Goal: Task Accomplishment & Management: Manage account settings

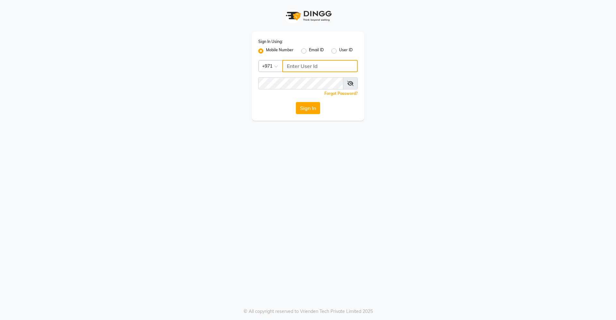
click at [316, 65] on input "Username" at bounding box center [319, 66] width 75 height 12
type input "529045115"
click at [314, 108] on button "Sign In" at bounding box center [308, 108] width 24 height 12
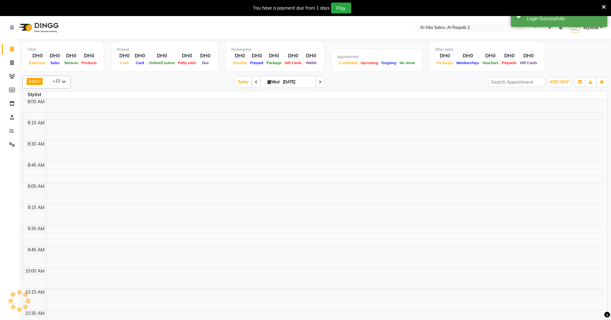
select select "en"
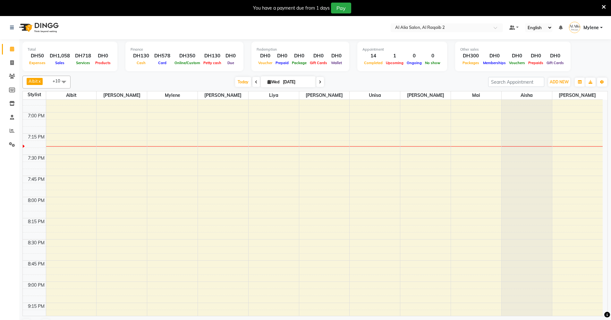
scroll to position [802, 0]
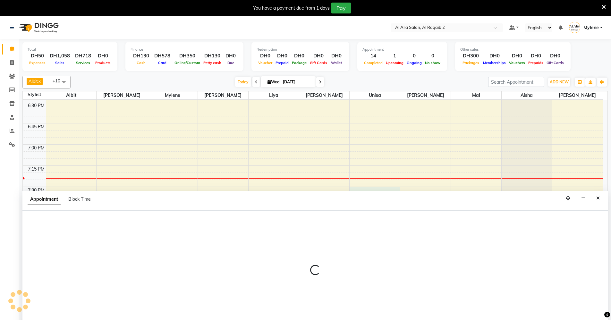
scroll to position [16, 0]
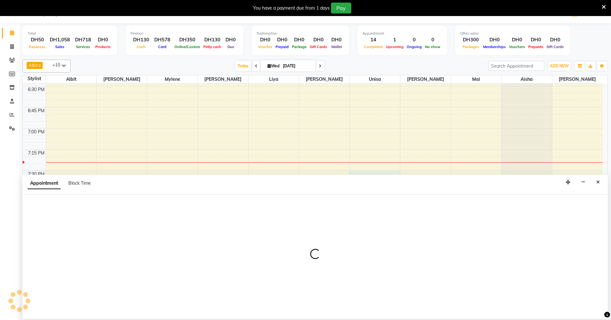
select select "90683"
select select "1170"
select select "tentative"
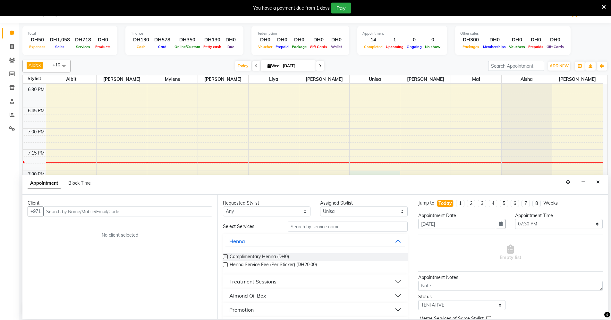
click at [171, 208] on input "text" at bounding box center [127, 212] width 169 height 10
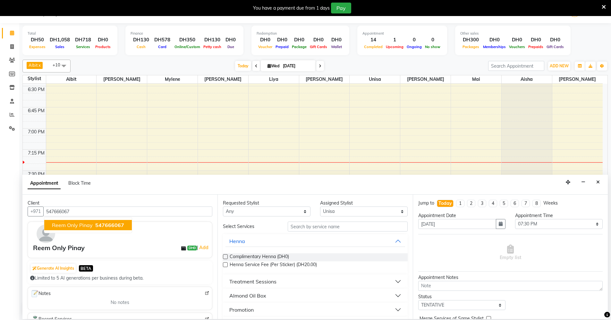
click at [85, 228] on span "Reem Only Pinay" at bounding box center [72, 225] width 41 height 6
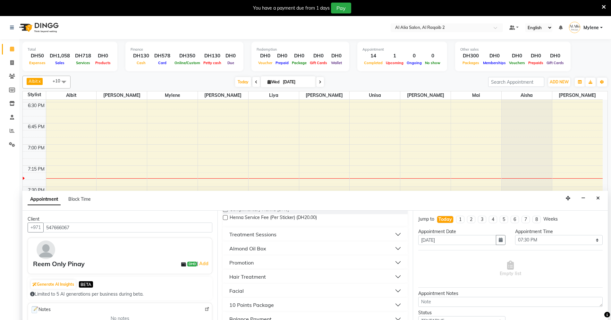
scroll to position [0, 0]
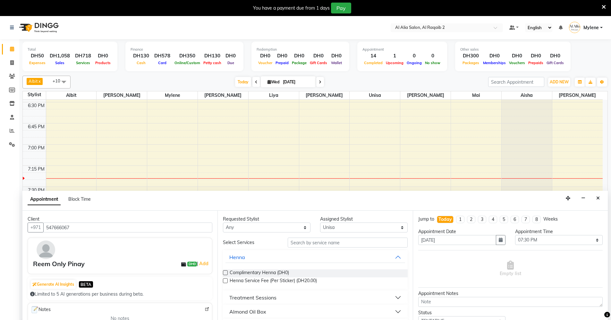
type input "547666067"
click at [282, 228] on select "Any Aisha Albit Batoul Linda Liya Mai Mina Mylene Perlita Rowena Unisa" at bounding box center [267, 228] width 88 height 10
select select "90680"
click at [223, 223] on select "Any Aisha Albit Batoul Linda Liya Mai Mina Mylene Perlita Rowena Unisa" at bounding box center [267, 228] width 88 height 10
select select "90680"
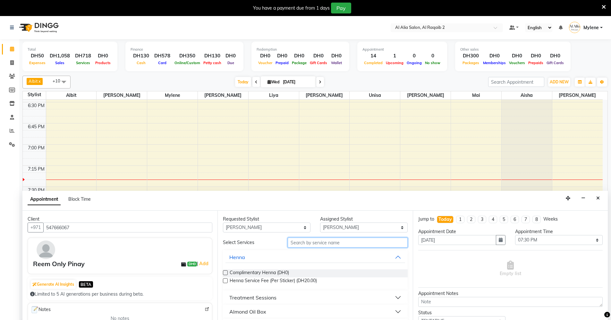
click at [348, 246] on input "text" at bounding box center [348, 243] width 120 height 10
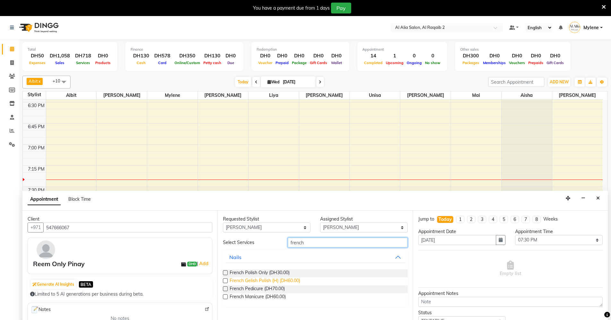
type input "french"
click at [297, 283] on span "French Gelish Polish (H) (DH60.00)" at bounding box center [265, 282] width 71 height 8
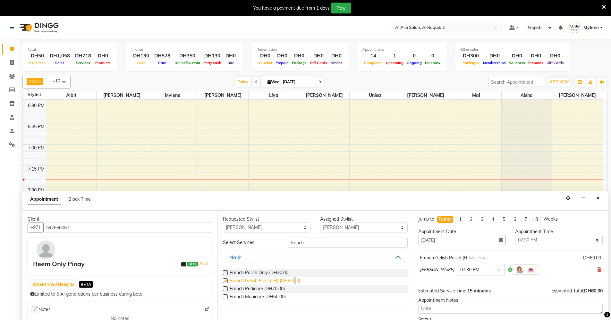
checkbox input "false"
click at [497, 270] on span at bounding box center [501, 272] width 8 height 7
click at [457, 293] on div "08:30 PM" at bounding box center [481, 296] width 48 height 12
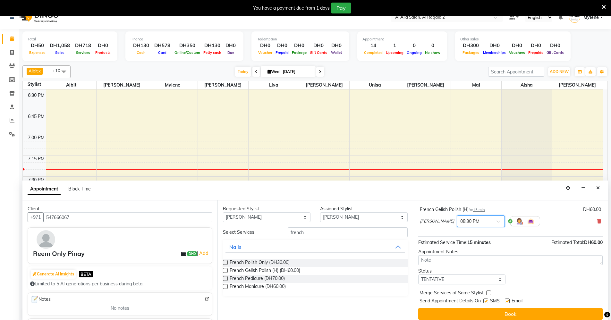
scroll to position [16, 0]
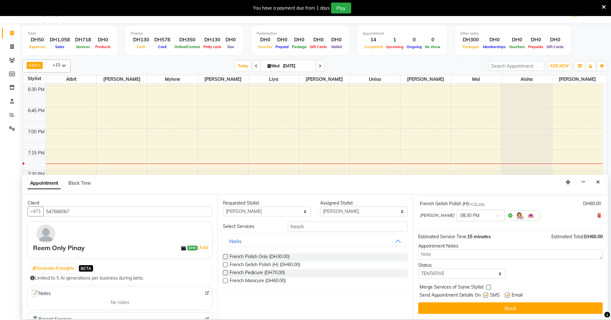
click at [490, 287] on label at bounding box center [489, 287] width 5 height 5
click at [490, 287] on input "checkbox" at bounding box center [489, 288] width 4 height 4
checkbox input "true"
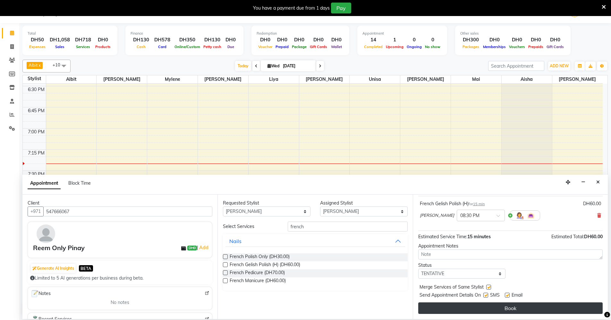
click at [499, 310] on button "Book" at bounding box center [511, 309] width 185 height 12
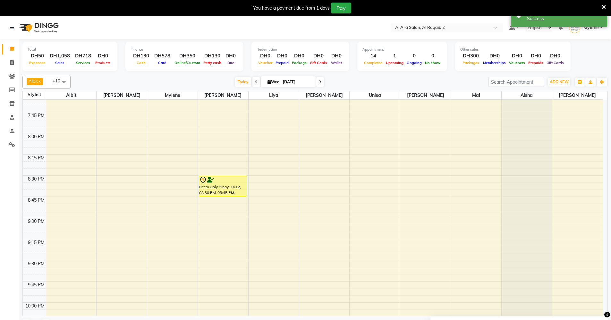
scroll to position [899, 0]
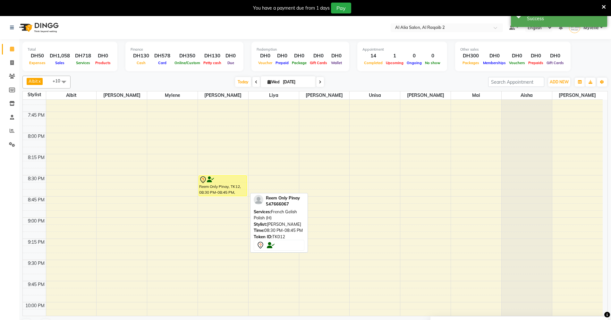
click at [232, 187] on div "Reem Only Pinay, TK12, 08:30 PM-08:45 PM, French Gelish Polish (H)" at bounding box center [223, 186] width 48 height 20
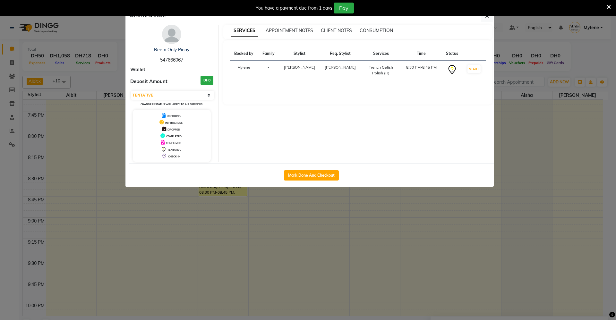
click at [369, 69] on div "French Gelish Polish (H)" at bounding box center [381, 71] width 33 height 12
click at [334, 70] on td "[PERSON_NAME]" at bounding box center [340, 71] width 41 height 20
click at [285, 30] on span "APPOINTMENT NOTES" at bounding box center [290, 31] width 48 height 6
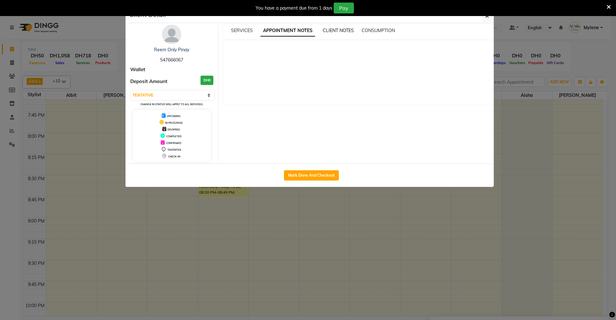
click at [334, 30] on span "CLIENT NOTES" at bounding box center [338, 31] width 31 height 6
click at [365, 30] on span "CONSUMPTION" at bounding box center [377, 31] width 33 height 6
click at [246, 27] on div "SERVICES APPOINTMENT NOTES CLIENT NOTES CONSUMPTION" at bounding box center [357, 32] width 269 height 14
click at [247, 32] on span "SERVICES" at bounding box center [242, 31] width 22 height 6
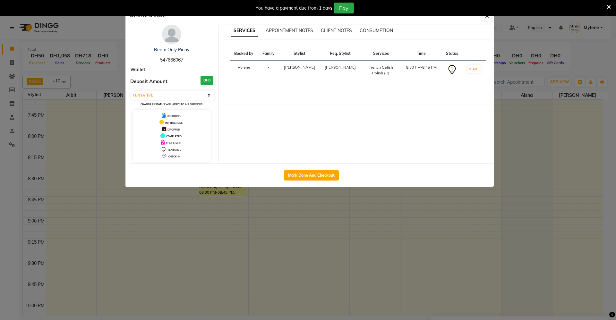
drag, startPoint x: 256, startPoint y: 66, endPoint x: 264, endPoint y: 67, distance: 8.4
click at [258, 67] on td "Mylene" at bounding box center [244, 71] width 28 height 20
click at [471, 69] on button "START" at bounding box center [474, 69] width 13 height 8
select select "1"
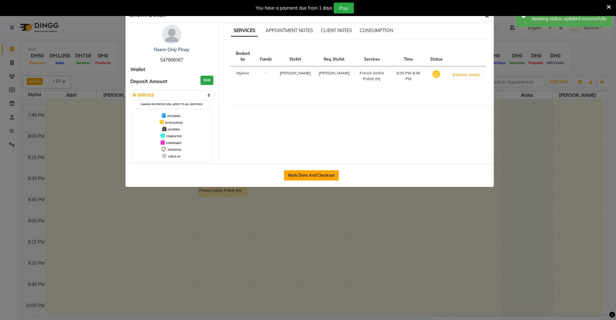
click at [327, 177] on button "Mark Done And Checkout" at bounding box center [311, 175] width 55 height 10
select select "service"
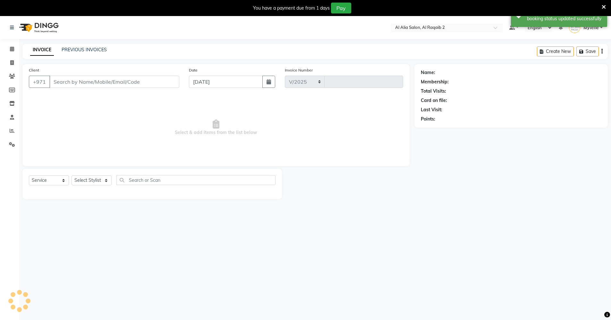
select select "8963"
type input "0012"
type input "547666067"
select select "90680"
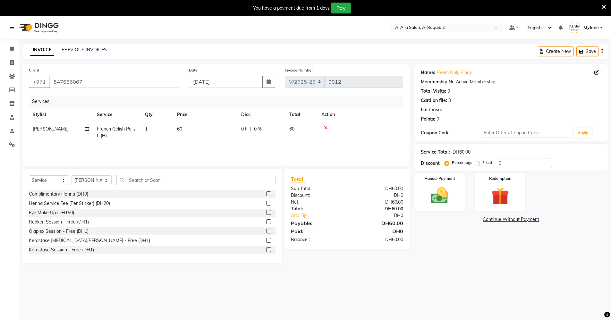
click at [193, 132] on td "60" at bounding box center [205, 132] width 64 height 21
select select "90680"
click at [64, 185] on select "Select Service Product Membership Package Voucher Prepaid Gift Card" at bounding box center [49, 181] width 40 height 10
select select "product"
click at [29, 176] on select "Select Service Product Membership Package Voucher Prepaid Gift Card" at bounding box center [49, 181] width 40 height 10
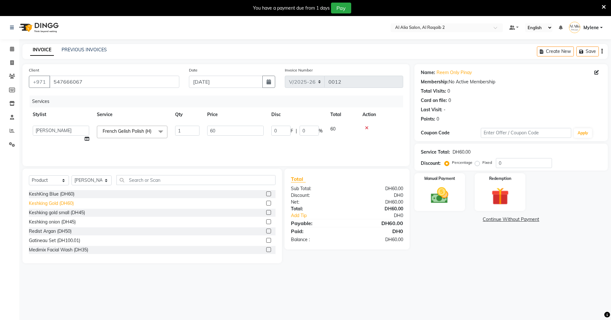
click at [71, 205] on div "Keshking Gold (DH60)" at bounding box center [51, 203] width 45 height 7
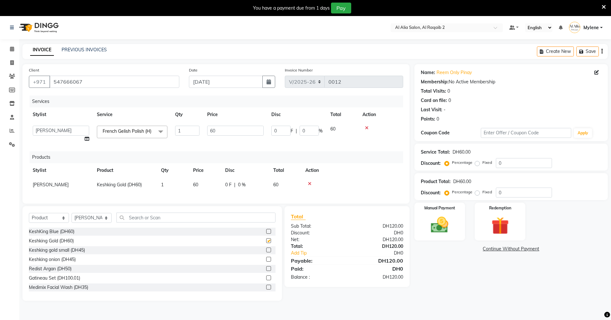
checkbox input "false"
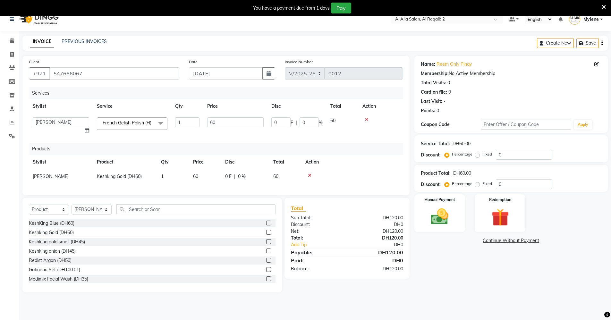
scroll to position [16, 0]
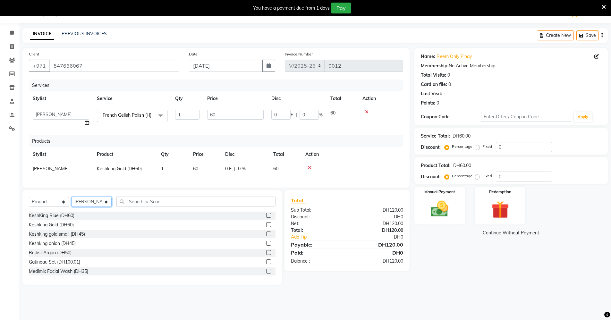
click at [104, 207] on select "Select Stylist Aisha Albit Batoul Linda Liya Mai Mina Mylene Najat Perlita Rece…" at bounding box center [92, 202] width 40 height 10
select select "90676"
click at [72, 202] on select "Select Stylist Aisha Albit Batoul Linda Liya Mai Mina Mylene Najat Perlita Rece…" at bounding box center [92, 202] width 40 height 10
click at [510, 206] on img at bounding box center [501, 210] width 30 height 23
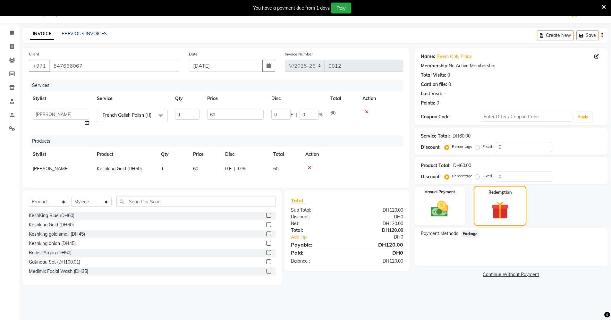
click at [486, 204] on img at bounding box center [500, 210] width 29 height 22
click at [198, 172] on td "60" at bounding box center [205, 169] width 32 height 14
select select "90680"
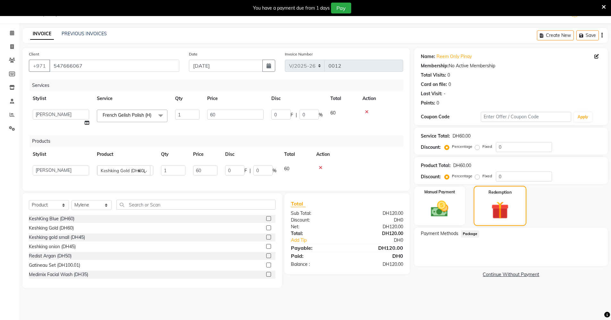
click at [499, 212] on img at bounding box center [500, 210] width 29 height 22
click at [438, 288] on div "Name: Reem Only Pinay Membership: No Active Membership Total Visits: 0 Card on …" at bounding box center [514, 168] width 198 height 240
click at [450, 203] on img at bounding box center [440, 209] width 30 height 21
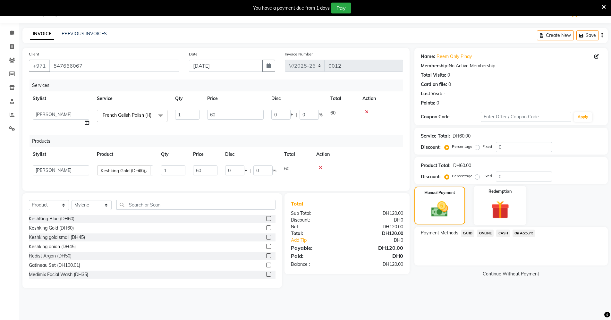
click at [496, 214] on img at bounding box center [501, 210] width 30 height 23
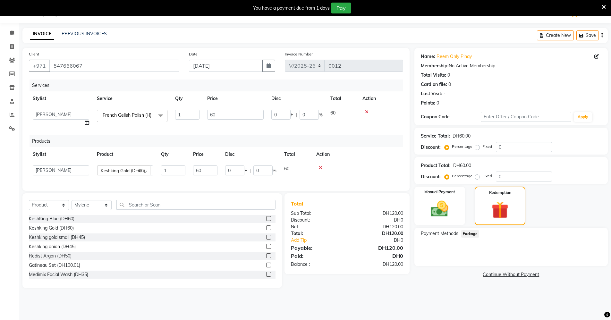
click at [466, 236] on span "Package" at bounding box center [470, 233] width 19 height 7
click at [502, 202] on img at bounding box center [500, 210] width 29 height 22
click at [229, 111] on input "60" at bounding box center [235, 115] width 56 height 10
type input "6"
type input "0"
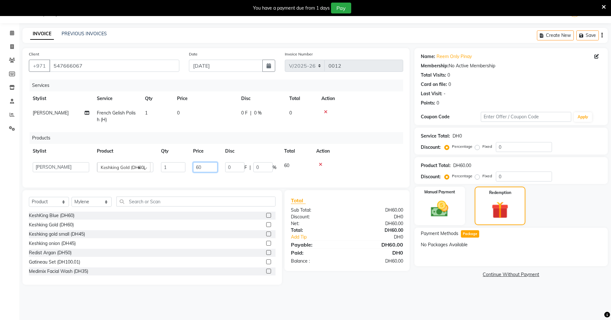
click at [209, 170] on input "60" at bounding box center [205, 167] width 24 height 10
type input "6"
type input "0"
click at [471, 281] on div "Name: Reem Only Pinay Membership: No Active Membership Total Visits: 0 Card on …" at bounding box center [514, 166] width 198 height 237
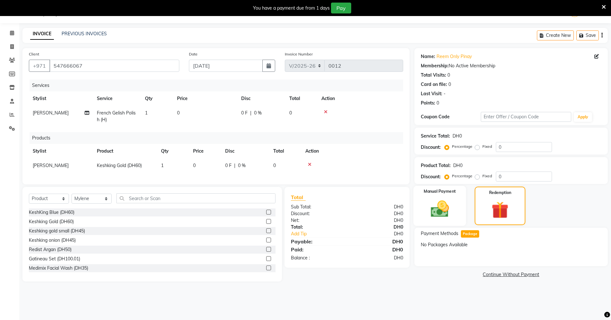
click at [442, 212] on img at bounding box center [440, 209] width 30 height 21
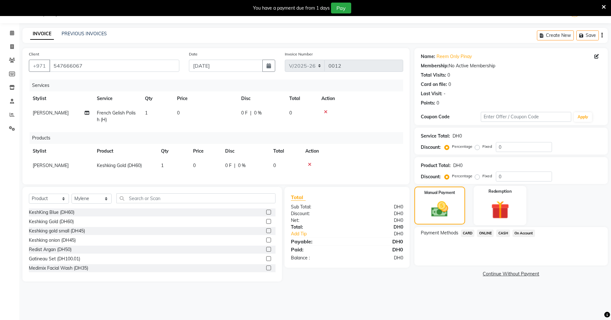
click at [504, 206] on img at bounding box center [501, 210] width 30 height 23
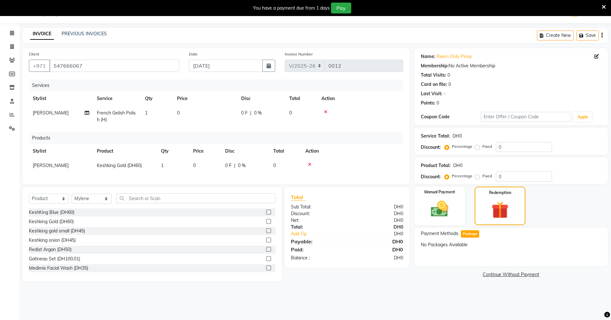
click at [519, 277] on link "Continue Without Payment" at bounding box center [511, 275] width 191 height 7
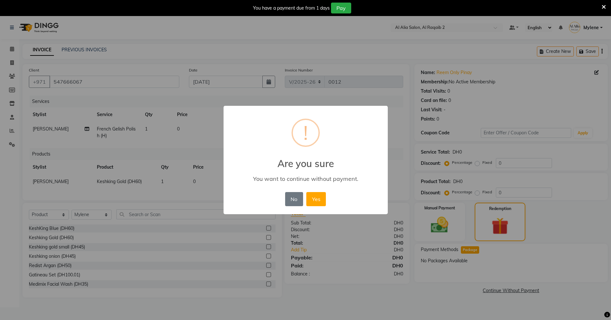
scroll to position [0, 0]
click at [321, 201] on button "Yes" at bounding box center [319, 199] width 20 height 14
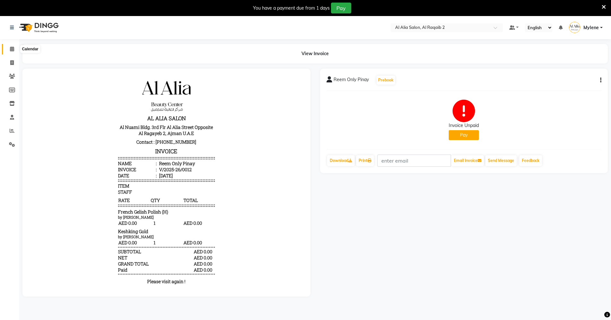
click at [11, 48] on icon at bounding box center [12, 49] width 4 height 5
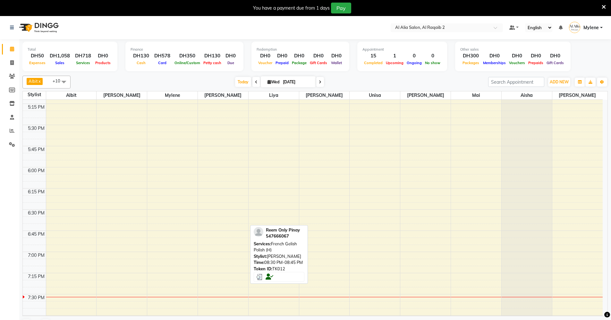
scroll to position [674, 0]
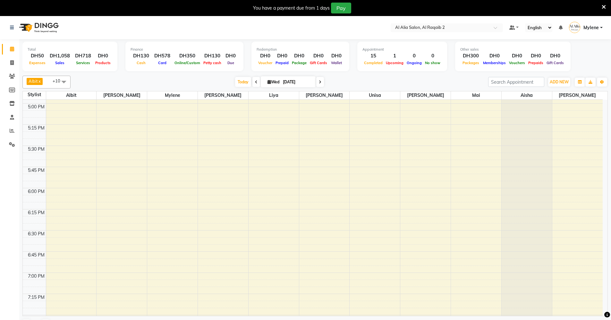
click at [320, 83] on icon at bounding box center [320, 82] width 3 height 4
type input "04-09-2025"
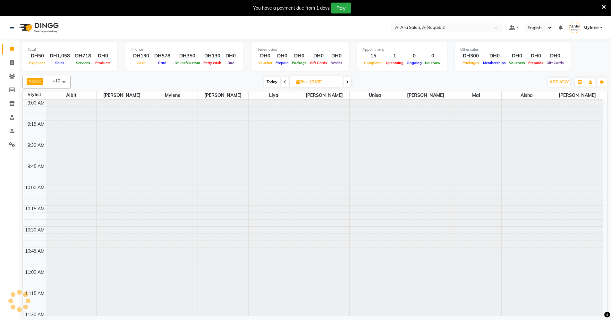
scroll to position [848, 0]
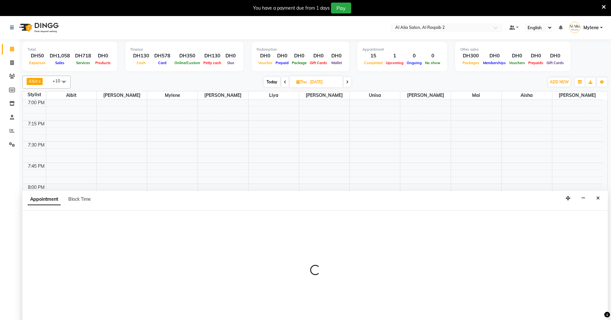
scroll to position [16, 0]
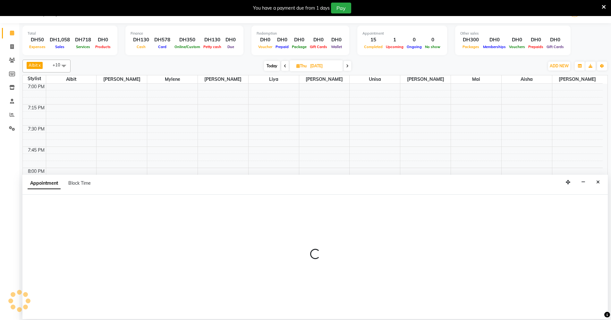
select select "90680"
select select "1215"
select select "tentative"
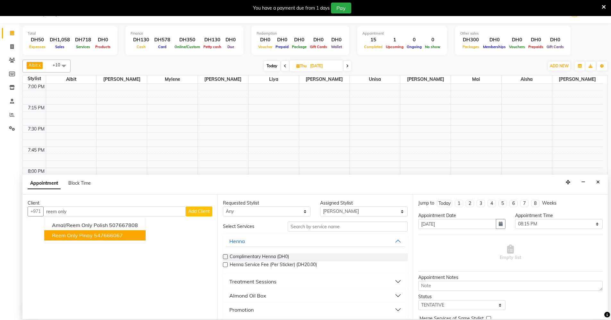
click at [103, 235] on ngb-highlight "547666067" at bounding box center [108, 235] width 29 height 6
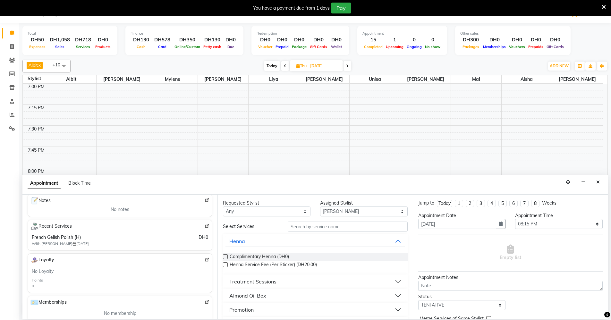
scroll to position [60, 0]
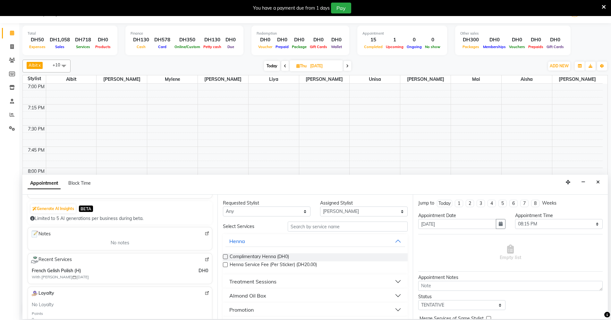
type input "547666067"
click at [48, 269] on span "French Gelish Polish (H)" at bounding box center [98, 271] width 133 height 7
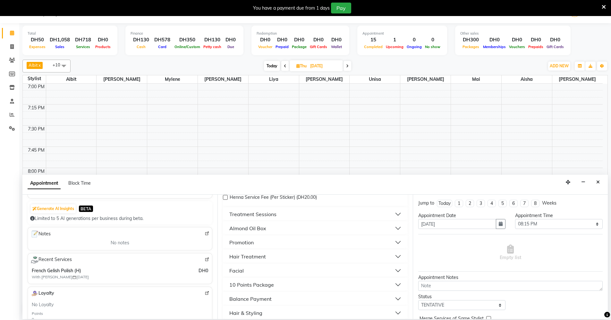
scroll to position [96, 0]
click at [155, 273] on span "French Gelish Polish (H)" at bounding box center [98, 271] width 133 height 7
click at [192, 270] on div "French Gelish Polish (H) With Perlita 03-09-2025 DH0" at bounding box center [120, 274] width 177 height 13
click at [116, 270] on span "French Gelish Polish (H)" at bounding box center [98, 271] width 133 height 7
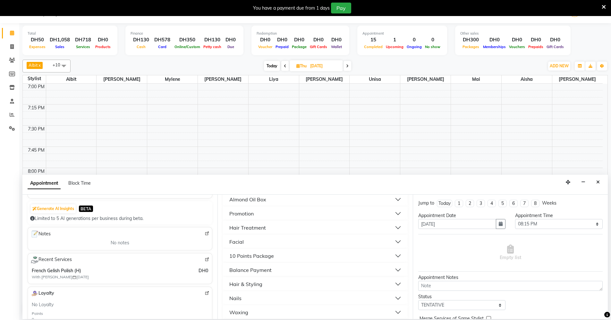
click at [72, 271] on span "French Gelish Polish (H)" at bounding box center [98, 271] width 133 height 7
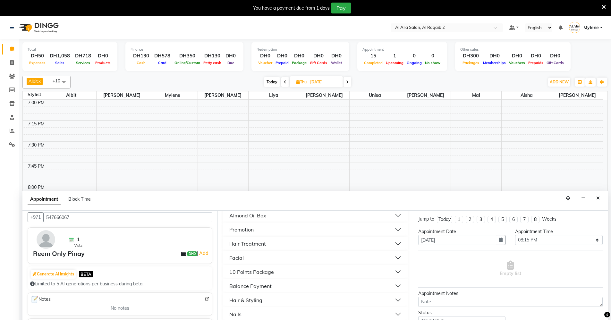
scroll to position [0, 0]
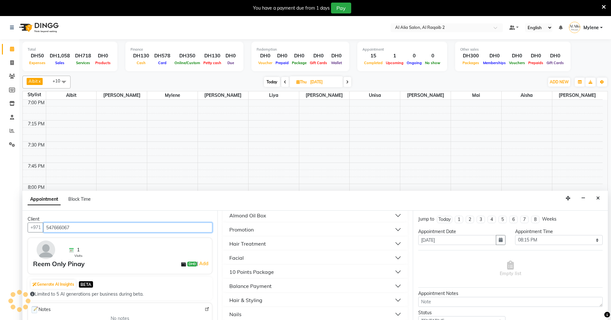
click at [75, 229] on input "547666067" at bounding box center [127, 228] width 169 height 10
click at [60, 270] on div "1 Visits Reem Only Pinay DH0 | Add" at bounding box center [120, 256] width 185 height 37
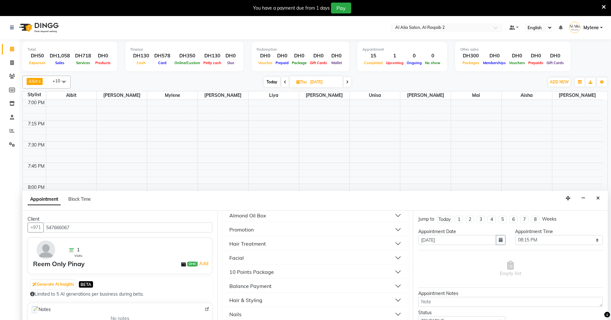
click at [62, 265] on div "Reem Only Pinay" at bounding box center [59, 264] width 52 height 10
click at [198, 264] on link "Add" at bounding box center [203, 264] width 11 height 8
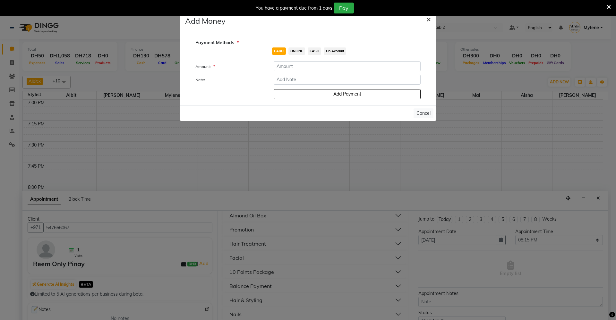
click at [428, 19] on span "×" at bounding box center [429, 19] width 4 height 10
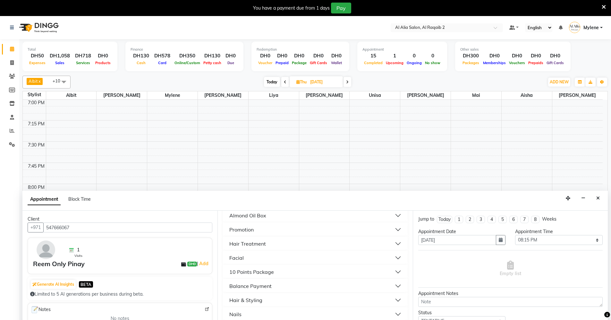
click at [39, 255] on img at bounding box center [46, 250] width 19 height 19
drag, startPoint x: 99, startPoint y: 263, endPoint x: 151, endPoint y: 271, distance: 52.0
click at [101, 263] on div "Reem Only Pinay DH0 | Add" at bounding box center [121, 264] width 177 height 10
click at [187, 264] on span "DH0" at bounding box center [192, 264] width 10 height 5
click at [181, 265] on icon at bounding box center [183, 264] width 5 height 5
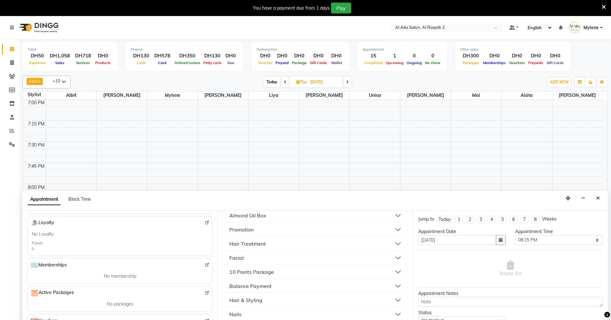
scroll to position [156, 0]
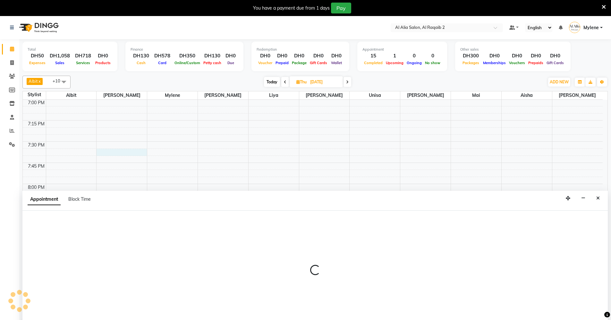
scroll to position [16, 0]
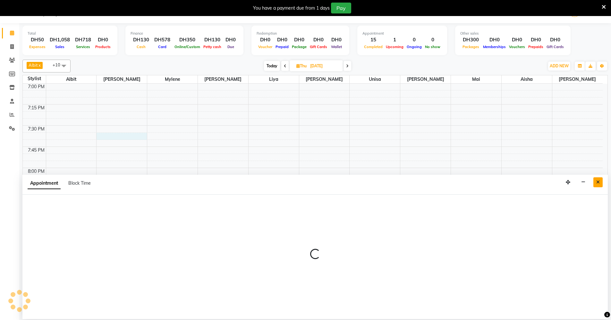
select select "90673"
select select "tentative"
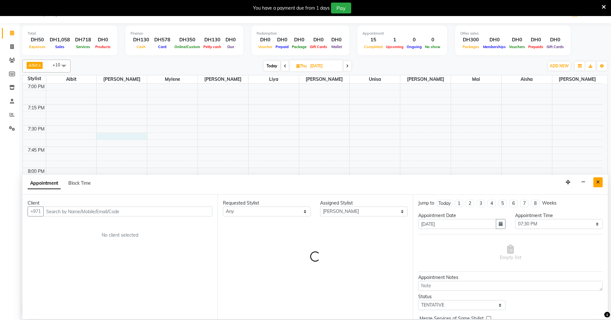
click at [599, 182] on icon "Close" at bounding box center [599, 182] width 4 height 4
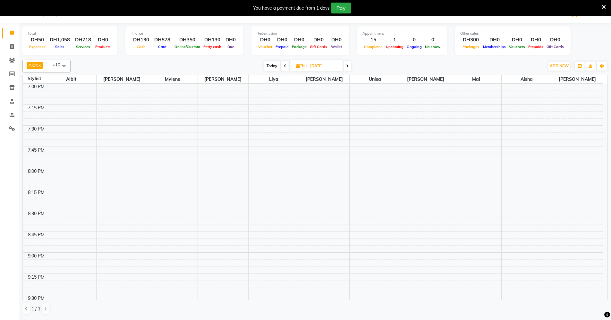
select select "90676"
select select "tentative"
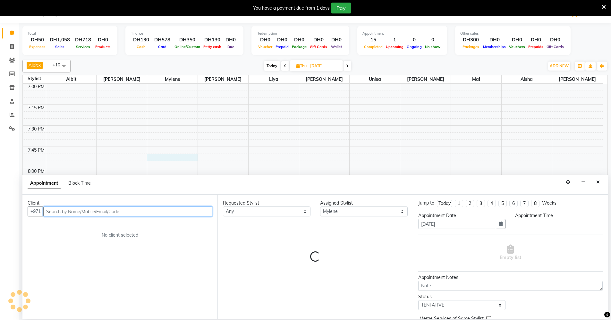
select select "1185"
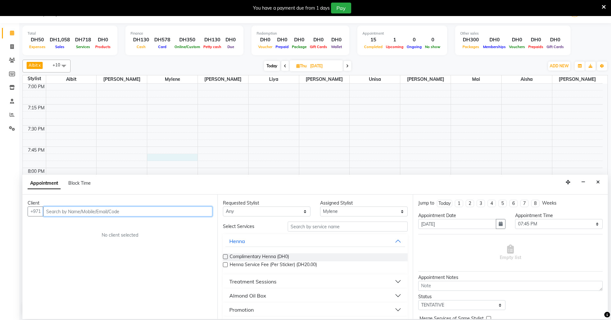
click at [156, 209] on input "text" at bounding box center [127, 212] width 169 height 10
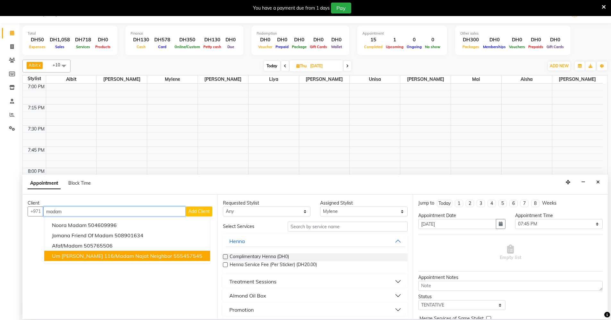
click at [99, 256] on span "Um Rashid Villa 116/Madam Najat Neighbor" at bounding box center [112, 256] width 120 height 6
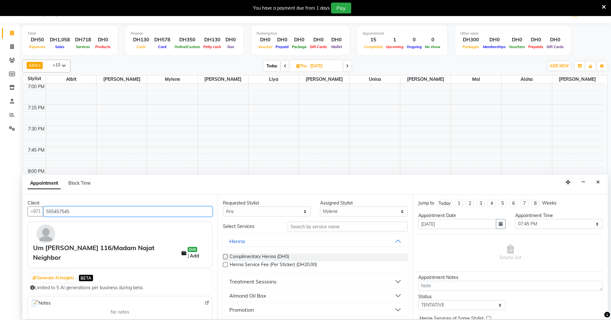
type input "555457545"
click at [199, 252] on link "Add" at bounding box center [194, 256] width 11 height 8
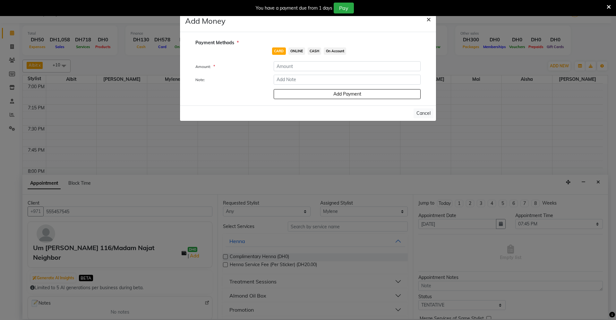
click at [431, 21] on button "×" at bounding box center [428, 19] width 15 height 18
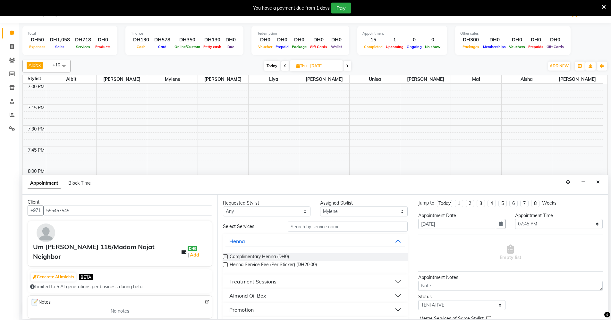
scroll to position [0, 0]
click at [597, 180] on icon "Close" at bounding box center [599, 182] width 4 height 4
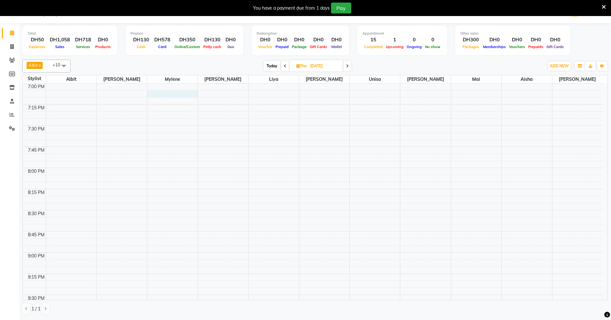
select select "90676"
select select "1140"
select select "tentative"
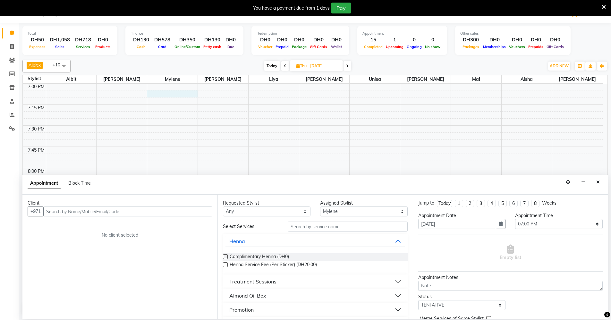
click at [181, 208] on input "text" at bounding box center [127, 212] width 169 height 10
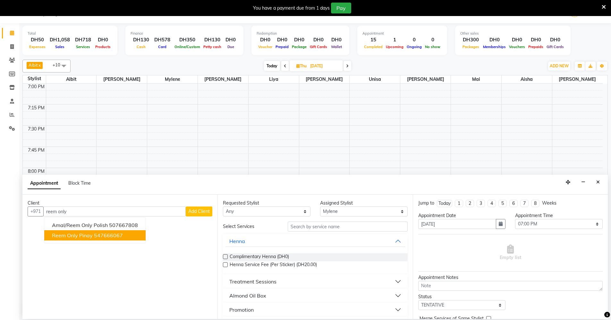
click at [123, 237] on button "Reem Only Pinay 547666067" at bounding box center [94, 235] width 101 height 10
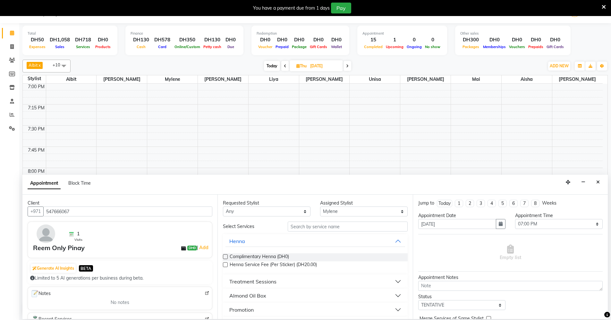
type input "547666067"
drag, startPoint x: 72, startPoint y: 239, endPoint x: 72, endPoint y: 236, distance: 3.2
click at [72, 238] on div "1 Visits" at bounding box center [75, 237] width 14 height 12
click at [77, 233] on span "1" at bounding box center [78, 234] width 3 height 7
click at [303, 212] on select "Any Aisha Albit Batoul Linda Liya Mai Mina Mylene Perlita Rowena Unisa" at bounding box center [267, 212] width 88 height 10
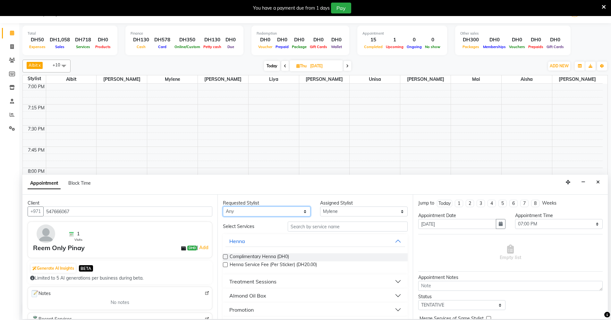
click at [223, 207] on select "Any Aisha Albit Batoul Linda Liya Mai Mina Mylene Perlita Rowena Unisa" at bounding box center [267, 212] width 88 height 10
click at [389, 213] on select "Select Aisha Albit Batoul Linda Liya Mai Mina Mylene Perlita Rowena Unisa" at bounding box center [364, 212] width 88 height 10
select select "90684"
click at [320, 207] on select "Select Aisha Albit Batoul Linda Liya Mai Mina Mylene Perlita Rowena Unisa" at bounding box center [364, 212] width 88 height 10
click at [284, 281] on button "Treatment Sessions" at bounding box center [315, 282] width 179 height 12
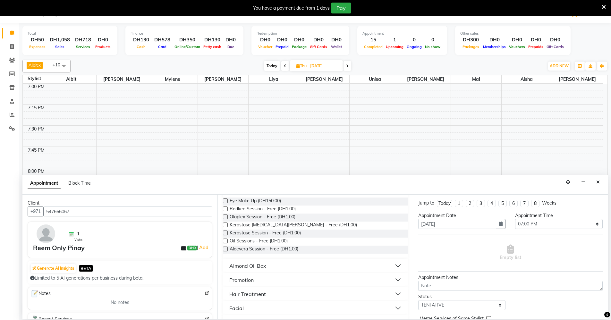
scroll to position [193, 0]
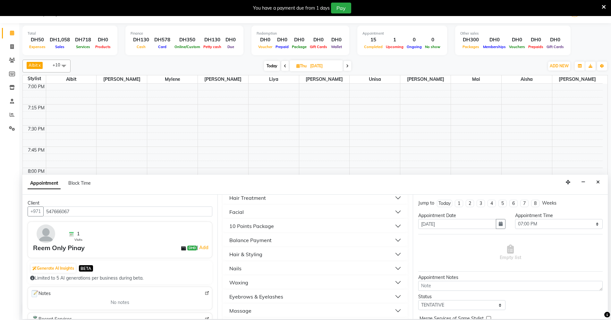
click at [272, 270] on button "Nails" at bounding box center [315, 269] width 179 height 12
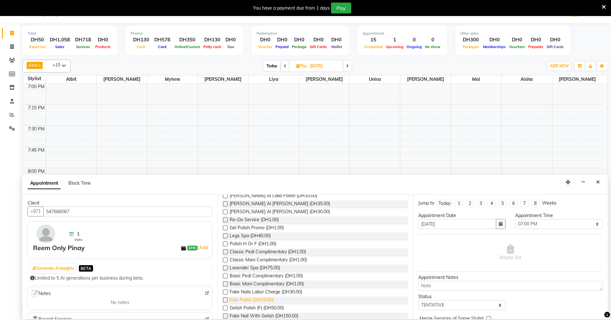
scroll to position [385, 0]
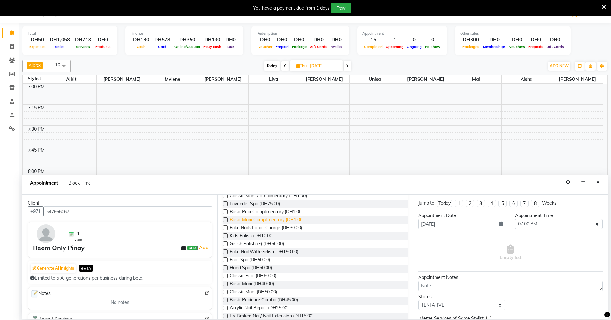
click at [250, 219] on span "Basic Mani Complimentary (DH1.00)" at bounding box center [267, 221] width 74 height 8
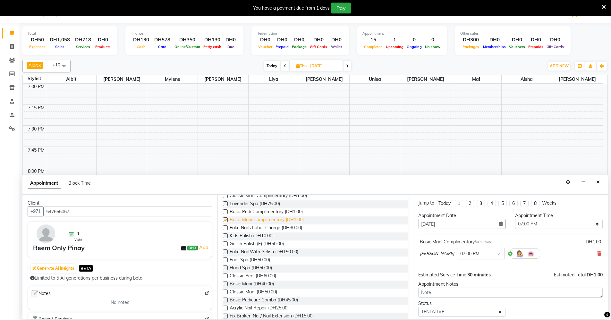
checkbox input "false"
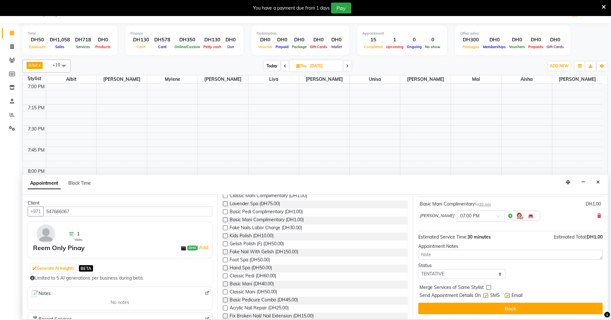
scroll to position [38, 0]
click at [489, 286] on label at bounding box center [489, 287] width 5 height 5
click at [489, 286] on input "checkbox" at bounding box center [489, 288] width 4 height 4
checkbox input "true"
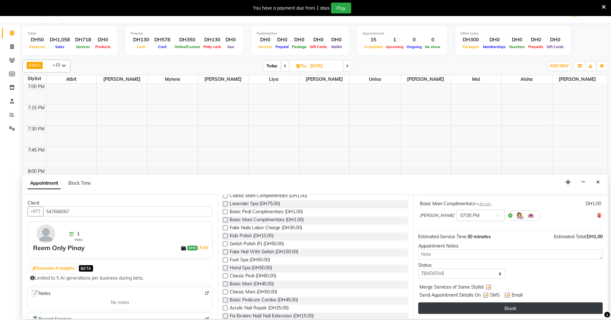
click at [518, 309] on button "Book" at bounding box center [511, 309] width 185 height 12
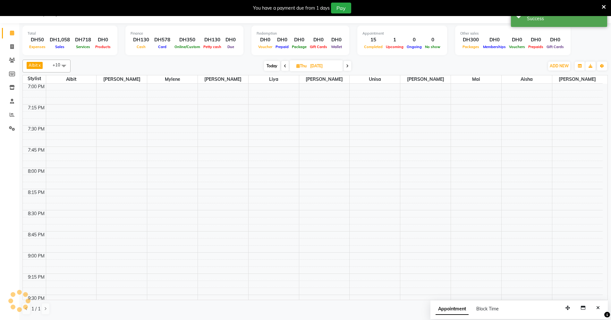
scroll to position [0, 0]
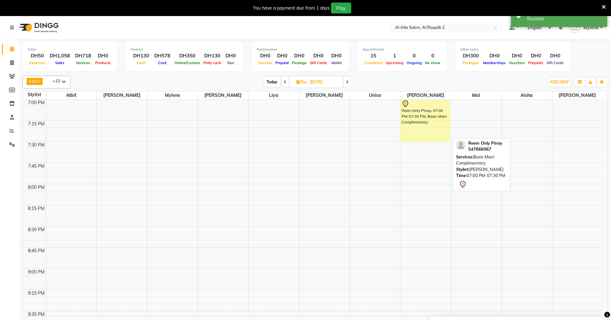
click at [413, 115] on div "Reem Only Pinay, 07:00 PM-07:30 PM, Basic Mani Complimentary" at bounding box center [426, 120] width 48 height 41
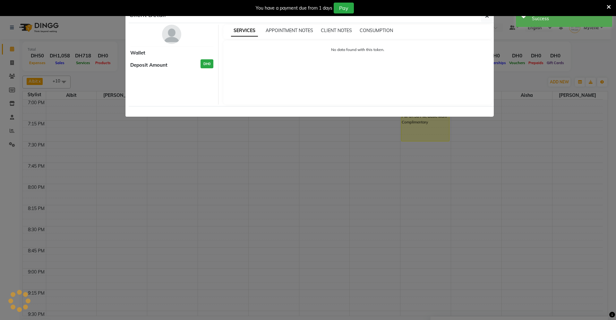
select select "7"
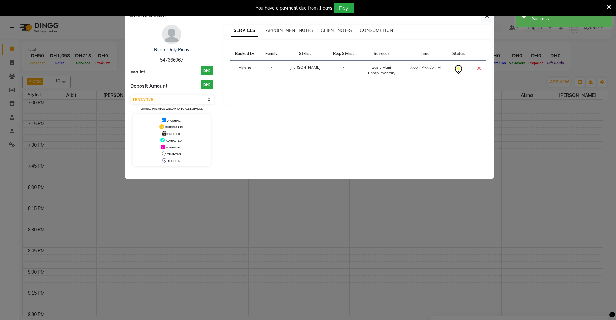
click at [321, 34] on div "SERVICES APPOINTMENT NOTES CLIENT NOTES CONSUMPTION" at bounding box center [354, 30] width 262 height 7
click at [334, 33] on span "CLIENT NOTES" at bounding box center [336, 31] width 31 height 6
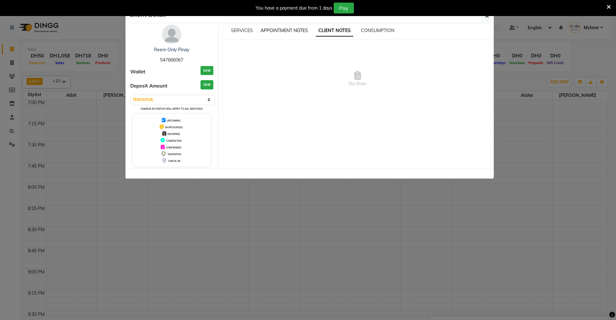
drag, startPoint x: 293, startPoint y: 29, endPoint x: 308, endPoint y: 28, distance: 15.5
click at [293, 29] on span "APPOINTMENT NOTES" at bounding box center [285, 31] width 48 height 6
click at [371, 30] on span "CONSUMPTION" at bounding box center [378, 31] width 33 height 6
click at [206, 84] on h3 "DH0" at bounding box center [207, 84] width 13 height 9
click at [211, 71] on h3 "DH0" at bounding box center [207, 70] width 13 height 9
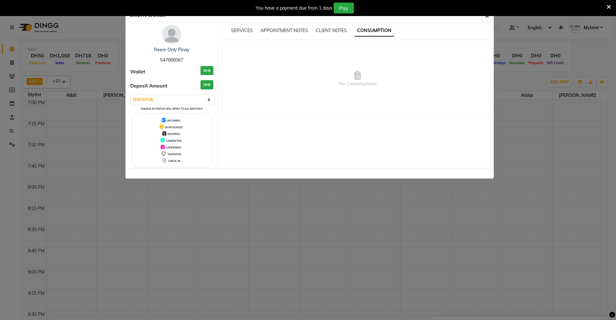
click at [440, 88] on span "No Consumptions" at bounding box center [358, 79] width 256 height 64
click at [483, 18] on button "button" at bounding box center [487, 16] width 12 height 12
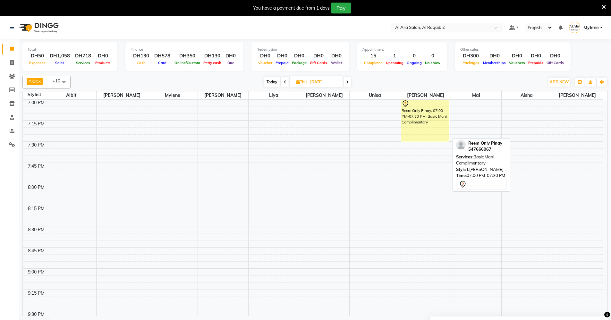
click at [436, 122] on div "Reem Only Pinay, 07:00 PM-07:30 PM, Basic Mani Complimentary" at bounding box center [426, 120] width 48 height 41
select select "7"
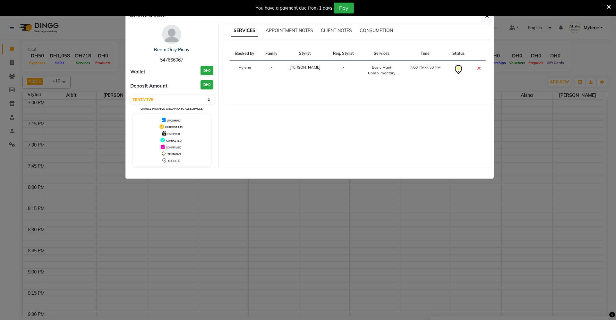
click at [457, 68] on icon at bounding box center [458, 68] width 3 height 3
click at [477, 67] on icon at bounding box center [479, 68] width 4 height 5
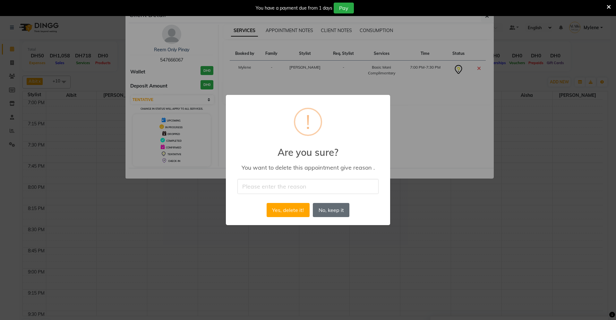
click at [316, 211] on button "No, keep it" at bounding box center [331, 210] width 37 height 14
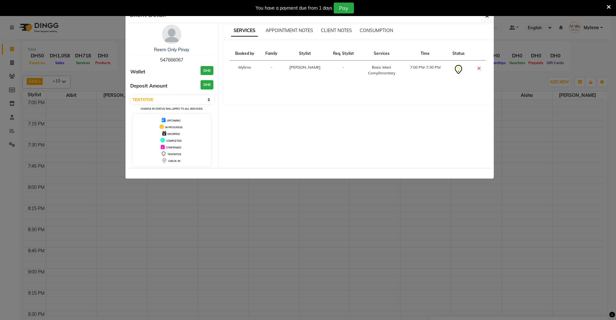
click at [366, 71] on div "Basic Mani Complimentary" at bounding box center [382, 71] width 36 height 12
click at [516, 127] on ngb-modal-window "Client Detail Reem Only Pinay 547666067 Wallet DH0 Deposit Amount DH0 Select CO…" at bounding box center [308, 160] width 616 height 320
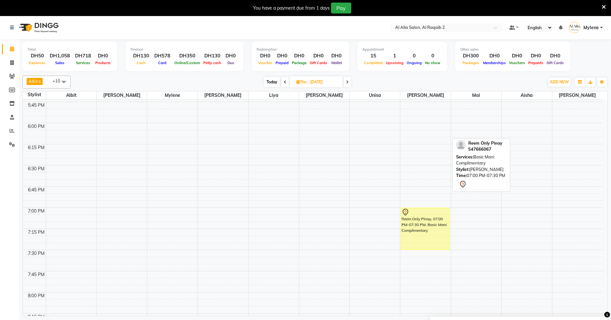
scroll to position [719, 0]
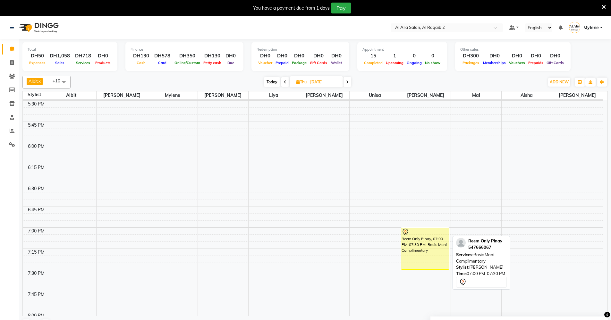
click at [412, 235] on div at bounding box center [425, 233] width 47 height 8
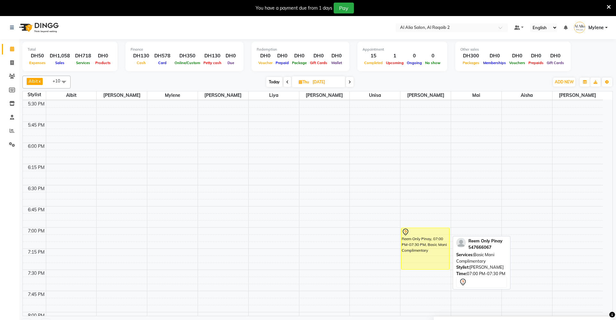
select select "7"
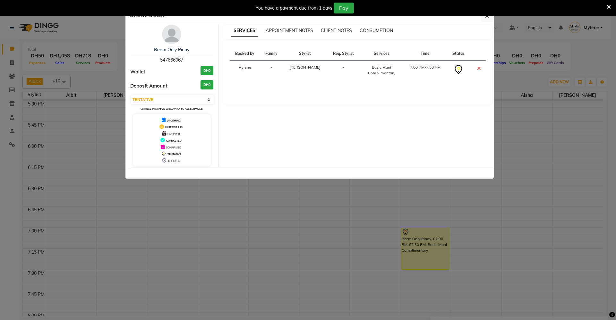
click at [455, 67] on icon at bounding box center [459, 70] width 10 height 10
click at [480, 68] on icon at bounding box center [479, 68] width 4 height 5
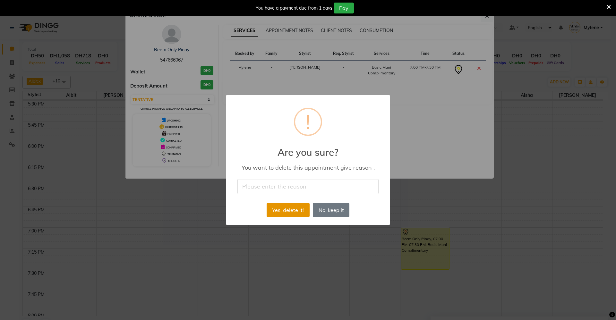
click at [295, 212] on button "Yes, delete it!" at bounding box center [288, 210] width 43 height 14
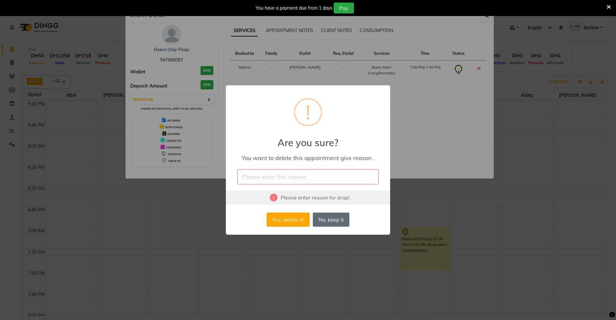
click at [328, 222] on button "No, keep it" at bounding box center [331, 220] width 37 height 14
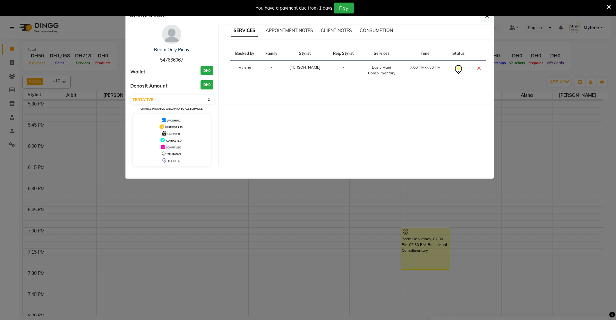
click at [570, 181] on ngb-modal-window "Client Detail Reem Only Pinay 547666067 Wallet DH0 Deposit Amount DH0 Select CO…" at bounding box center [308, 160] width 616 height 320
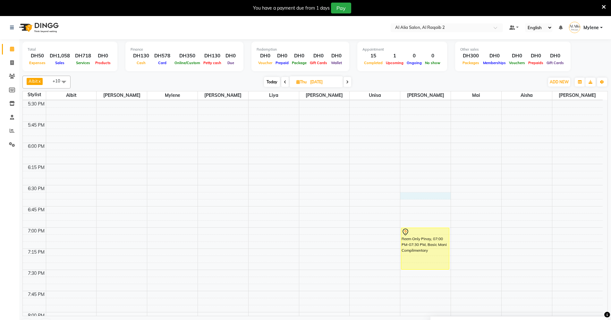
click at [413, 197] on div "9:00 AM 9:15 AM 9:30 AM 9:45 AM 10:00 AM 10:15 AM 10:30 AM 10:45 AM 11:00 AM 11…" at bounding box center [313, 15] width 580 height 1271
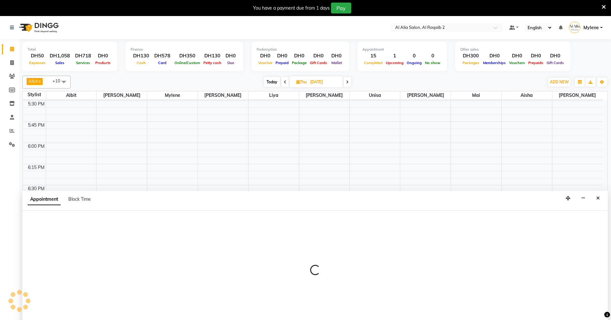
scroll to position [16, 0]
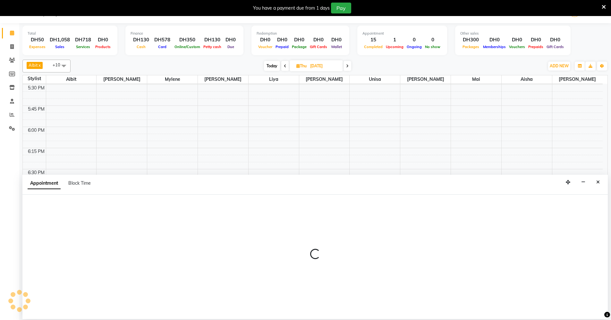
select select "90684"
select select "1110"
select select "tentative"
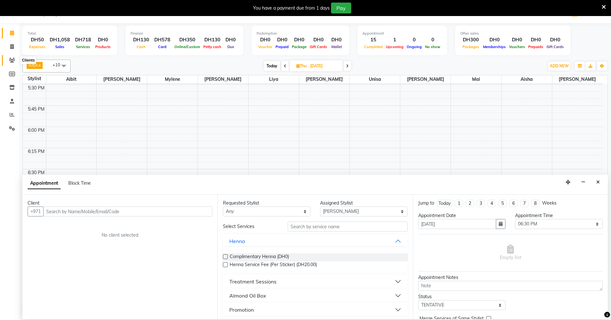
click at [12, 62] on icon at bounding box center [12, 60] width 6 height 5
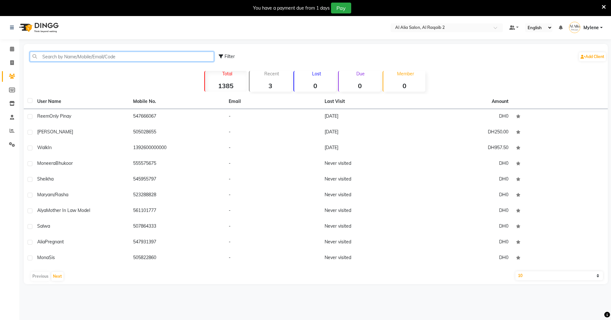
click at [104, 58] on input "text" at bounding box center [122, 57] width 184 height 10
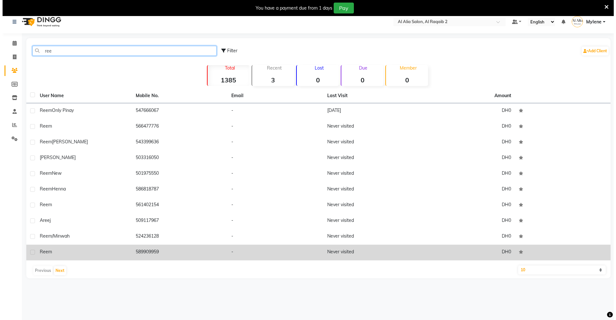
scroll to position [16, 0]
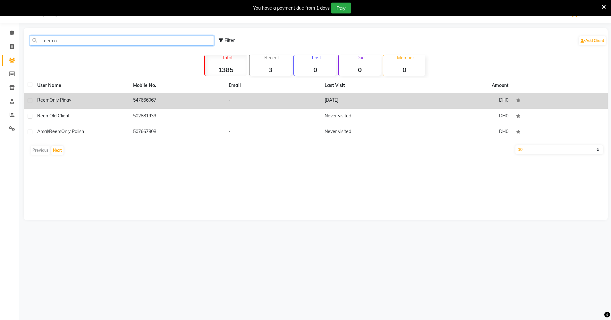
type input "reem o"
click at [80, 101] on div "Reem Only Pinay" at bounding box center [81, 100] width 88 height 7
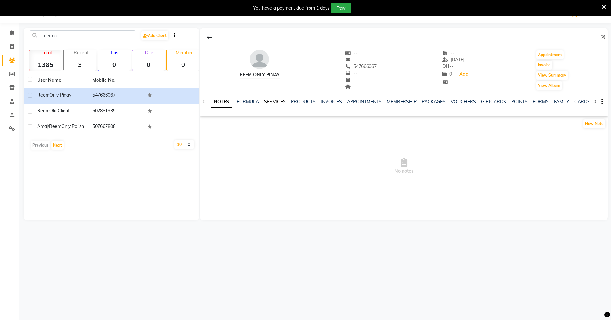
click at [269, 101] on link "SERVICES" at bounding box center [275, 102] width 22 height 6
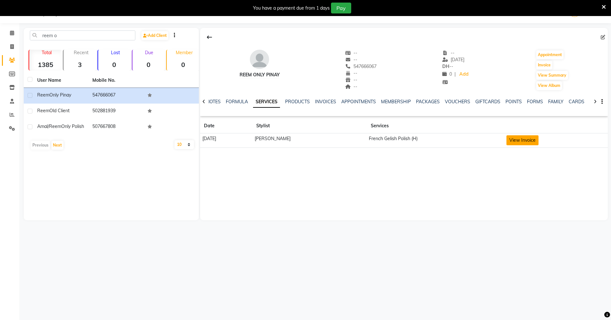
click at [518, 144] on button "View Invoice" at bounding box center [523, 140] width 32 height 10
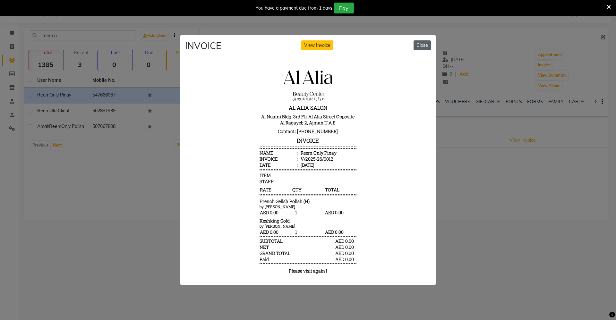
click at [425, 42] on button "Close" at bounding box center [422, 45] width 17 height 10
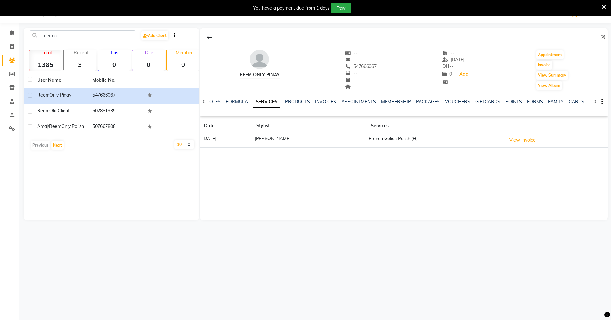
click at [607, 6] on div "You have a payment due from 1 days Pay" at bounding box center [305, 8] width 611 height 16
click at [604, 7] on icon at bounding box center [604, 7] width 4 height 6
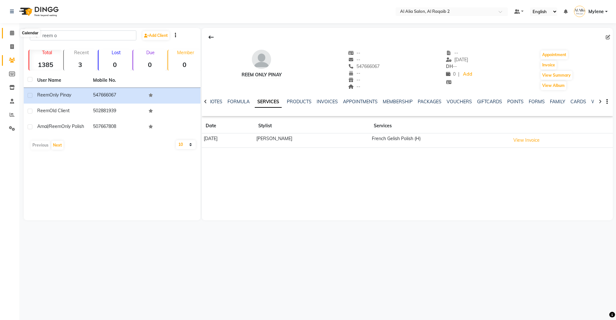
click at [13, 34] on icon at bounding box center [12, 32] width 4 height 5
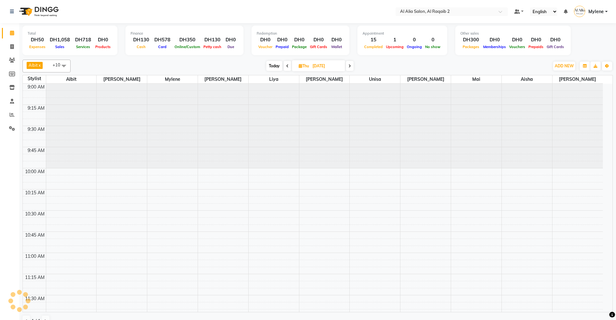
scroll to position [848, 0]
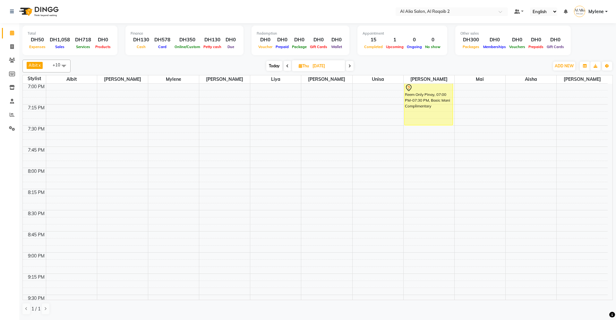
click at [287, 66] on icon at bounding box center [287, 66] width 3 height 4
type input "[DATE]"
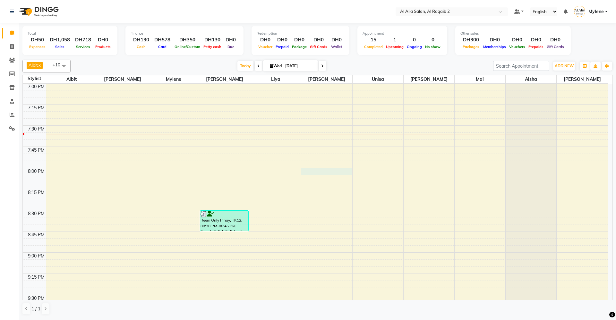
select select "90682"
select select "1200"
select select "tentative"
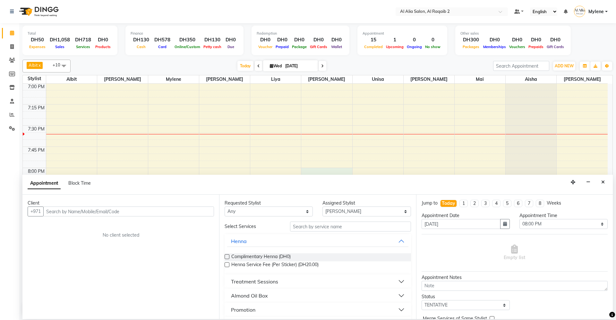
click at [164, 211] on input "text" at bounding box center [128, 212] width 171 height 10
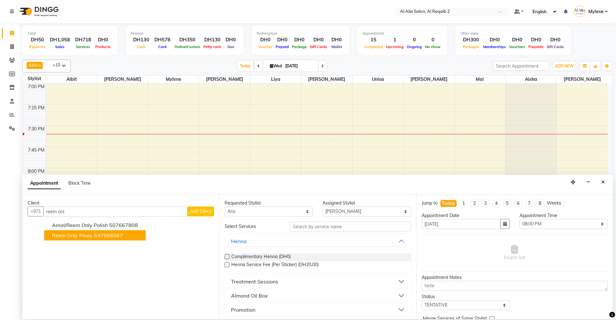
click at [99, 233] on ngb-highlight "547666067" at bounding box center [108, 235] width 29 height 6
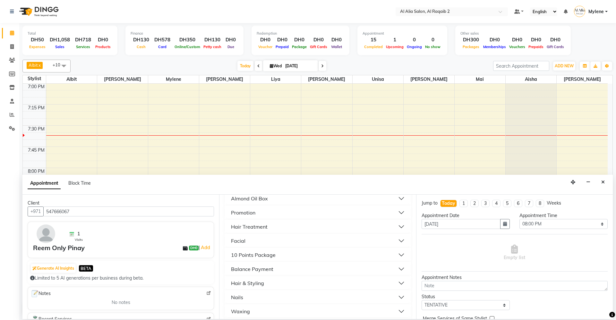
scroll to position [144, 0]
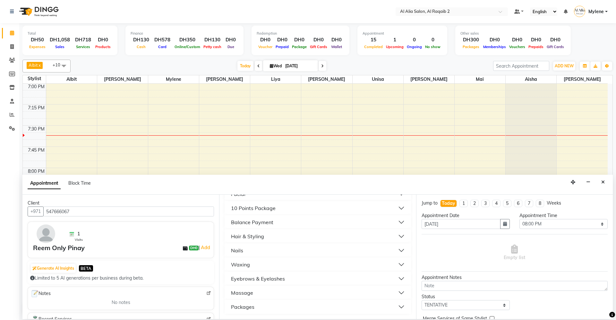
type input "547666067"
click at [273, 266] on button "Waxing" at bounding box center [317, 265] width 181 height 12
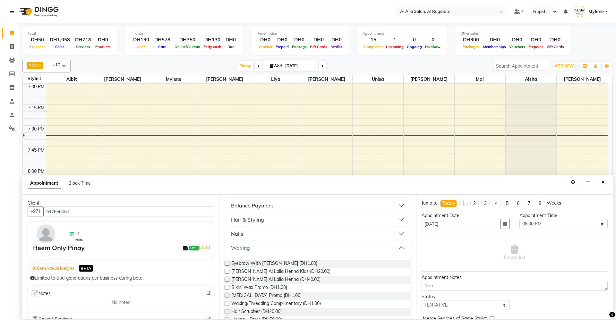
scroll to position [176, 0]
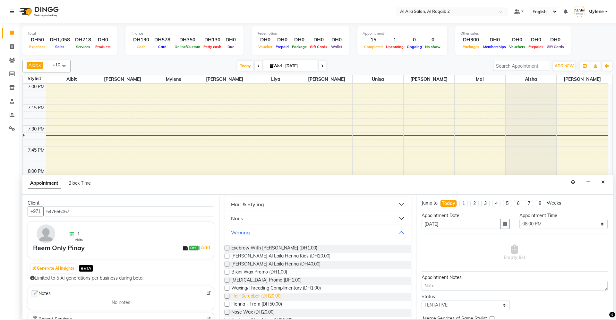
click at [241, 298] on span "Hair Scrubber (DH20.00)" at bounding box center [256, 297] width 50 height 8
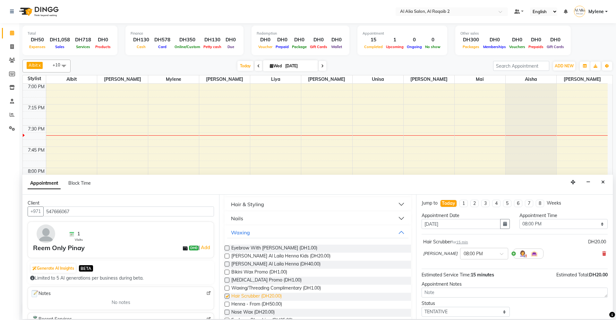
checkbox input "false"
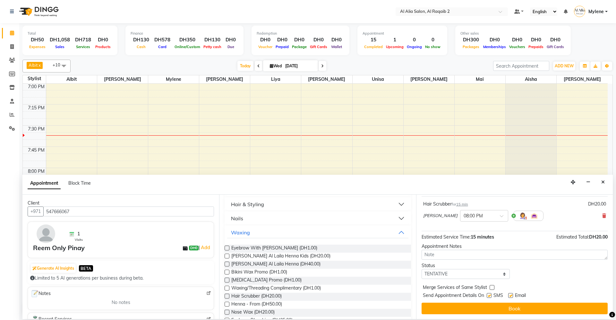
scroll to position [38, 0]
click at [492, 288] on label at bounding box center [492, 287] width 5 height 5
click at [492, 288] on input "checkbox" at bounding box center [492, 288] width 4 height 4
checkbox input "true"
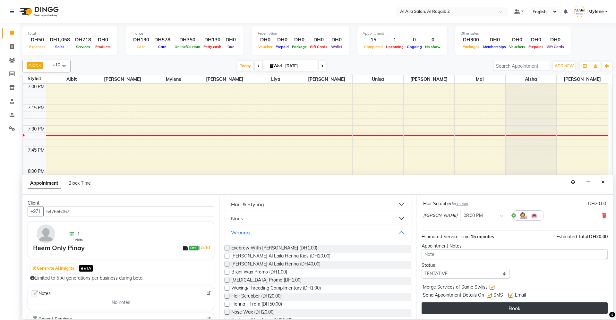
click at [487, 308] on button "Book" at bounding box center [515, 309] width 186 height 12
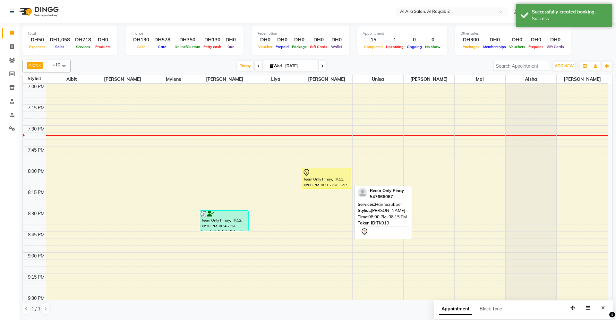
click at [325, 183] on div "Reem Only Pinay, TK13, 08:00 PM-08:15 PM, Hair Scrubber" at bounding box center [326, 179] width 48 height 20
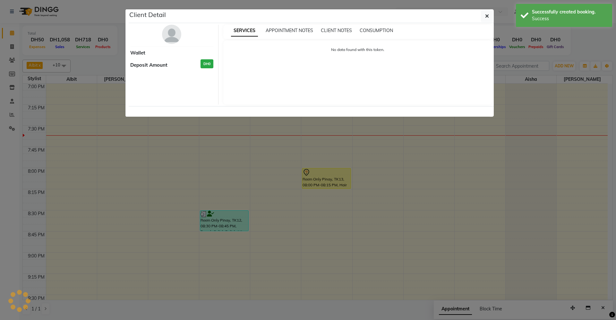
select select "7"
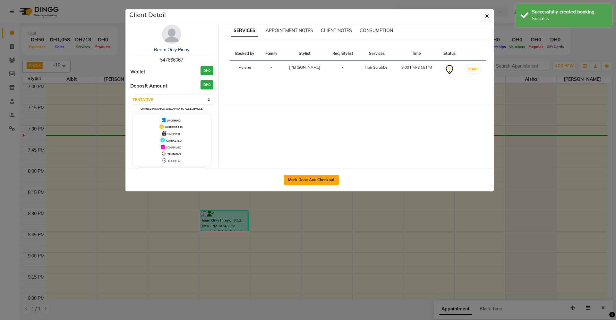
click at [309, 180] on button "Mark Done And Checkout" at bounding box center [311, 180] width 55 height 10
select select "service"
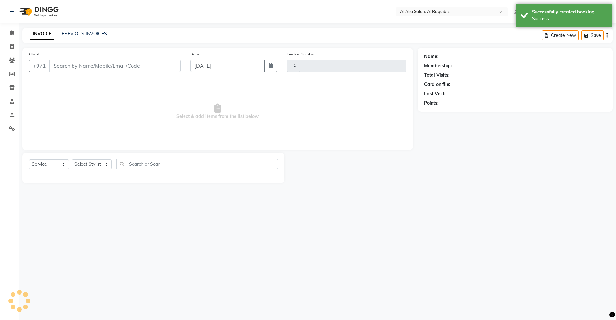
type input "0013"
select select "8963"
type input "547666067"
select select "90682"
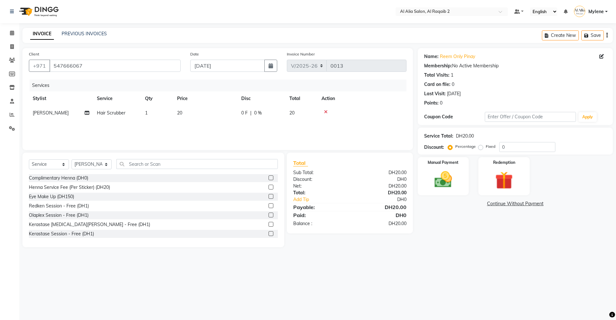
click at [497, 203] on link "Continue Without Payment" at bounding box center [515, 204] width 193 height 7
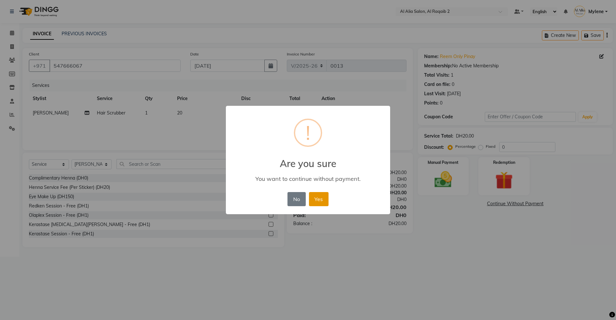
click at [323, 200] on button "Yes" at bounding box center [319, 199] width 20 height 14
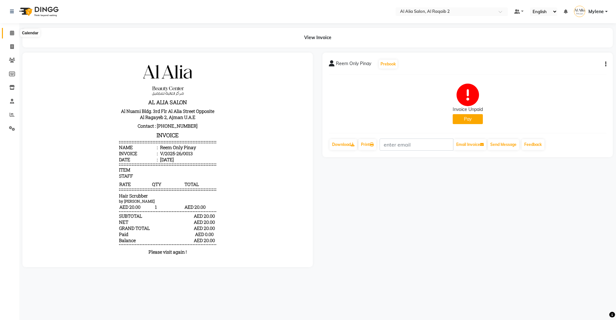
click at [12, 35] on span at bounding box center [11, 33] width 11 height 7
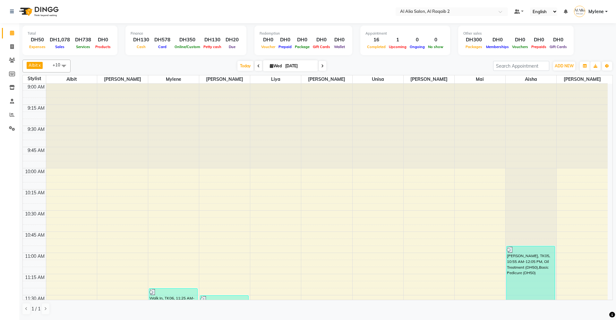
click at [320, 65] on span at bounding box center [323, 66] width 8 height 10
type input "04-09-2025"
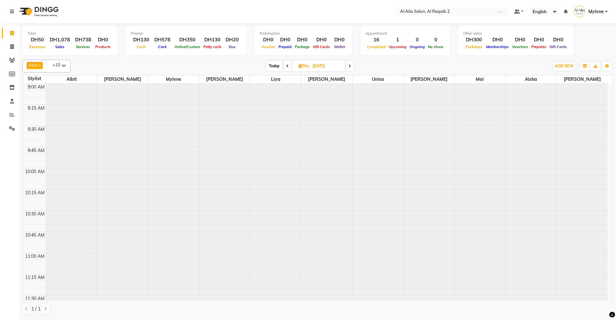
scroll to position [848, 0]
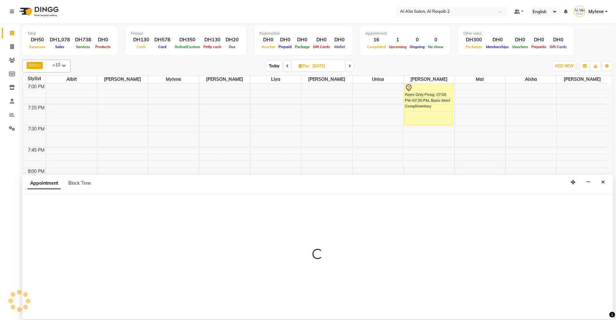
select select "90682"
select select "tentative"
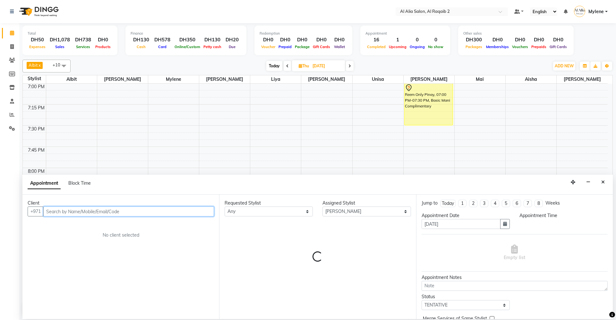
select select "1215"
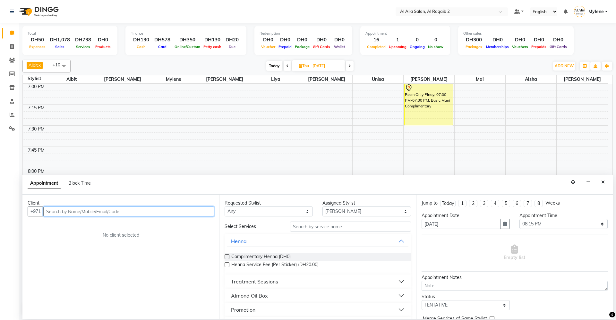
click at [102, 211] on input "text" at bounding box center [128, 212] width 171 height 10
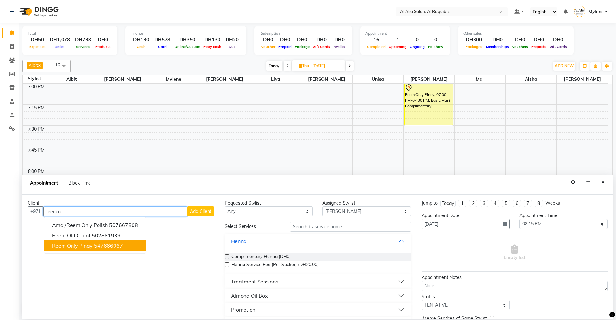
click at [100, 242] on button "Reem Only Pinay 547666067" at bounding box center [94, 246] width 101 height 10
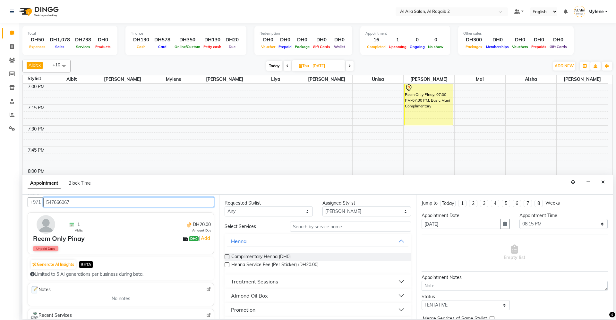
scroll to position [0, 0]
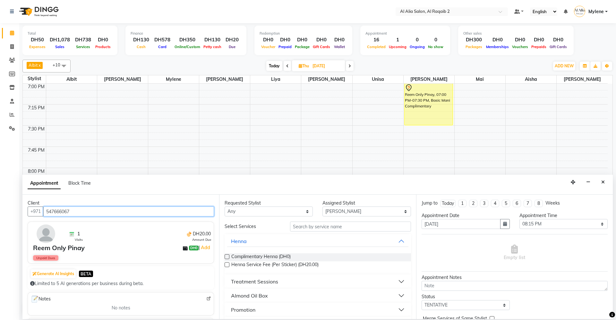
type input "547666067"
click at [607, 184] on button "Close" at bounding box center [603, 183] width 9 height 10
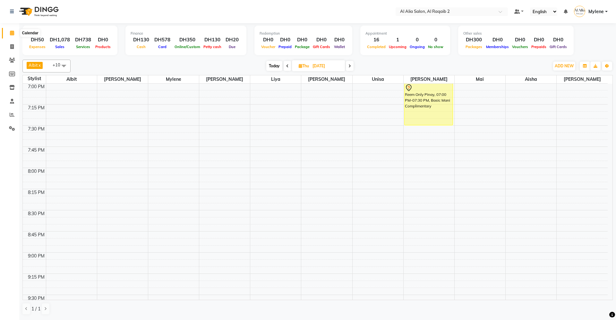
click at [11, 32] on icon at bounding box center [12, 32] width 4 height 5
click at [286, 65] on icon at bounding box center [287, 66] width 3 height 4
type input "[DATE]"
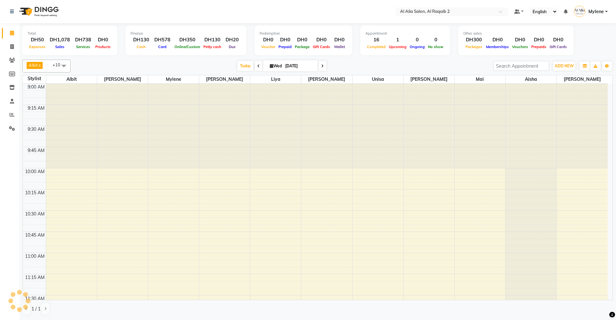
scroll to position [848, 0]
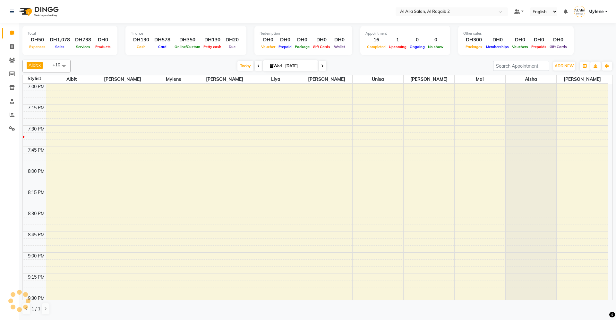
click at [273, 65] on span "Wed" at bounding box center [275, 66] width 15 height 5
select select "9"
select select "2025"
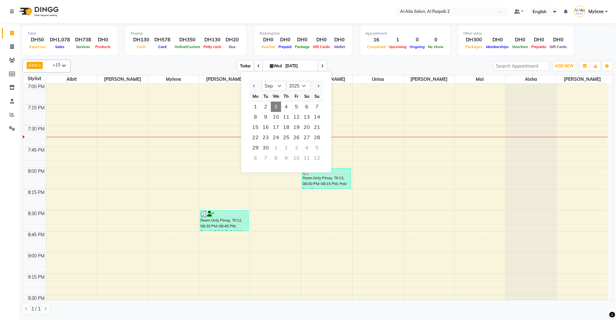
click at [251, 67] on span "Today" at bounding box center [246, 66] width 16 height 10
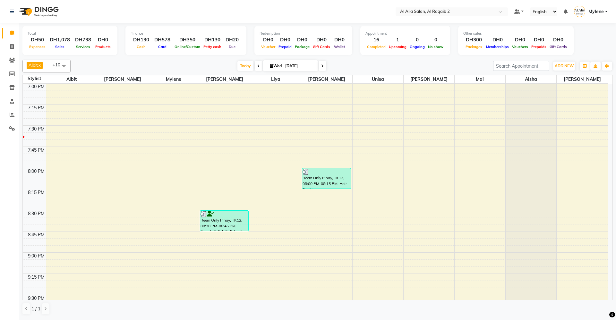
select select "90684"
select select "tentative"
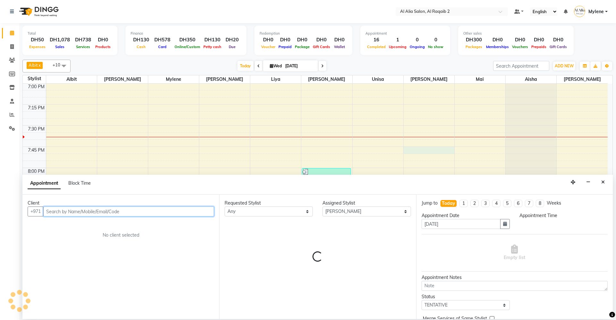
select select "1185"
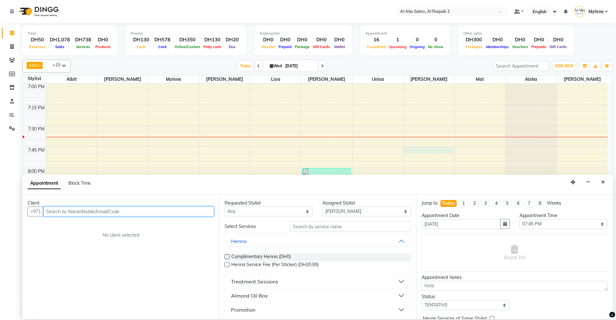
click at [155, 214] on input "text" at bounding box center [128, 212] width 171 height 10
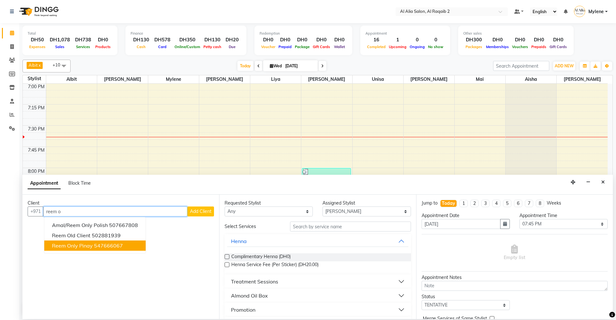
click at [96, 247] on ngb-highlight "547666067" at bounding box center [108, 246] width 29 height 6
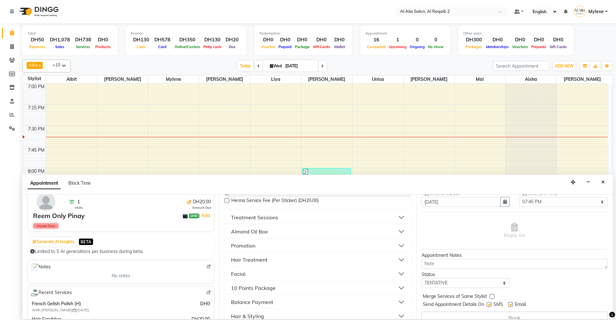
scroll to position [32, 0]
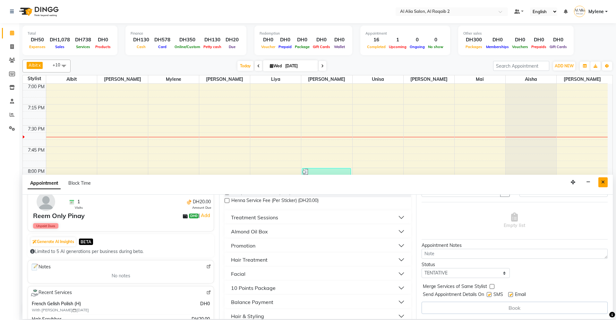
type input "547666067"
click at [606, 183] on button "Close" at bounding box center [603, 183] width 9 height 10
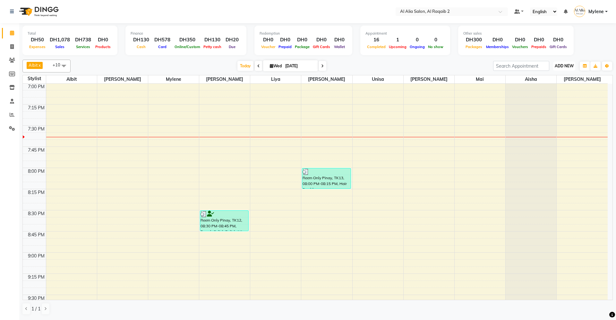
click at [558, 66] on span "ADD NEW" at bounding box center [564, 66] width 19 height 5
click at [582, 47] on div "Total DH50 Expenses DH1,078 Sales DH738 Services DH0 Products Finance DH130 Cas…" at bounding box center [317, 41] width 591 height 31
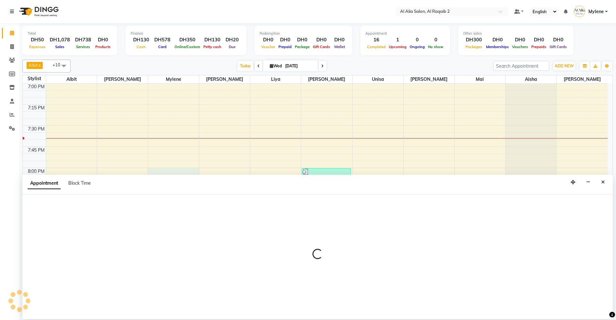
select select "90676"
select select "tentative"
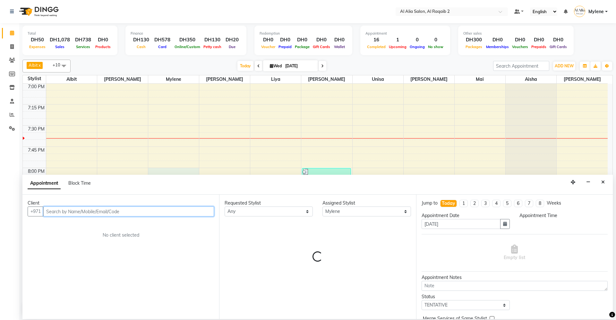
select select "1200"
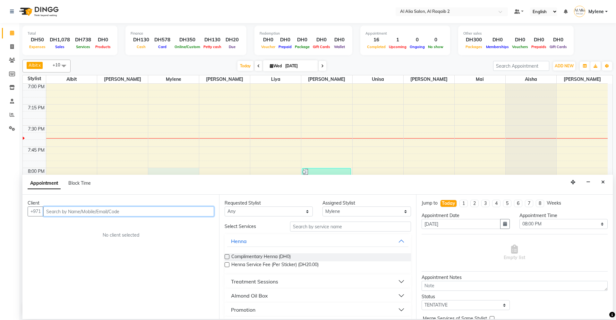
click at [80, 215] on input "text" at bounding box center [128, 212] width 171 height 10
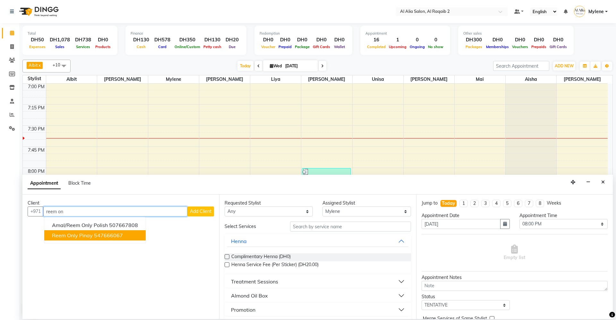
click at [96, 234] on ngb-highlight "547666067" at bounding box center [108, 235] width 29 height 6
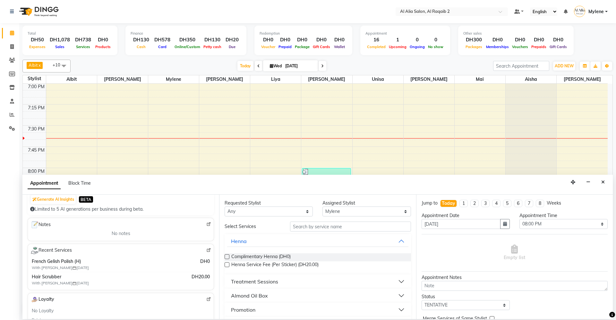
scroll to position [96, 0]
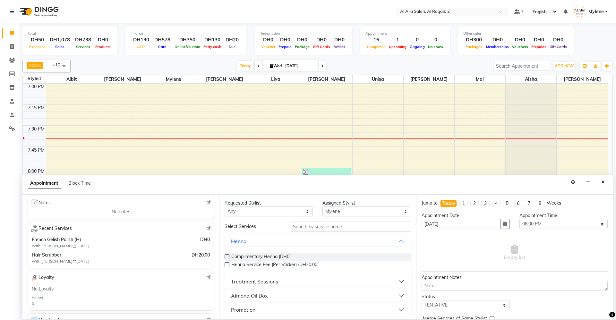
type input "547666067"
click at [254, 228] on div "Select Services" at bounding box center [252, 226] width 65 height 7
click at [251, 229] on div "Select Services" at bounding box center [252, 226] width 65 height 7
click at [14, 49] on span at bounding box center [11, 46] width 11 height 7
select select "service"
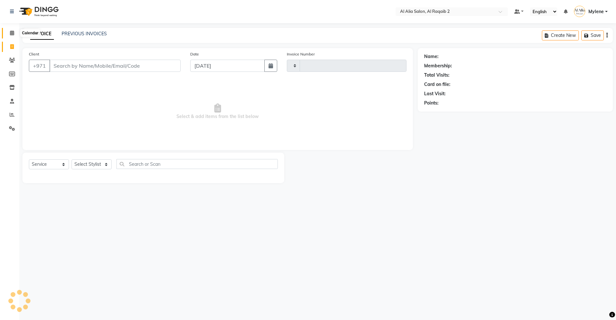
type input "0014"
select select "8963"
click at [171, 65] on input "Client" at bounding box center [114, 66] width 131 height 12
type input "m"
click at [129, 70] on input "Client" at bounding box center [114, 66] width 131 height 12
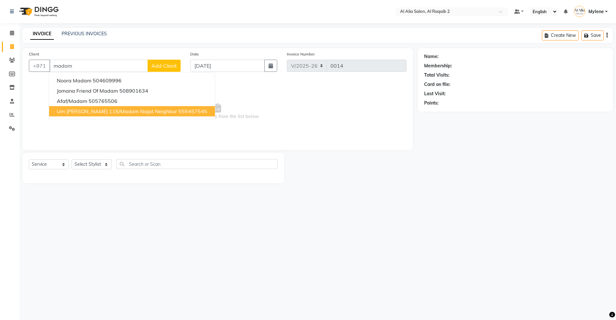
click at [121, 109] on span "Um Rashid Villa 116/Madam Najat Neighbor" at bounding box center [117, 111] width 120 height 6
type input "555457545"
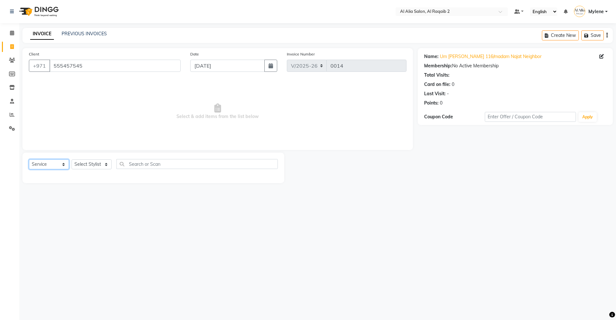
click at [62, 165] on select "Select Service Product Membership Package Voucher Prepaid Gift Card" at bounding box center [49, 165] width 40 height 10
select select "package"
click at [29, 160] on select "Select Service Product Membership Package Voucher Prepaid Gift Card" at bounding box center [49, 165] width 40 height 10
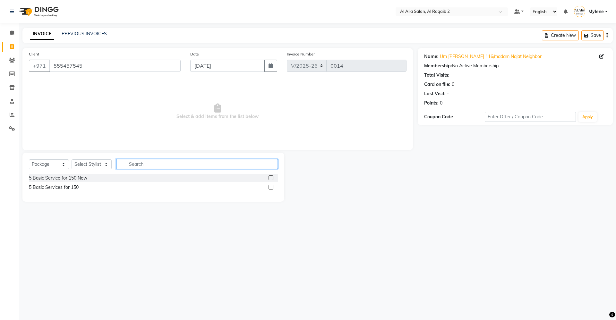
click at [157, 165] on input "text" at bounding box center [197, 164] width 161 height 10
type input "5"
type input "20 percent"
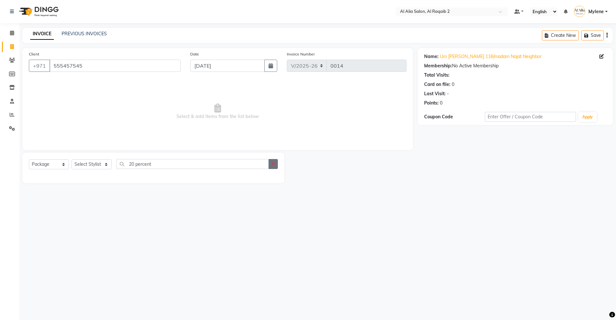
click at [274, 162] on icon "button" at bounding box center [274, 164] width 4 height 4
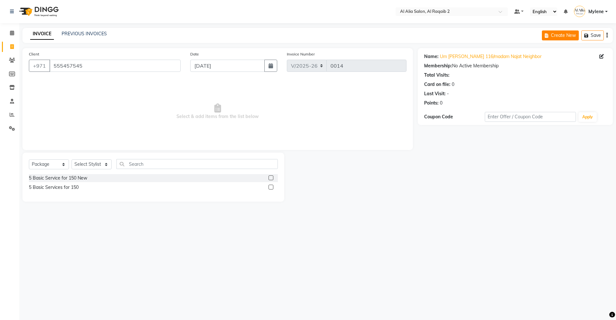
click at [568, 35] on button "Create New" at bounding box center [560, 35] width 37 height 10
click at [7, 32] on span at bounding box center [11, 33] width 11 height 7
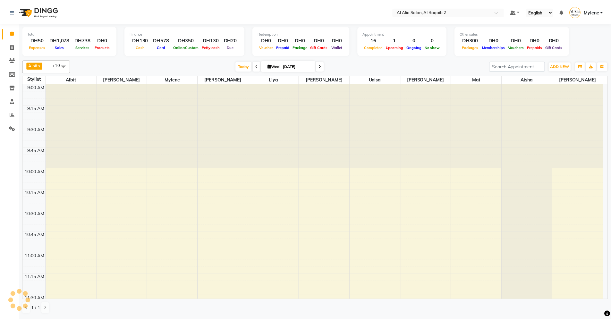
scroll to position [848, 0]
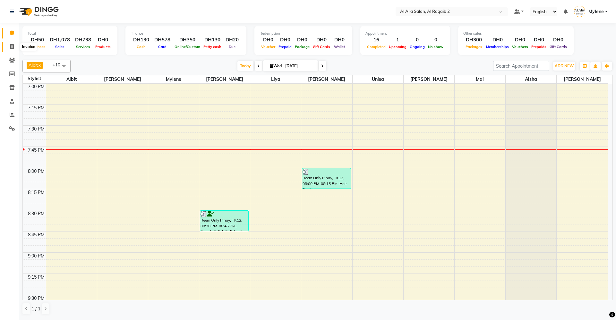
click at [14, 47] on span at bounding box center [11, 46] width 11 height 7
select select "service"
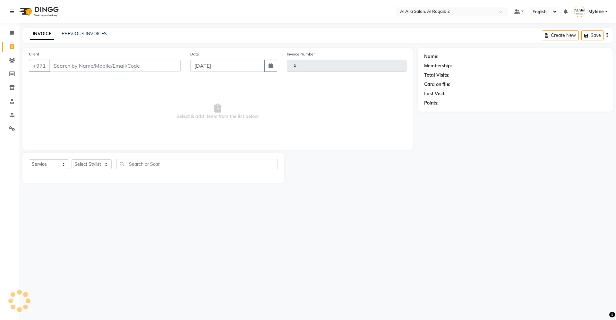
type input "0014"
select select "8963"
click at [567, 36] on button "Create New" at bounding box center [560, 35] width 37 height 10
select select "service"
type input "0014"
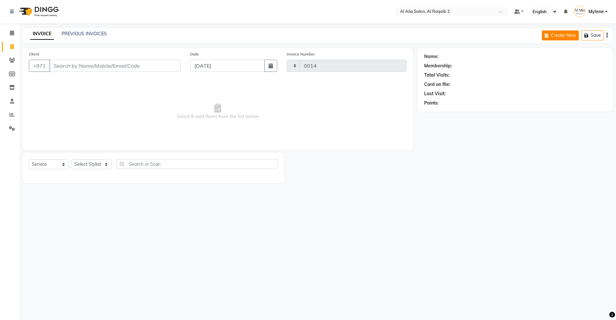
select select "8963"
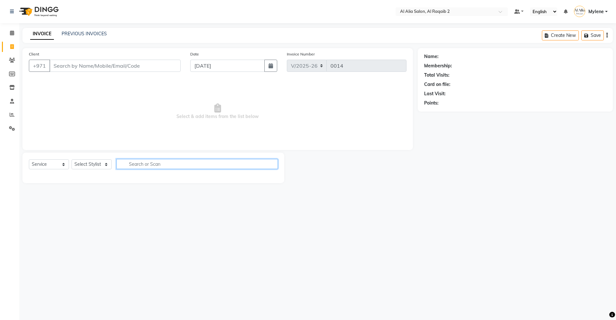
click at [148, 164] on input "text" at bounding box center [197, 164] width 161 height 10
click at [57, 161] on select "Select Service Product Membership Package Voucher Prepaid Gift Card" at bounding box center [49, 165] width 40 height 10
select select "package"
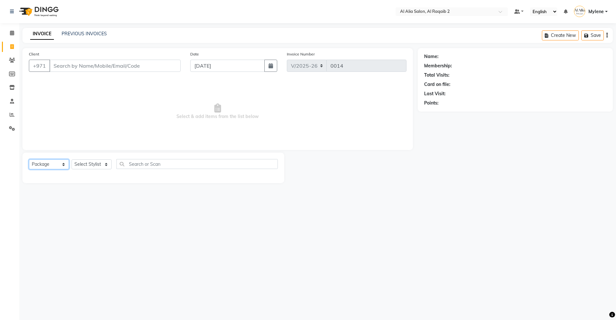
click at [29, 160] on select "Select Service Product Membership Package Voucher Prepaid Gift Card" at bounding box center [49, 165] width 40 height 10
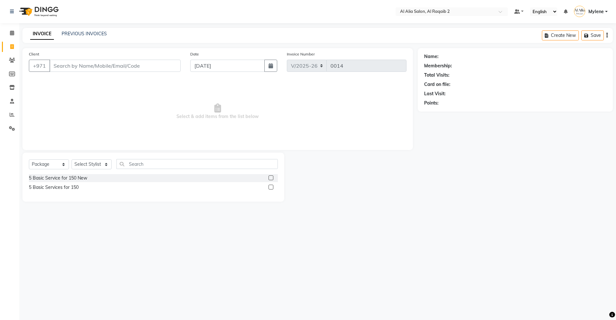
click at [606, 35] on div "Create New Save" at bounding box center [577, 35] width 71 height 15
click at [607, 35] on icon "button" at bounding box center [607, 35] width 1 height 0
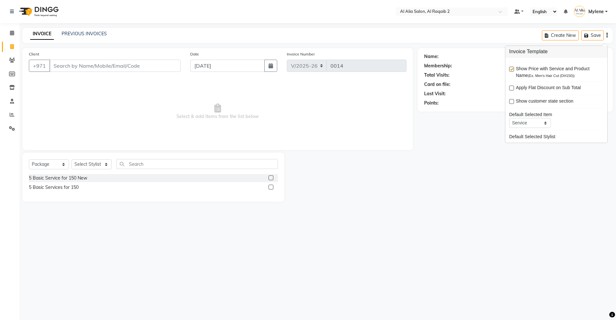
click at [563, 205] on main "INVOICE PREVIOUS INVOICES Create New Save Client +971 Date 03-09-2025 Invoice N…" at bounding box center [317, 120] width 597 height 184
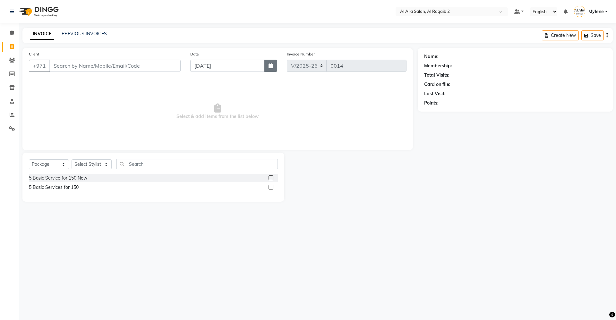
click at [272, 66] on icon "button" at bounding box center [271, 65] width 4 height 5
select select "9"
select select "2025"
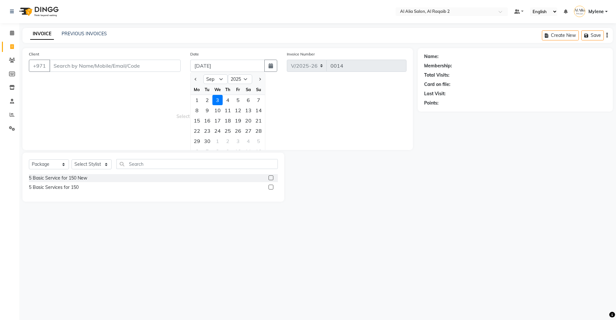
click at [325, 107] on span "Select & add items from the list below" at bounding box center [218, 112] width 378 height 64
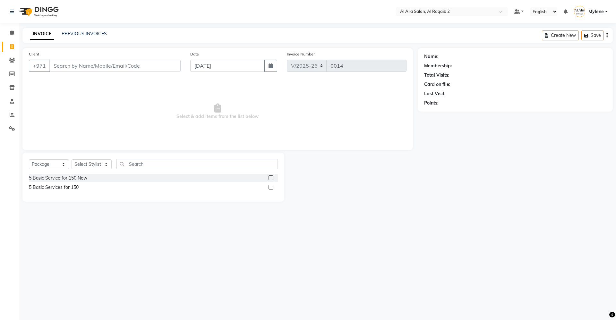
click at [228, 115] on span "Select & add items from the list below" at bounding box center [218, 112] width 378 height 64
click at [214, 112] on icon at bounding box center [217, 108] width 7 height 9
click at [142, 139] on span "Select & add items from the list below" at bounding box center [218, 112] width 378 height 64
click at [139, 64] on input "Client" at bounding box center [114, 66] width 131 height 12
type input "m"
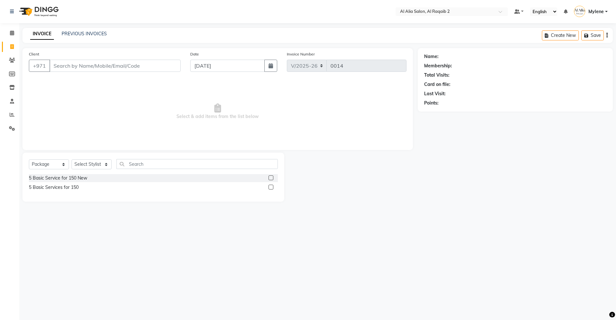
click at [478, 58] on div "Name:" at bounding box center [515, 56] width 182 height 7
click at [461, 74] on div "Total Visits:" at bounding box center [515, 75] width 182 height 7
drag, startPoint x: 445, startPoint y: 78, endPoint x: 442, endPoint y: 81, distance: 3.9
click at [442, 81] on div "Name: Membership: Total Visits: Card on file: Last Visit: Points:" at bounding box center [515, 79] width 182 height 56
click at [279, 129] on span "Select & add items from the list below" at bounding box center [218, 112] width 378 height 64
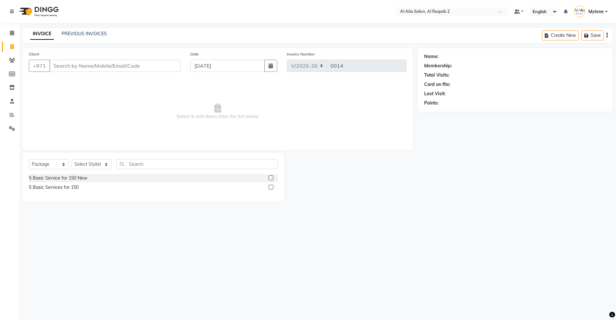
click at [248, 119] on span "Select & add items from the list below" at bounding box center [218, 112] width 378 height 64
drag, startPoint x: 248, startPoint y: 119, endPoint x: 221, endPoint y: 123, distance: 27.5
click at [221, 123] on span "Select & add items from the list below" at bounding box center [218, 112] width 378 height 64
click at [189, 195] on div "5 Basic Service for 150 New 5 Basic Services for 150" at bounding box center [153, 184] width 249 height 21
click at [62, 168] on select "Select Service Product Membership Package Voucher Prepaid Gift Card" at bounding box center [49, 165] width 40 height 10
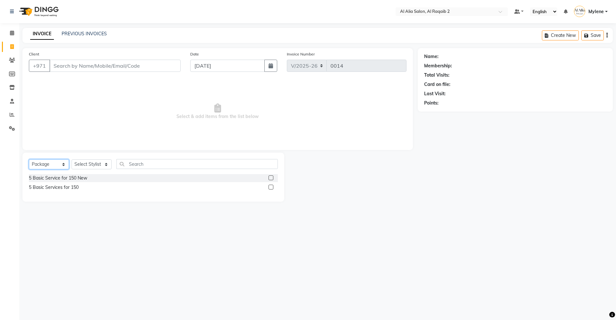
select select "service"
click at [29, 160] on select "Select Service Product Membership Package Voucher Prepaid Gift Card" at bounding box center [49, 165] width 40 height 10
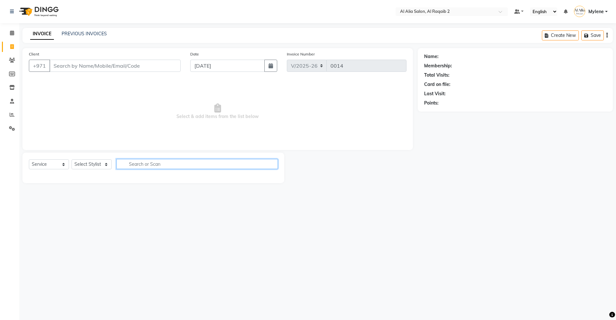
click at [180, 167] on input "text" at bounding box center [197, 164] width 161 height 10
type input "b"
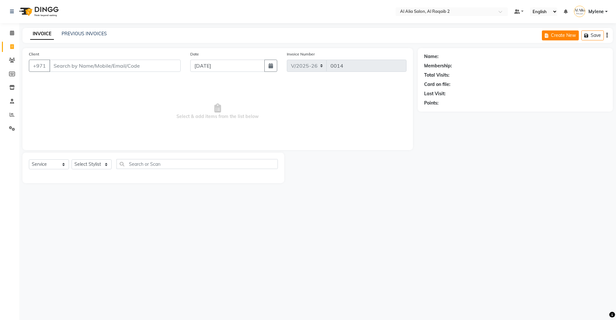
click at [558, 37] on button "Create New" at bounding box center [560, 35] width 37 height 10
click at [88, 36] on link "PREVIOUS INVOICES" at bounding box center [84, 34] width 45 height 6
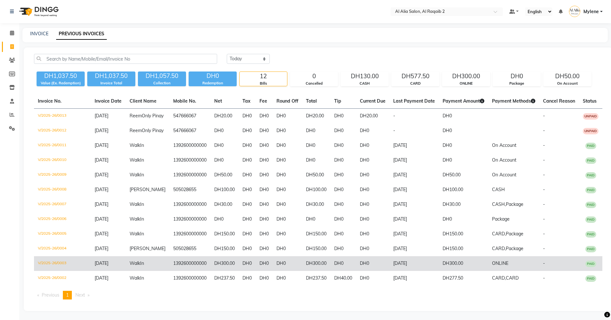
scroll to position [13, 0]
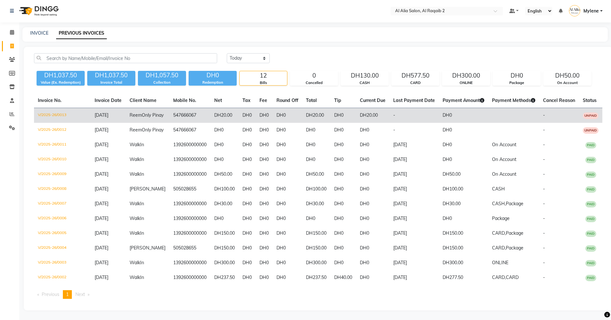
click at [398, 108] on td "-" at bounding box center [414, 115] width 49 height 15
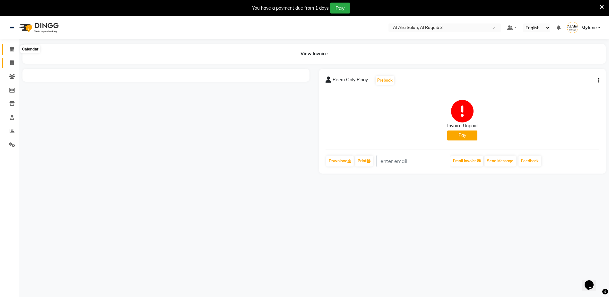
drag, startPoint x: 13, startPoint y: 49, endPoint x: 16, endPoint y: 67, distance: 18.9
click at [13, 49] on icon at bounding box center [12, 49] width 4 height 5
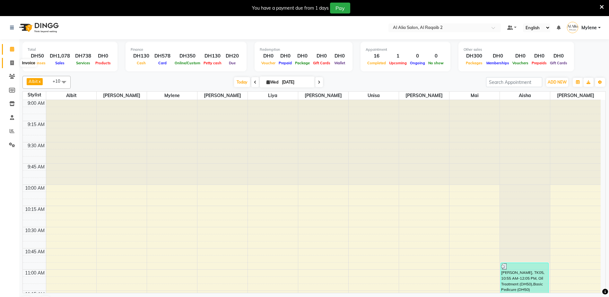
click at [14, 62] on span at bounding box center [11, 62] width 11 height 7
select select "service"
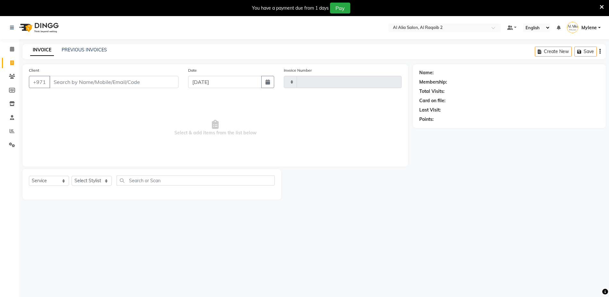
type input "0014"
select select "8963"
click at [70, 53] on div "PREVIOUS INVOICES" at bounding box center [84, 50] width 45 height 7
click at [88, 48] on link "PREVIOUS INVOICES" at bounding box center [84, 50] width 45 height 6
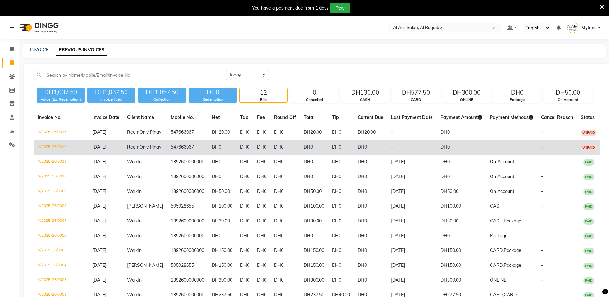
click at [300, 154] on td "DH0" at bounding box center [314, 147] width 28 height 15
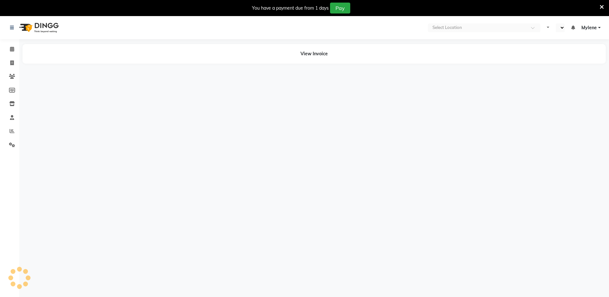
select select "en"
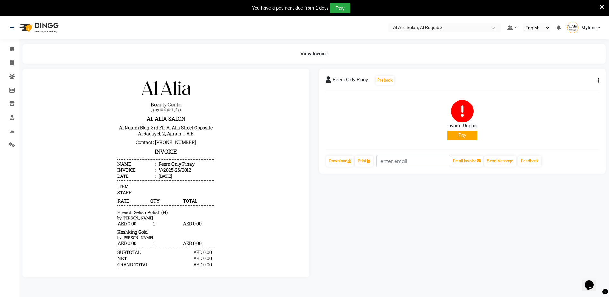
click at [453, 134] on button "Pay" at bounding box center [462, 135] width 30 height 10
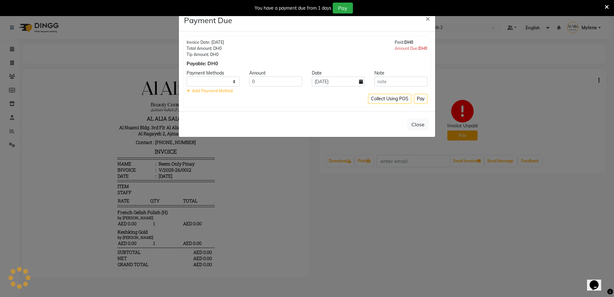
select select "1"
click at [417, 97] on button "Pay" at bounding box center [420, 99] width 13 height 10
click at [287, 83] on input "0" at bounding box center [275, 81] width 53 height 10
type input "00"
click at [420, 97] on button "Pay" at bounding box center [420, 99] width 13 height 10
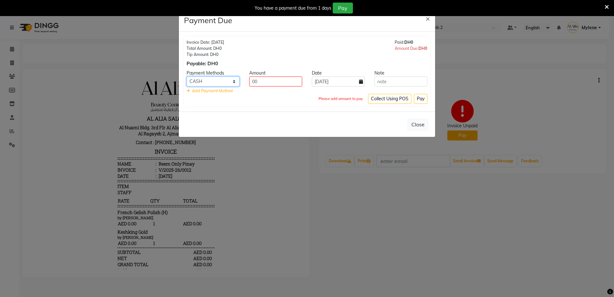
click at [231, 83] on select "CARD ONLINE CASH On Account" at bounding box center [212, 81] width 53 height 10
select select "62"
click at [186, 76] on select "CARD ONLINE CASH On Account" at bounding box center [212, 81] width 53 height 10
click at [299, 82] on input "00" at bounding box center [275, 81] width 53 height 10
click at [416, 98] on button "Pay" at bounding box center [420, 99] width 13 height 10
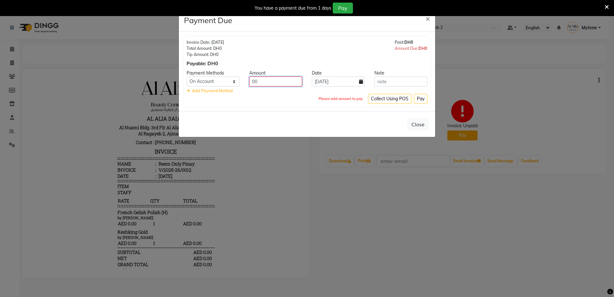
click at [299, 82] on input "00" at bounding box center [275, 81] width 53 height 10
type input "0"
click at [417, 100] on button "Pay" at bounding box center [420, 99] width 13 height 10
click at [290, 84] on input "0" at bounding box center [275, 81] width 53 height 10
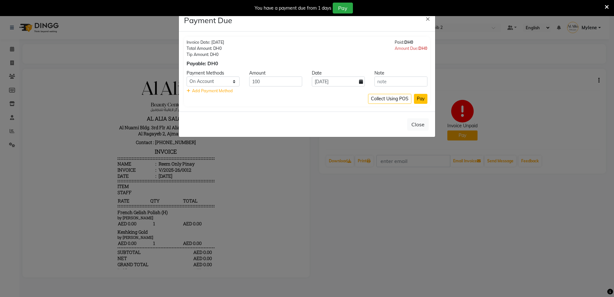
click at [420, 97] on button "Pay" at bounding box center [420, 99] width 13 height 10
click at [285, 82] on input "100" at bounding box center [275, 81] width 53 height 10
type input "1"
type input "0"
click at [421, 100] on button "Pay" at bounding box center [420, 99] width 13 height 10
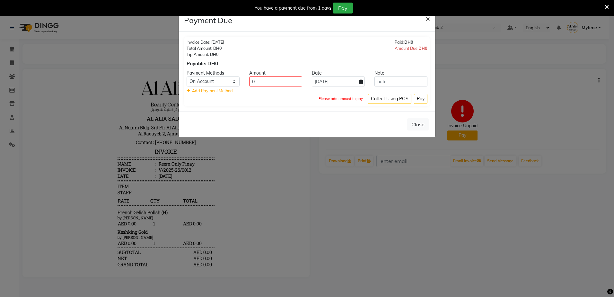
click at [429, 17] on span "×" at bounding box center [427, 18] width 4 height 10
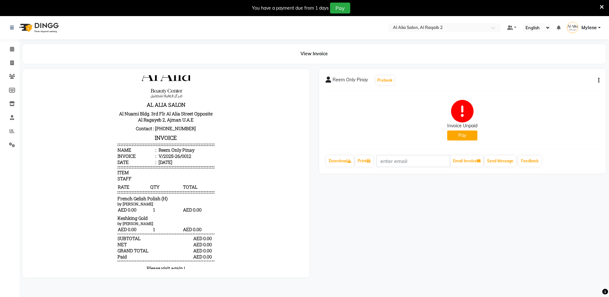
scroll to position [25, 0]
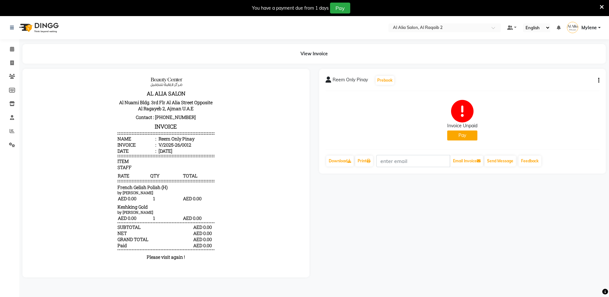
click at [450, 132] on button "Pay" at bounding box center [462, 135] width 30 height 10
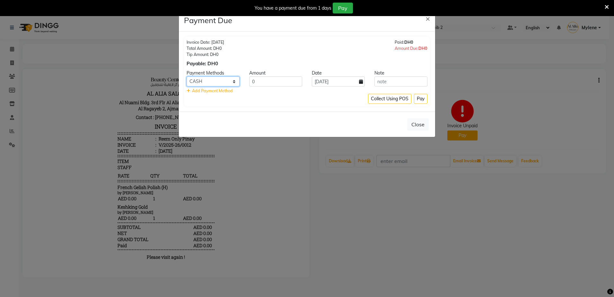
click at [237, 82] on select "CARD ONLINE CASH On Account" at bounding box center [212, 81] width 53 height 10
select select "62"
click at [186, 76] on select "CARD ONLINE CASH On Account" at bounding box center [212, 81] width 53 height 10
click at [421, 97] on button "Pay" at bounding box center [420, 99] width 13 height 10
click at [287, 81] on input "0" at bounding box center [275, 81] width 53 height 10
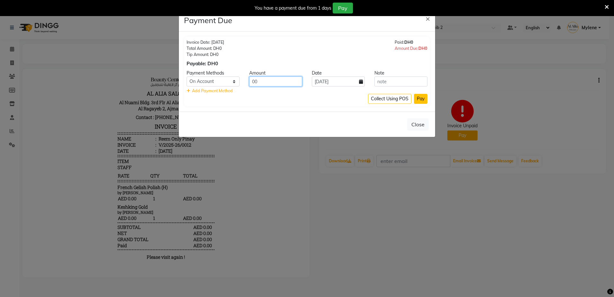
type input "00"
click at [425, 98] on button "Pay" at bounding box center [420, 99] width 13 height 10
click at [428, 18] on span "×" at bounding box center [427, 18] width 4 height 10
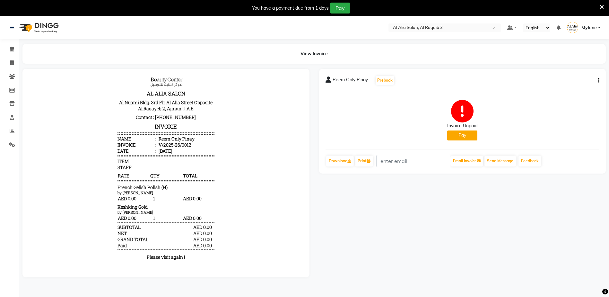
click at [601, 9] on icon at bounding box center [602, 7] width 4 height 6
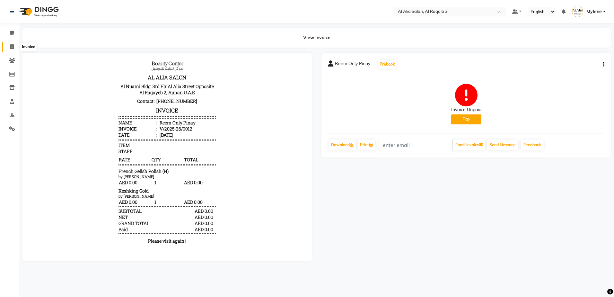
click at [16, 45] on span at bounding box center [11, 46] width 11 height 7
select select "service"
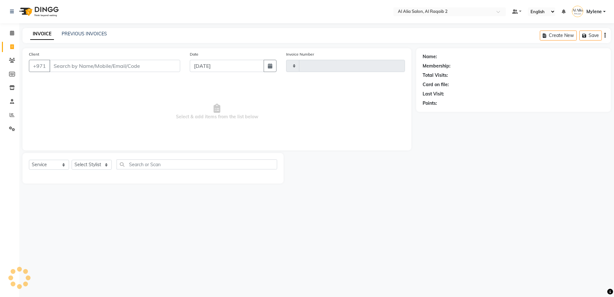
type input "0014"
select select "8963"
click at [71, 33] on link "PREVIOUS INVOICES" at bounding box center [84, 34] width 45 height 6
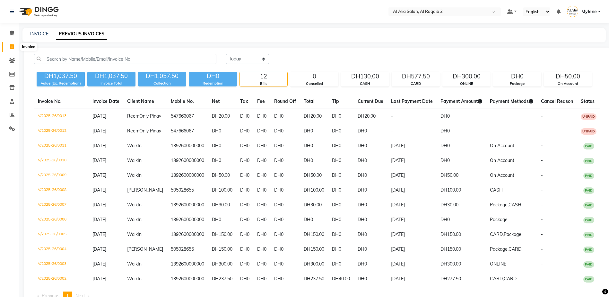
click at [12, 47] on icon at bounding box center [12, 46] width 4 height 5
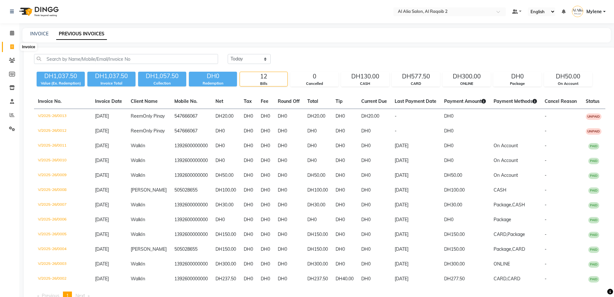
select select "service"
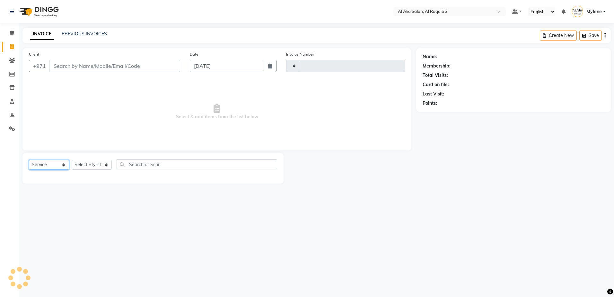
click at [63, 165] on select "Select Service Product Membership Package Voucher Prepaid Gift Card" at bounding box center [49, 165] width 40 height 10
type input "0014"
select select "8963"
click at [29, 160] on select "Select Service Product Membership Package Voucher Prepaid Gift Card" at bounding box center [49, 165] width 40 height 10
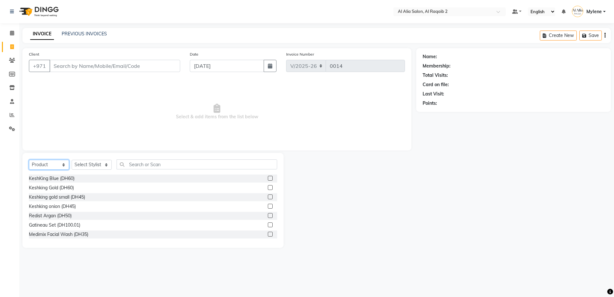
click at [66, 165] on select "Select Service Product Membership Package Voucher Prepaid Gift Card" at bounding box center [49, 165] width 40 height 10
click at [29, 160] on select "Select Service Product Membership Package Voucher Prepaid Gift Card" at bounding box center [49, 165] width 40 height 10
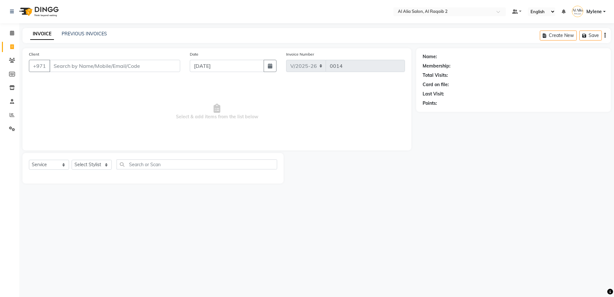
drag, startPoint x: 61, startPoint y: 178, endPoint x: 60, endPoint y: 208, distance: 29.9
click at [60, 208] on div "Select Location × Al Alia Salon, Al Raqaib 2 Default Panel My Panel English ENG…" at bounding box center [307, 148] width 614 height 297
drag, startPoint x: 60, startPoint y: 205, endPoint x: 60, endPoint y: 197, distance: 7.7
click at [60, 202] on div "Select Location × Al Alia Salon, Al Raqaib 2 Default Panel My Panel English ENG…" at bounding box center [307, 148] width 614 height 297
click at [59, 163] on select "Select Service Product Membership Package Voucher Prepaid Gift Card" at bounding box center [49, 165] width 40 height 10
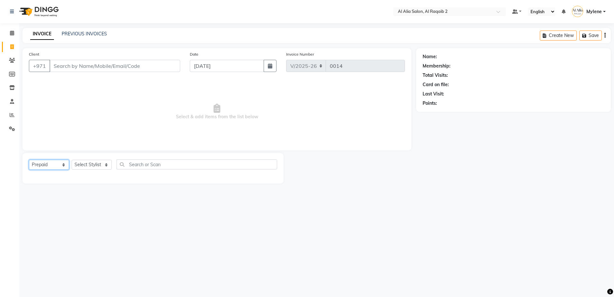
click at [29, 160] on select "Select Service Product Membership Package Voucher Prepaid Gift Card" at bounding box center [49, 165] width 40 height 10
click at [61, 163] on select "Select Service Product Membership Package Voucher Prepaid Gift Card" at bounding box center [49, 165] width 40 height 10
click at [29, 160] on select "Select Service Product Membership Package Voucher Prepaid Gift Card" at bounding box center [49, 165] width 40 height 10
click at [63, 166] on select "Select Service Product Membership Package Voucher Prepaid Gift Card" at bounding box center [49, 165] width 40 height 10
select select "service"
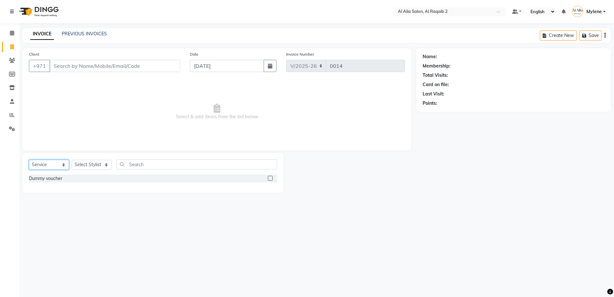
click at [29, 160] on select "Select Service Product Membership Package Voucher Prepaid Gift Card" at bounding box center [49, 165] width 40 height 10
click at [64, 166] on select "Select Service Product Membership Package Voucher Prepaid Gift Card" at bounding box center [49, 165] width 40 height 10
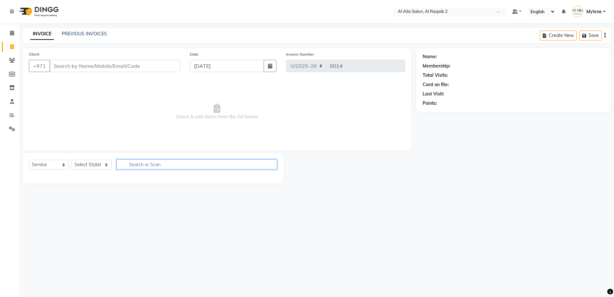
click at [164, 166] on input "text" at bounding box center [197, 164] width 160 height 10
type input "basic mani"
click at [272, 161] on button "button" at bounding box center [272, 164] width 9 height 10
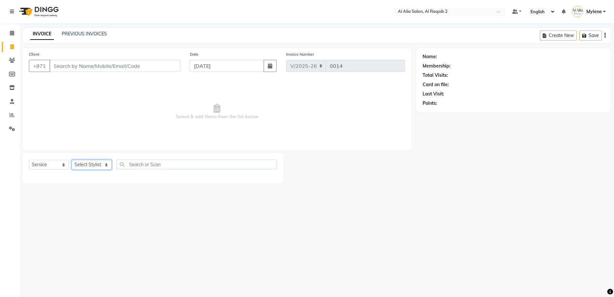
click at [103, 164] on select "Select Stylist Aisha Albit Batoul Linda Liya Mai Mina Mylene Najat Perlita Rece…" at bounding box center [92, 165] width 40 height 10
click at [160, 225] on div "Select Location × Al Alia Salon, Al Raqaib 2 Default Panel My Panel English ENG…" at bounding box center [307, 148] width 614 height 297
click at [67, 164] on select "Select Service Product Membership Package Voucher Prepaid Gift Card" at bounding box center [49, 165] width 40 height 10
select select "package"
click at [29, 160] on select "Select Service Product Membership Package Voucher Prepaid Gift Card" at bounding box center [49, 165] width 40 height 10
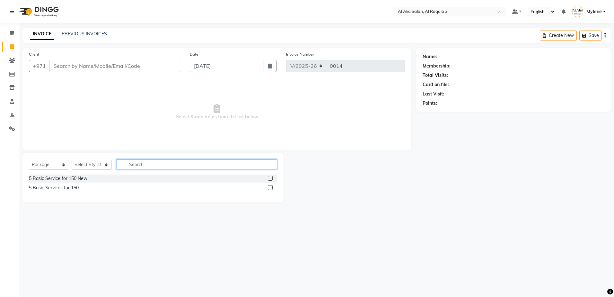
click at [196, 164] on input "text" at bounding box center [197, 164] width 160 height 10
type input "basi"
click at [273, 161] on button "button" at bounding box center [272, 164] width 9 height 10
click at [270, 185] on label at bounding box center [270, 187] width 5 height 5
click at [270, 186] on input "checkbox" at bounding box center [270, 188] width 4 height 4
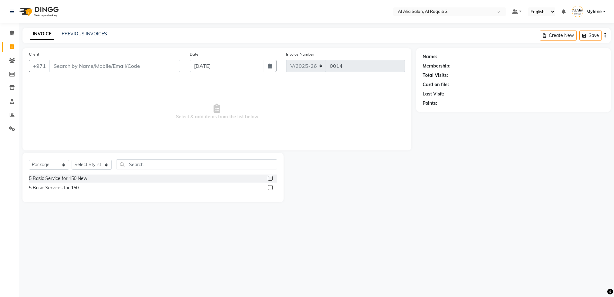
click at [270, 185] on label at bounding box center [270, 187] width 5 height 5
click at [270, 186] on input "checkbox" at bounding box center [270, 188] width 4 height 4
checkbox input "false"
click at [104, 163] on select "Select Stylist Aisha Albit Batoul Linda Liya Mai Mina Mylene Najat Perlita Rece…" at bounding box center [92, 165] width 40 height 10
select select "90682"
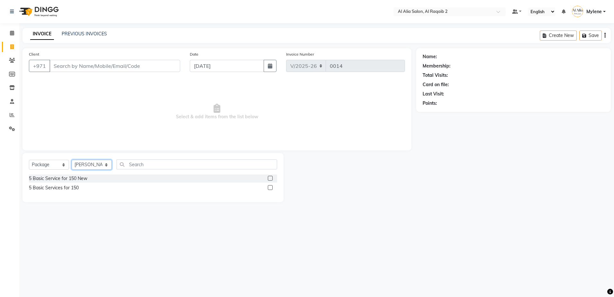
click at [72, 160] on select "Select Stylist Aisha Albit Batoul Linda Liya Mai Mina Mylene Najat Perlita Rece…" at bounding box center [92, 165] width 40 height 10
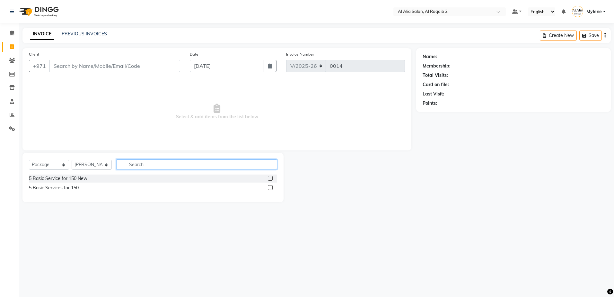
click at [232, 164] on input "text" at bounding box center [197, 164] width 160 height 10
type input "b"
click at [240, 181] on div "5 Basic Service for 150 New" at bounding box center [153, 178] width 248 height 8
click at [271, 177] on label at bounding box center [270, 178] width 5 height 5
click at [271, 177] on input "checkbox" at bounding box center [270, 178] width 4 height 4
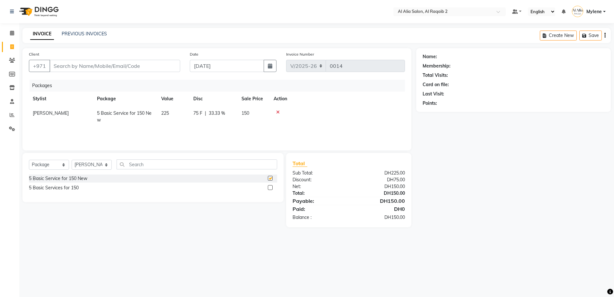
checkbox input "false"
click at [104, 167] on select "Select Stylist Aisha Albit Batoul Linda Liya Mai Mina Mylene Najat Perlita Rece…" at bounding box center [92, 165] width 40 height 10
select select "90680"
click at [72, 160] on select "Select Stylist Aisha Albit Batoul Linda Liya Mai Mina Mylene Najat Perlita Rece…" at bounding box center [92, 165] width 40 height 10
click at [268, 186] on label at bounding box center [270, 187] width 5 height 5
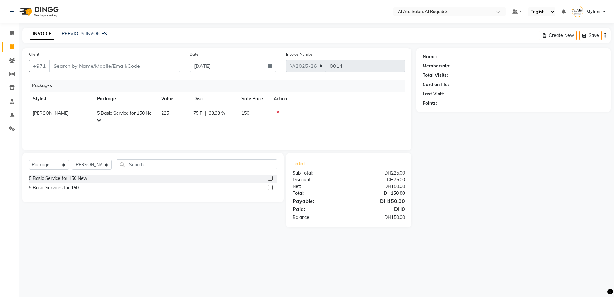
click at [268, 186] on input "checkbox" at bounding box center [270, 188] width 4 height 4
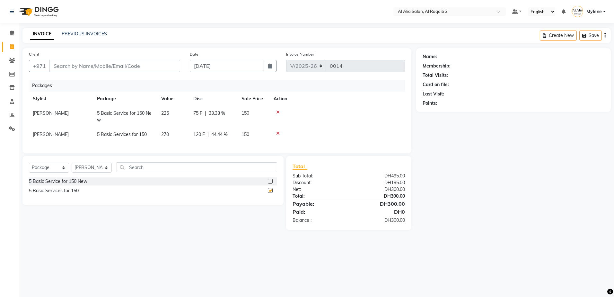
checkbox input "false"
click at [277, 134] on icon at bounding box center [278, 133] width 4 height 4
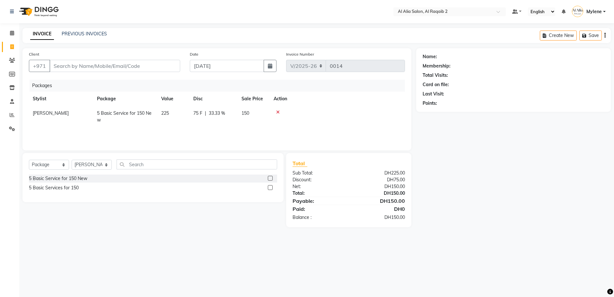
click at [309, 215] on div "Balance :" at bounding box center [318, 217] width 61 height 7
click at [177, 116] on td "225" at bounding box center [173, 116] width 32 height 21
select select "90682"
click at [200, 115] on td "225" at bounding box center [187, 119] width 32 height 27
click at [329, 204] on div "Payable:" at bounding box center [318, 201] width 61 height 8
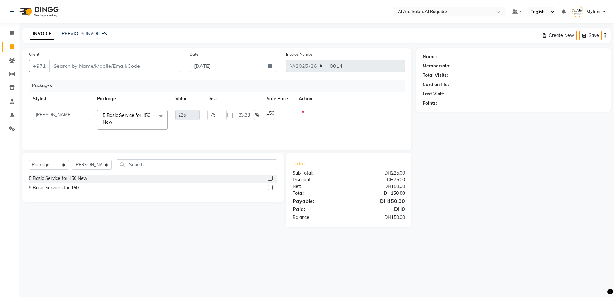
click at [480, 191] on div "Name: Membership: Total Visits: Card on file: Last Visit: Points:" at bounding box center [515, 137] width 199 height 179
click at [588, 34] on icon "button" at bounding box center [585, 35] width 6 height 4
click at [521, 13] on div "Customer is not selected" at bounding box center [562, 12] width 96 height 16
click at [110, 64] on input "Client" at bounding box center [114, 66] width 131 height 12
type input "r"
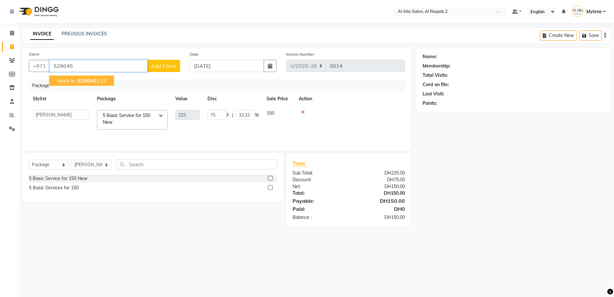
click at [100, 81] on ngb-highlight "529045 115" at bounding box center [91, 80] width 30 height 6
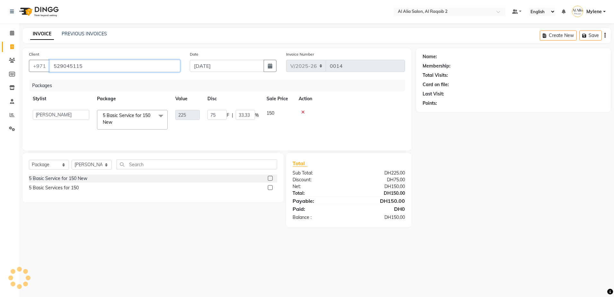
type input "529045115"
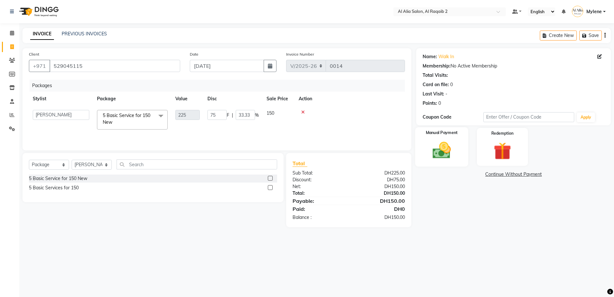
click at [439, 148] on img at bounding box center [442, 150] width 30 height 21
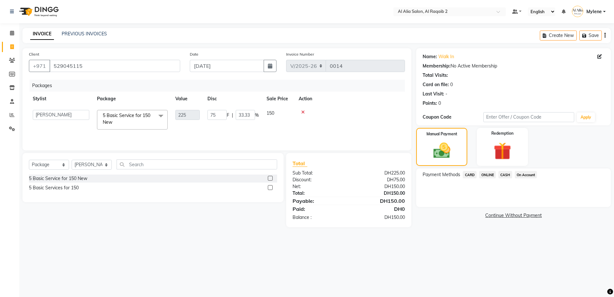
click at [509, 175] on span "CASH" at bounding box center [505, 174] width 14 height 7
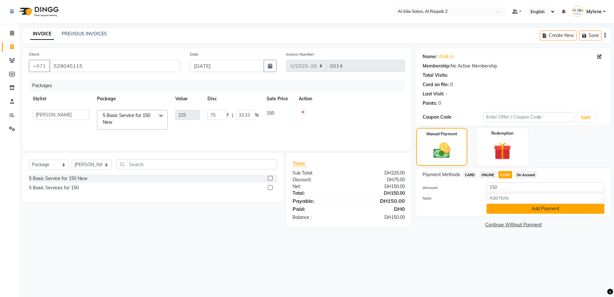
click at [512, 207] on button "Add Payment" at bounding box center [545, 209] width 118 height 10
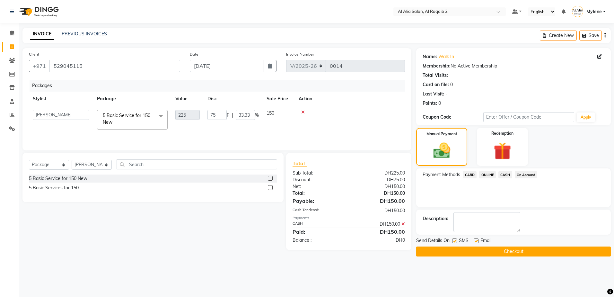
click at [537, 251] on button "Checkout" at bounding box center [513, 251] width 195 height 10
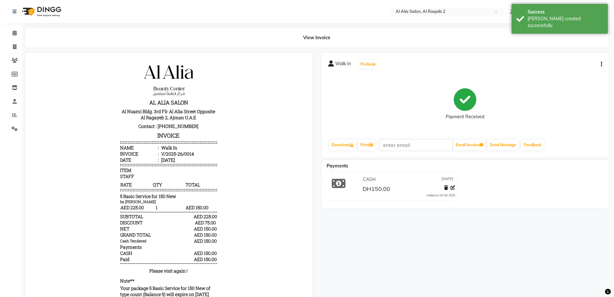
scroll to position [5, 0]
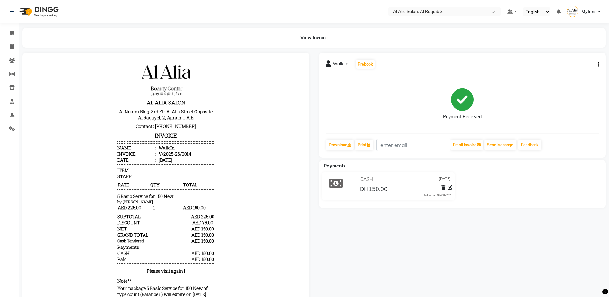
click at [481, 39] on div "View Invoice" at bounding box center [313, 38] width 583 height 20
click at [12, 30] on span at bounding box center [11, 33] width 11 height 7
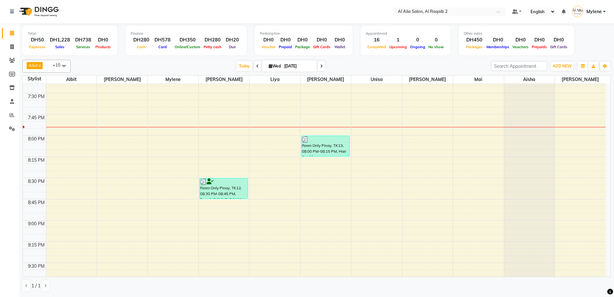
scroll to position [867, 0]
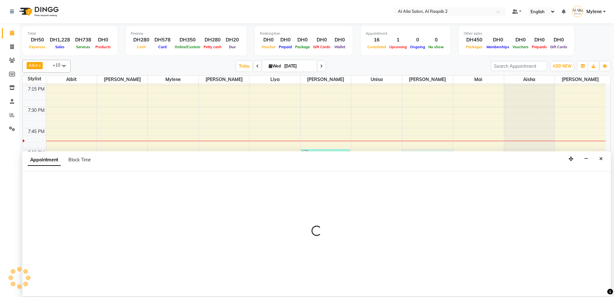
select select "90684"
select select "1200"
select select "tentative"
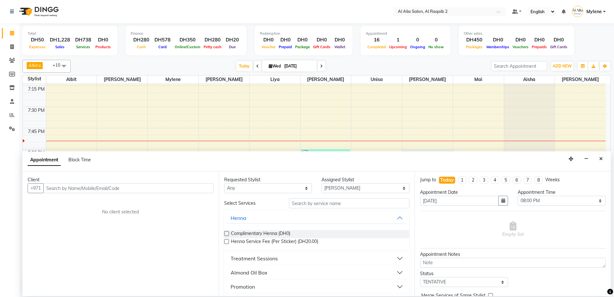
click at [104, 186] on input "text" at bounding box center [128, 188] width 170 height 10
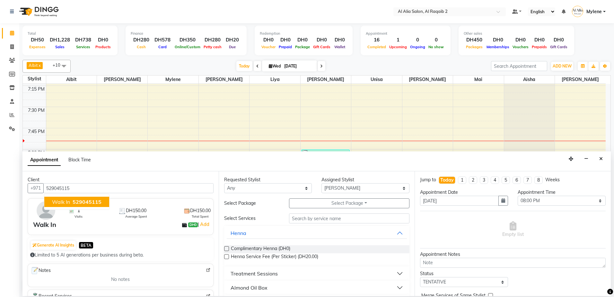
click at [99, 199] on span "529045115" at bounding box center [87, 201] width 29 height 6
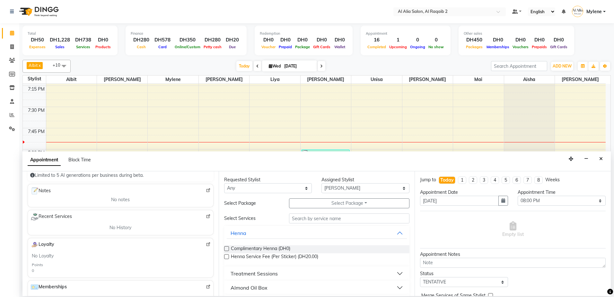
scroll to position [96, 0]
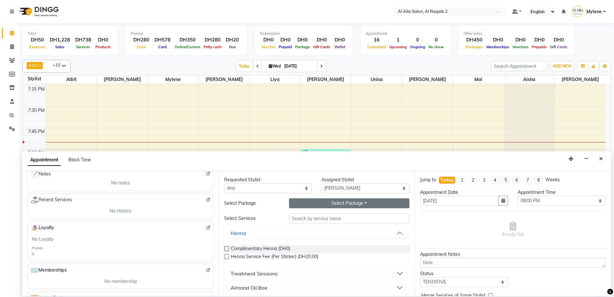
type input "529045115"
click at [348, 199] on button "Select Package Toggle Dropdown" at bounding box center [349, 203] width 120 height 10
click at [382, 217] on input "text" at bounding box center [349, 218] width 120 height 10
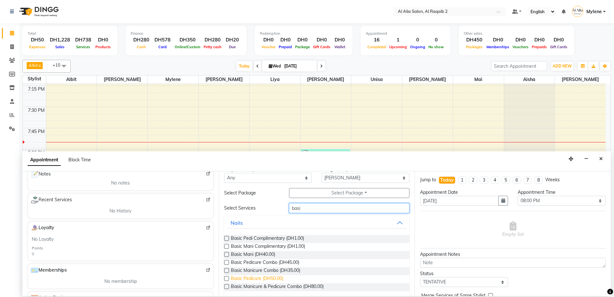
scroll to position [16, 0]
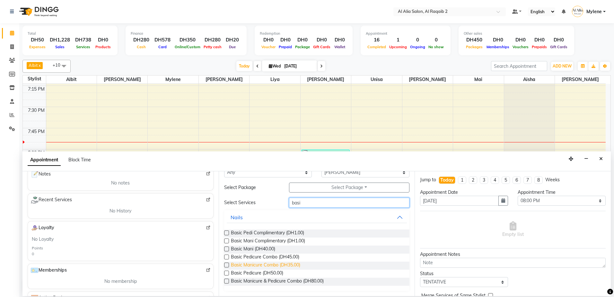
type input "basi"
click at [282, 262] on span "Basic Manicure Combo (DH35.00)" at bounding box center [265, 265] width 69 height 8
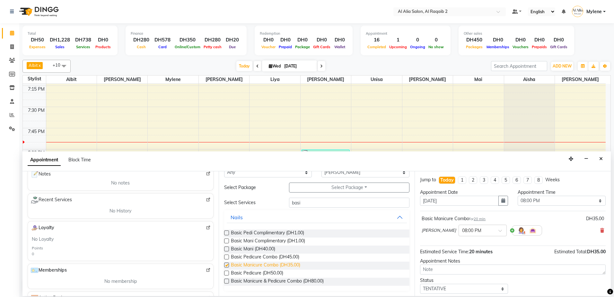
checkbox input "false"
click at [360, 189] on button "Select Package Toggle Dropdown" at bounding box center [349, 187] width 120 height 10
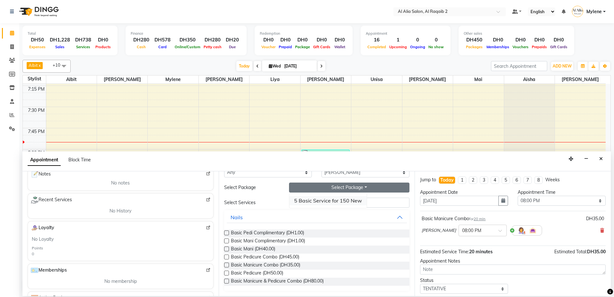
click at [347, 200] on li "5 Basic Service for 150 New" at bounding box center [327, 200] width 77 height 9
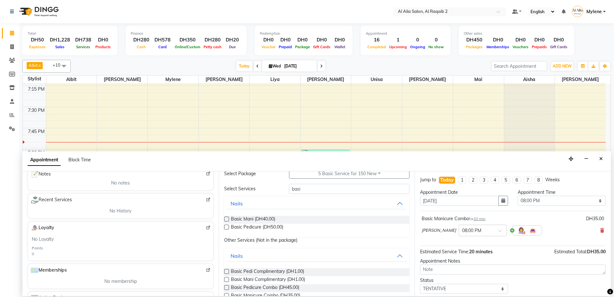
scroll to position [0, 0]
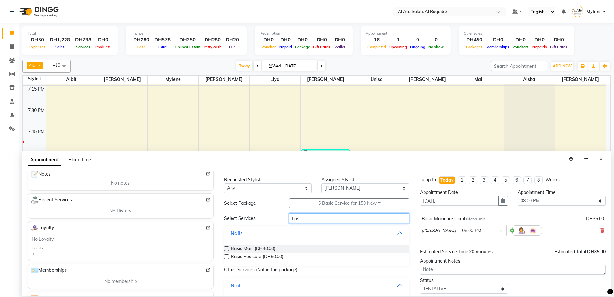
click at [327, 217] on input "basi" at bounding box center [349, 218] width 120 height 10
type input "b"
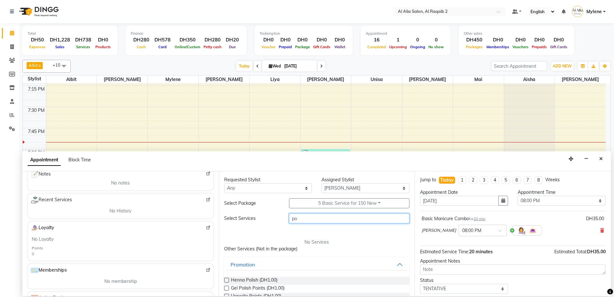
type input "p"
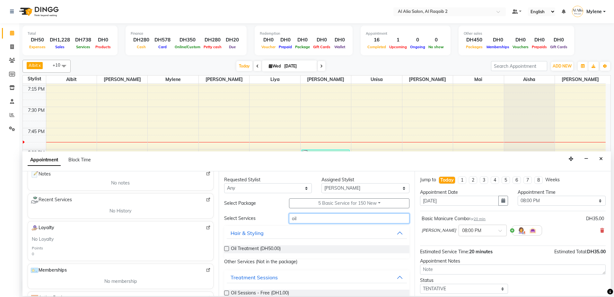
type input "oil"
click at [228, 247] on label at bounding box center [226, 248] width 5 height 5
click at [228, 247] on input "checkbox" at bounding box center [226, 249] width 4 height 4
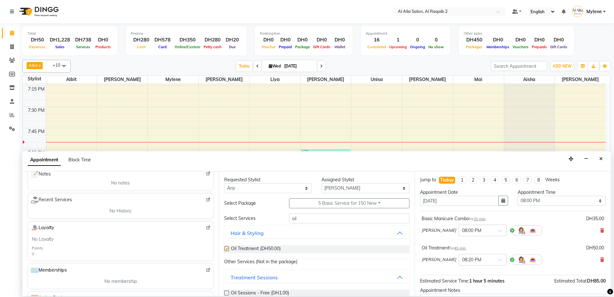
checkbox input "false"
click at [333, 248] on div "Oil Treatment (DH50.00)" at bounding box center [317, 249] width 186 height 8
click at [302, 247] on div "Oil Treatment (DH50.00)" at bounding box center [317, 249] width 186 height 8
click at [397, 236] on button "Hair & Styling" at bounding box center [317, 233] width 180 height 12
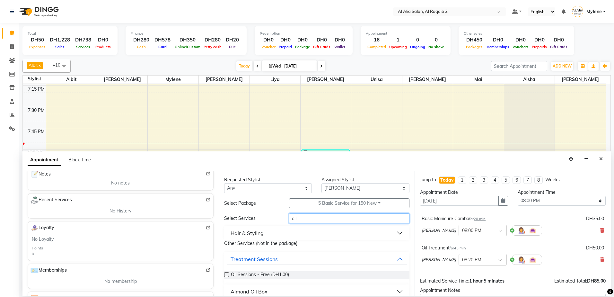
click at [331, 221] on input "oil" at bounding box center [349, 218] width 120 height 10
click at [393, 233] on button "Hair & Styling" at bounding box center [317, 233] width 180 height 12
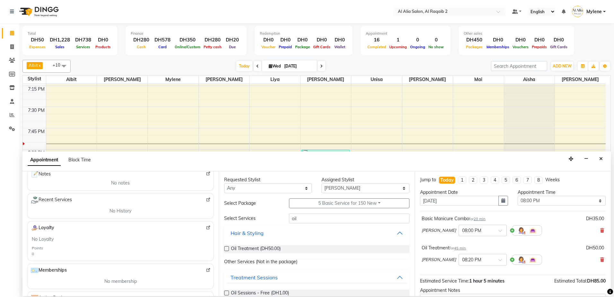
click at [394, 232] on button "Hair & Styling" at bounding box center [317, 233] width 180 height 12
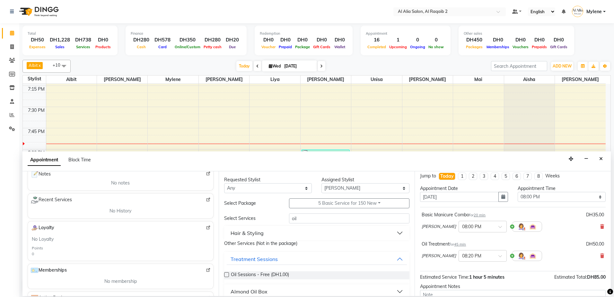
scroll to position [3, 0]
click at [345, 185] on select "Select Aisha Albit Batoul Linda Liya Mai Mina Mylene Perlita Rowena Unisa" at bounding box center [365, 188] width 88 height 10
select select "90681"
click at [321, 183] on select "Select Aisha Albit Batoul Linda Liya Mai Mina Mylene Perlita Rowena Unisa" at bounding box center [365, 188] width 88 height 10
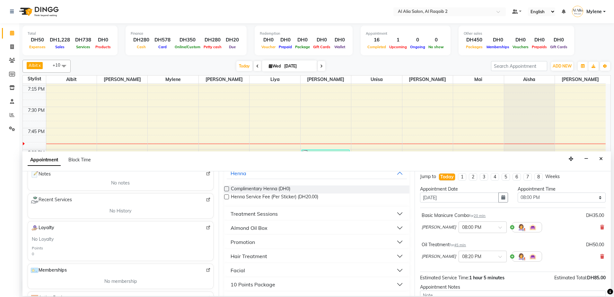
scroll to position [0, 0]
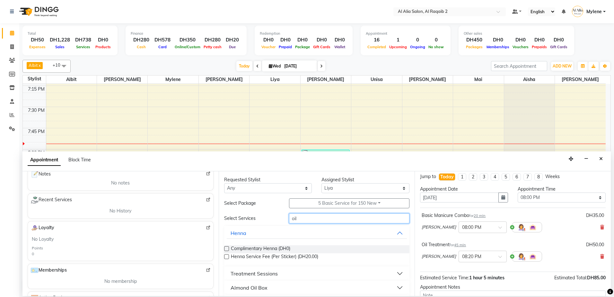
click at [312, 219] on input "oil" at bounding box center [349, 218] width 120 height 10
type input "o"
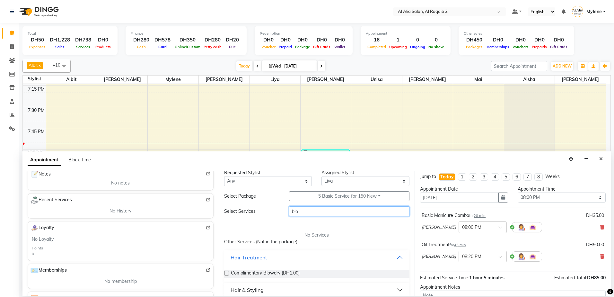
scroll to position [13, 0]
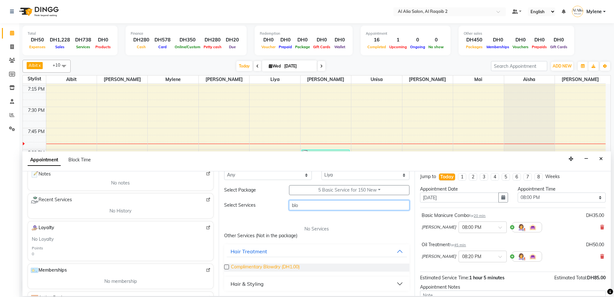
type input "blo"
click at [240, 265] on span "Complimentary Blowdry (DH1.00)" at bounding box center [265, 267] width 69 height 8
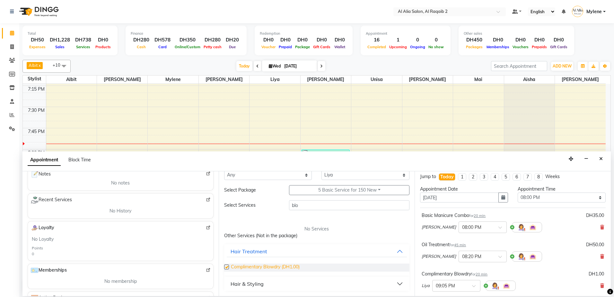
checkbox input "false"
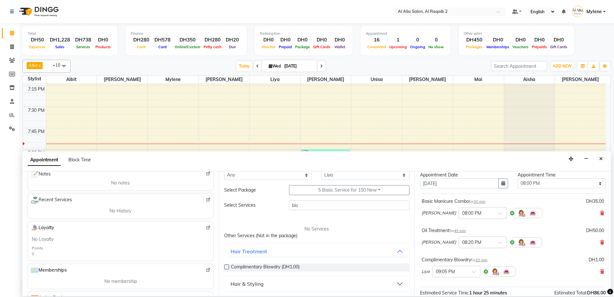
scroll to position [0, 0]
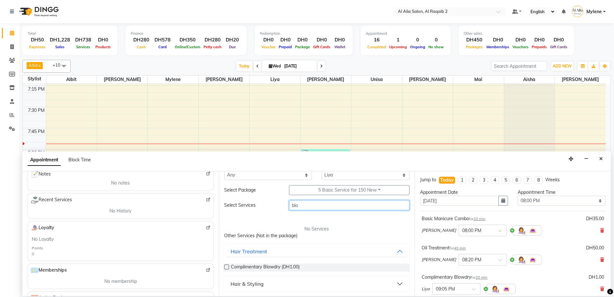
click at [326, 203] on input "blo" at bounding box center [349, 205] width 120 height 10
type input "b"
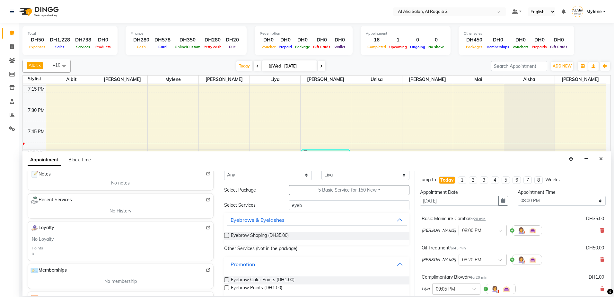
click at [323, 235] on div "Eyebrow Shaping (DH35.00)" at bounding box center [317, 236] width 186 height 8
click at [354, 201] on input "eyeb" at bounding box center [349, 205] width 120 height 10
type input "e"
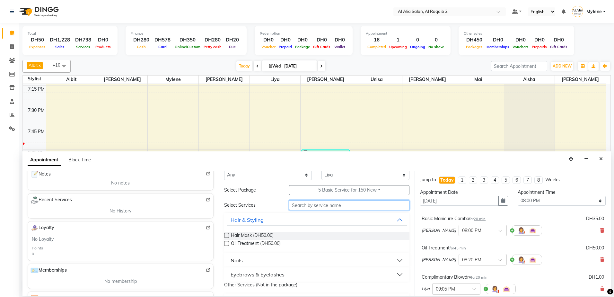
click at [389, 207] on input "text" at bounding box center [349, 205] width 120 height 10
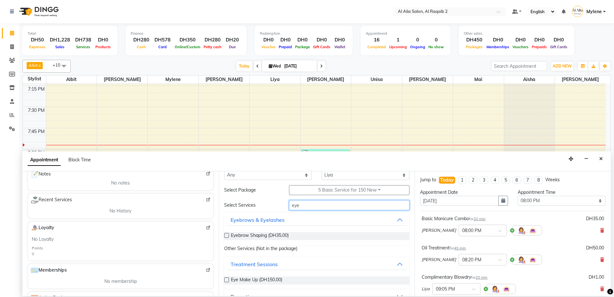
type input "eyeb"
click at [314, 236] on div "Eyebrow Shaping (DH35.00)" at bounding box center [317, 236] width 186 height 8
click at [225, 234] on label at bounding box center [226, 235] width 5 height 5
click at [225, 234] on input "checkbox" at bounding box center [226, 236] width 4 height 4
checkbox input "false"
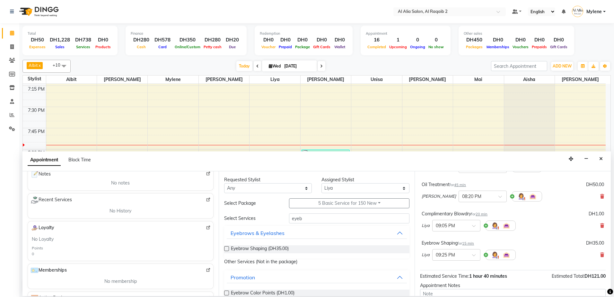
scroll to position [64, 0]
click at [352, 220] on input "eyeb" at bounding box center [349, 218] width 120 height 10
type input "e"
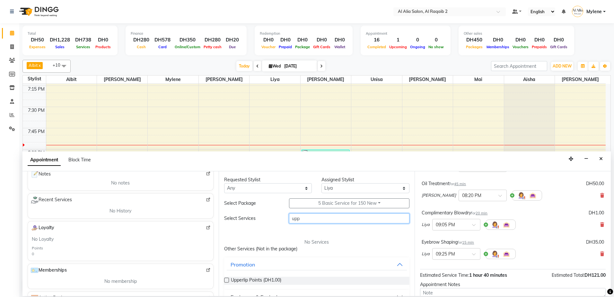
scroll to position [13, 0]
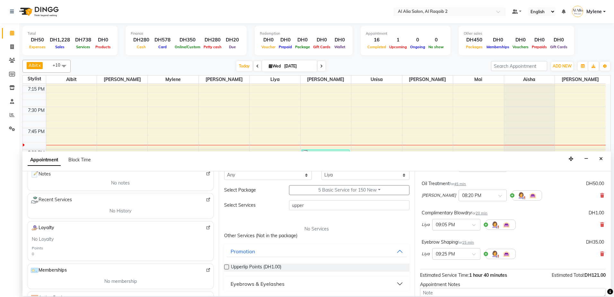
click at [287, 266] on div "Upperlip Points (DH1.00)" at bounding box center [317, 267] width 186 height 8
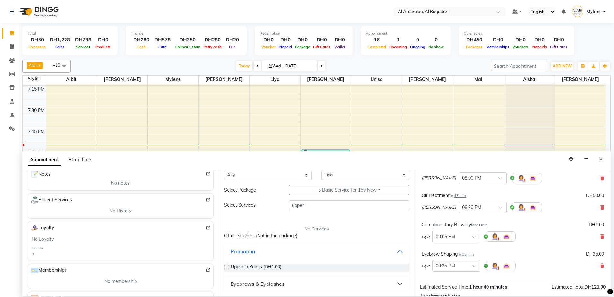
scroll to position [126, 0]
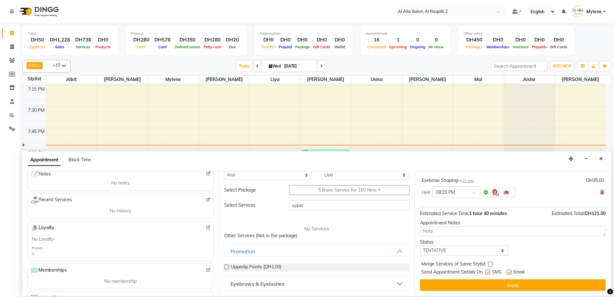
click at [347, 210] on div "Select Services upper No Services Other Services (Not in the package) Promotion…" at bounding box center [317, 245] width 186 height 91
click at [348, 207] on input "upper" at bounding box center [349, 205] width 120 height 10
type input "u"
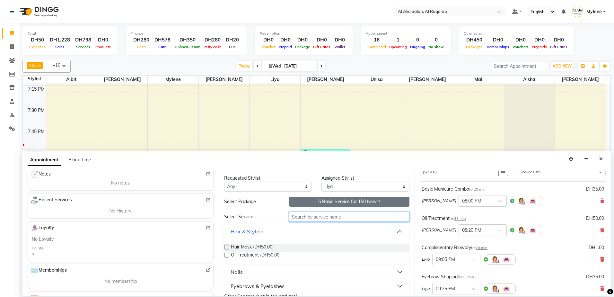
scroll to position [0, 0]
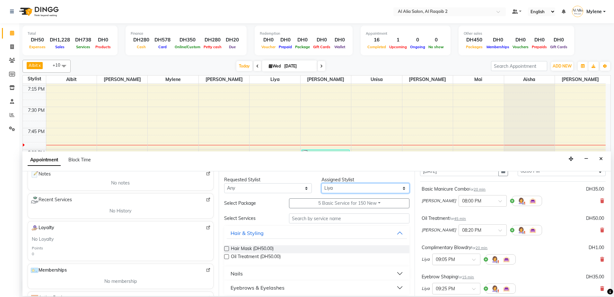
click at [370, 187] on select "Select Aisha Albit Batoul Linda Liya Mai Mina Mylene Perlita Rowena Unisa" at bounding box center [365, 188] width 88 height 10
select select "90672"
click at [321, 183] on select "Select Aisha Albit Batoul Linda Liya Mai Mina Mylene Perlita Rowena Unisa" at bounding box center [365, 188] width 88 height 10
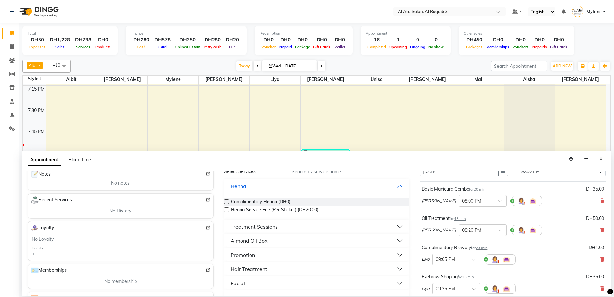
scroll to position [128, 0]
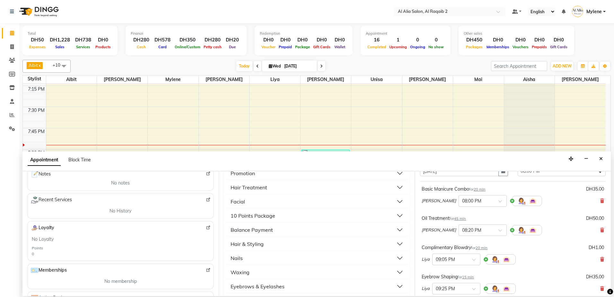
click at [269, 255] on button "Nails" at bounding box center [317, 258] width 180 height 12
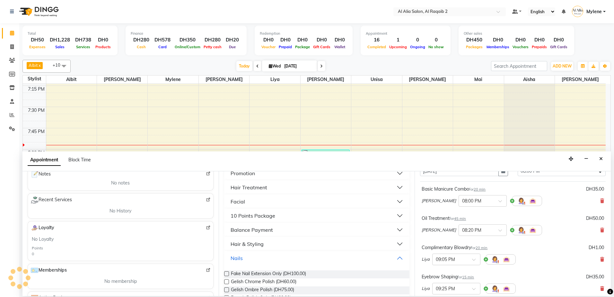
scroll to position [225, 0]
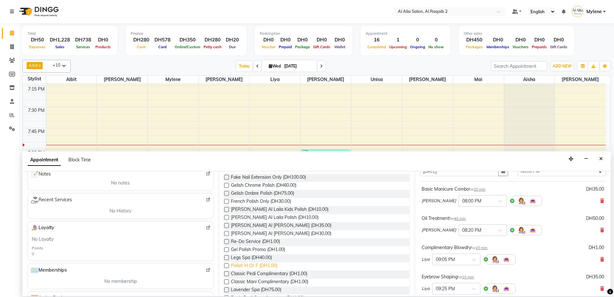
click at [252, 266] on span "Polish H Or F (DH1.00)" at bounding box center [254, 266] width 47 height 8
checkbox input "false"
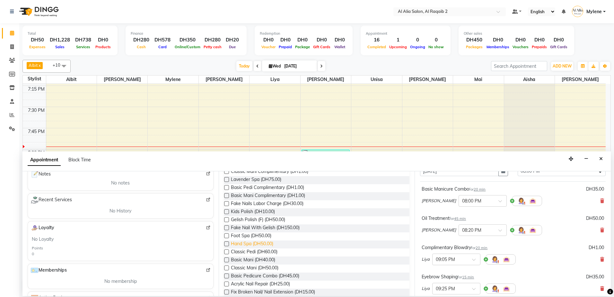
scroll to position [353, 0]
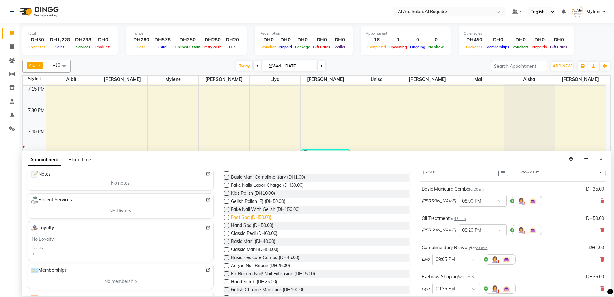
click at [266, 216] on span "Foot Spa (DH50.00)" at bounding box center [251, 218] width 40 height 8
checkbox input "false"
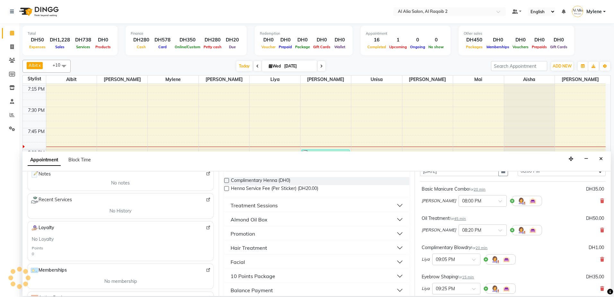
scroll to position [0, 0]
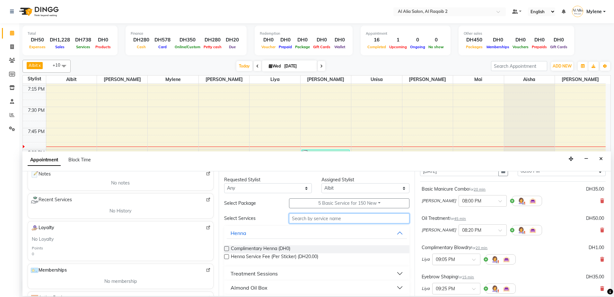
click at [337, 217] on input "text" at bounding box center [349, 218] width 120 height 10
click at [253, 234] on button "Henna" at bounding box center [317, 233] width 180 height 12
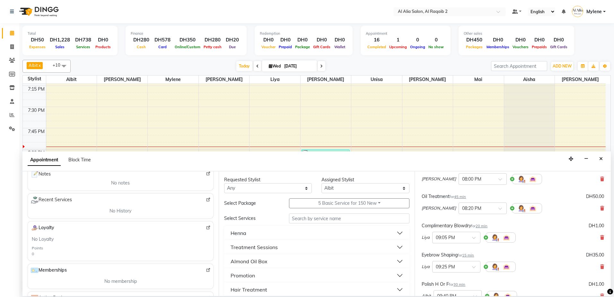
scroll to position [126, 0]
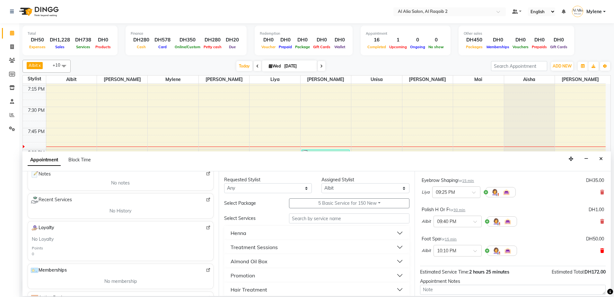
click at [600, 250] on icon at bounding box center [602, 250] width 4 height 4
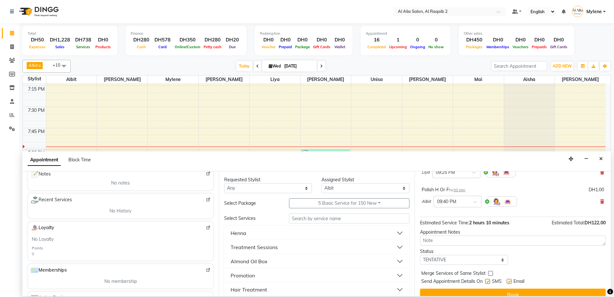
scroll to position [155, 0]
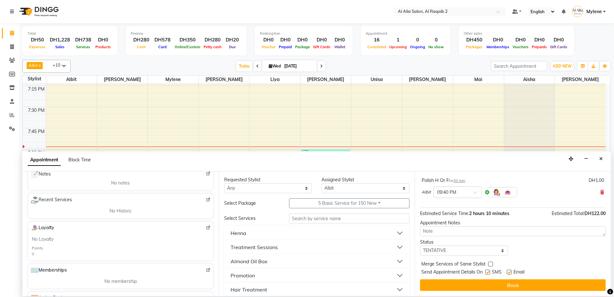
click at [489, 265] on label at bounding box center [490, 263] width 5 height 5
click at [489, 265] on input "checkbox" at bounding box center [490, 264] width 4 height 4
checkbox input "true"
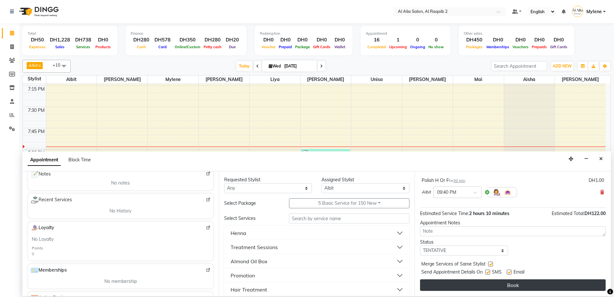
click at [516, 282] on button "Book" at bounding box center [513, 285] width 186 height 12
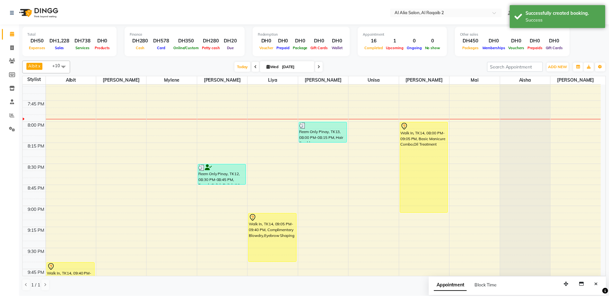
scroll to position [931, 0]
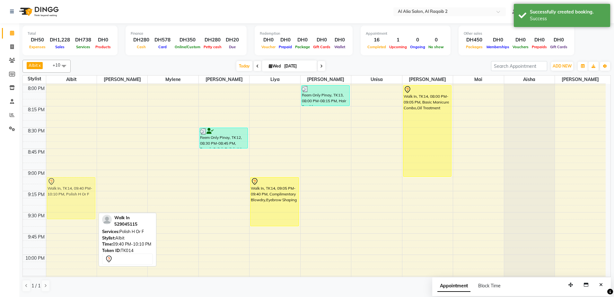
drag, startPoint x: 76, startPoint y: 247, endPoint x: 82, endPoint y: 199, distance: 48.1
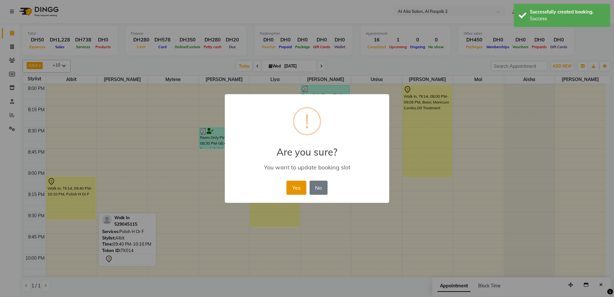
click at [299, 187] on button "Yes" at bounding box center [296, 187] width 20 height 14
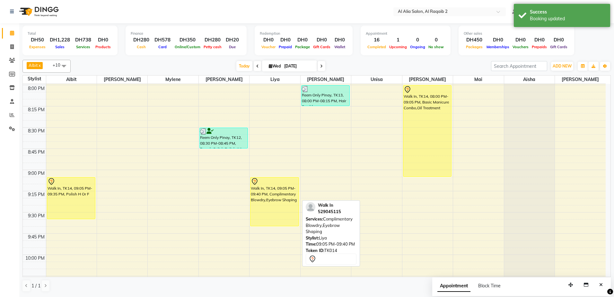
click at [274, 200] on div "Walk In, TK14, 09:05 PM-09:40 PM, Complimentary Blowdry,Eyebrow Shaping" at bounding box center [274, 201] width 48 height 48
click at [277, 191] on div "Walk In, TK14, 09:05 PM-09:40 PM, Complimentary Blowdry,Eyebrow Shaping" at bounding box center [274, 201] width 48 height 48
select select "7"
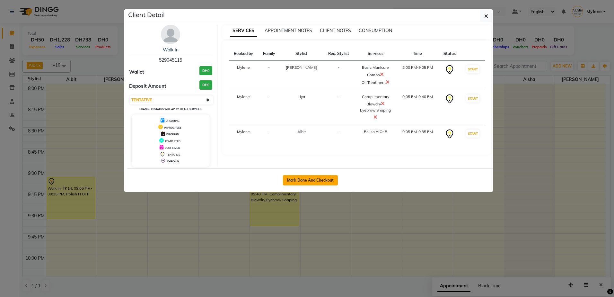
click at [330, 177] on button "Mark Done And Checkout" at bounding box center [310, 180] width 55 height 10
select select "service"
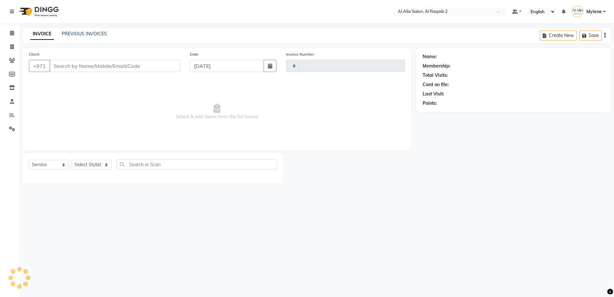
type input "0015"
select select "8963"
type input "529045115"
select select "90684"
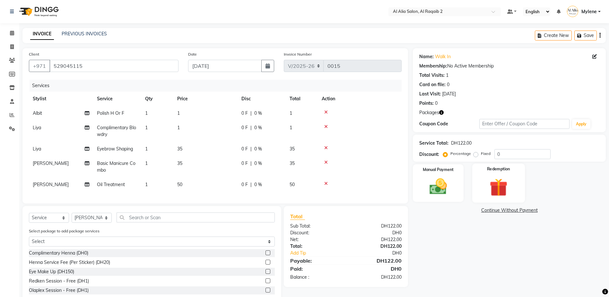
click at [513, 183] on div "Redemption" at bounding box center [498, 182] width 53 height 39
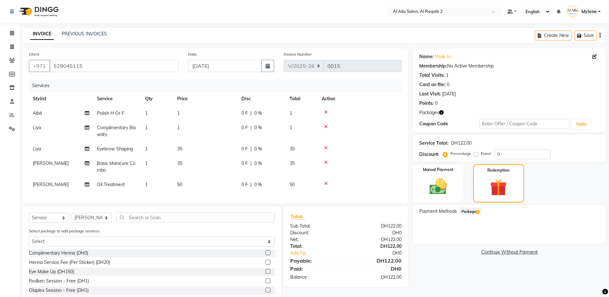
click at [469, 211] on span "Package 1" at bounding box center [470, 210] width 22 height 7
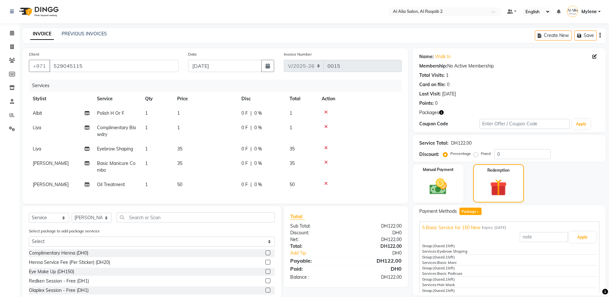
click at [453, 249] on span "Eyebrow Shaping" at bounding box center [452, 251] width 30 height 4
click at [570, 239] on button "Apply" at bounding box center [582, 236] width 27 height 11
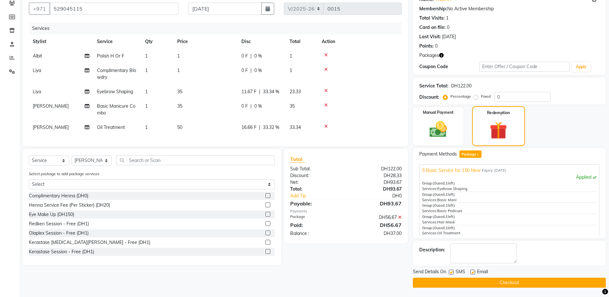
scroll to position [57, 0]
click at [498, 203] on div "Group: (0 used, 1 left) Services: Eyebrow Shaping Group: (0 used, 1 left) Servi…" at bounding box center [509, 210] width 174 height 61
click at [447, 197] on span "Basic Mani" at bounding box center [446, 199] width 19 height 4
click at [448, 196] on span "(0 used, 1 left)" at bounding box center [444, 194] width 22 height 4
click at [479, 184] on div "Group: (0 used, 1 left) Services: Eyebrow Shaping" at bounding box center [509, 185] width 174 height 11
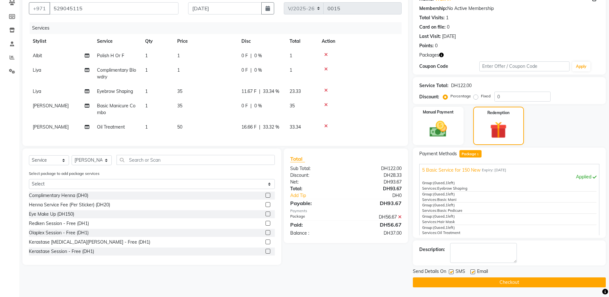
click at [187, 57] on td "1" at bounding box center [205, 55] width 64 height 14
select select "90672"
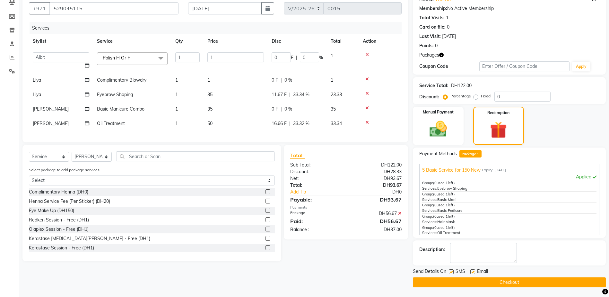
scroll to position [25, 0]
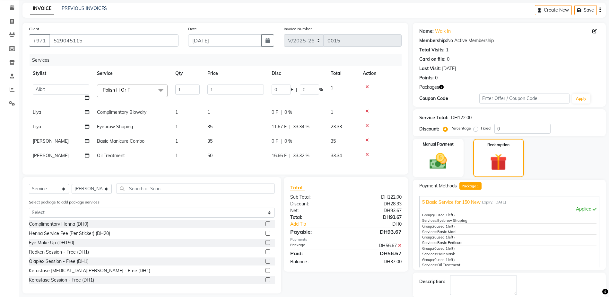
click at [371, 113] on div at bounding box center [380, 111] width 35 height 4
click at [368, 112] on icon at bounding box center [367, 111] width 4 height 4
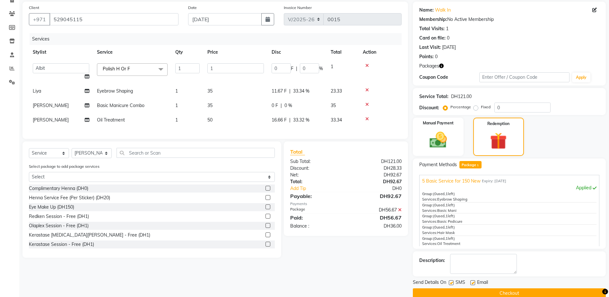
scroll to position [57, 0]
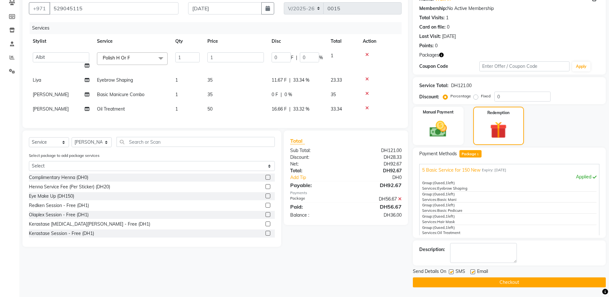
click at [367, 107] on icon at bounding box center [367, 108] width 4 height 4
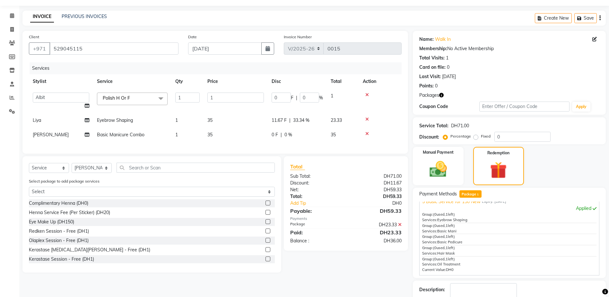
scroll to position [32, 0]
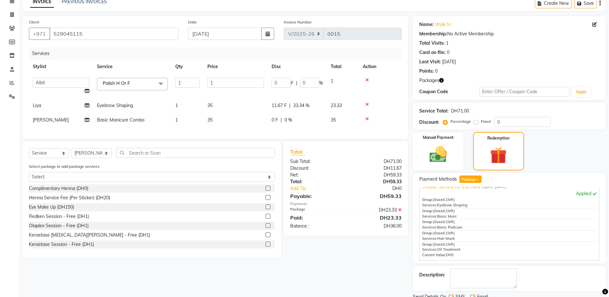
click at [365, 79] on icon at bounding box center [367, 80] width 4 height 4
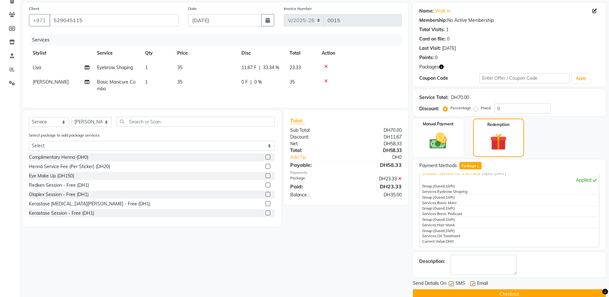
scroll to position [57, 0]
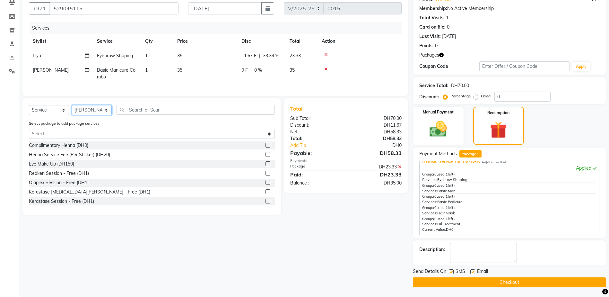
click at [105, 114] on select "Select Stylist Aisha Albit Batoul Linda Liya Mai Mina Mylene Najat Perlita Rece…" at bounding box center [92, 110] width 40 height 10
select select "90687"
click at [72, 110] on select "Select Stylist Aisha Albit Batoul Linda Liya Mai Mina Mylene Najat Perlita Rece…" at bounding box center [92, 110] width 40 height 10
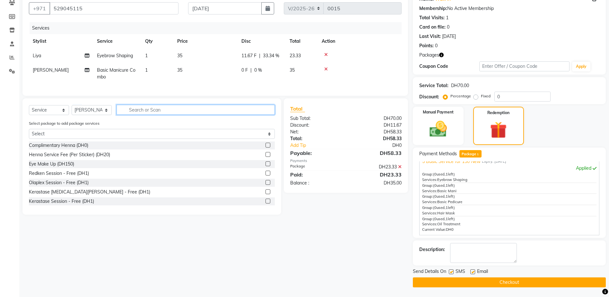
click at [147, 114] on input "text" at bounding box center [196, 110] width 158 height 10
type input "basic"
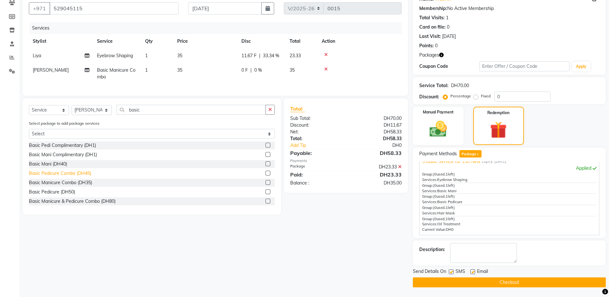
click at [63, 177] on div "Basic Pedicure Combo (DH45)" at bounding box center [60, 173] width 62 height 7
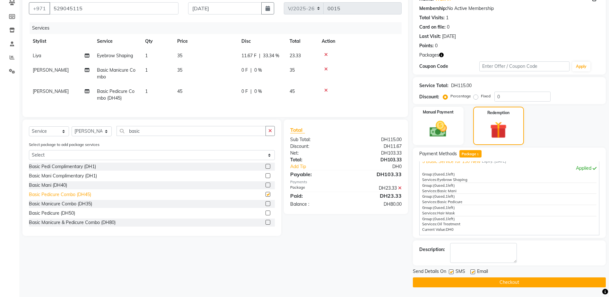
checkbox input "false"
drag, startPoint x: 166, startPoint y: 139, endPoint x: 170, endPoint y: 135, distance: 5.2
click at [167, 136] on input "basic" at bounding box center [191, 131] width 149 height 10
type input "b"
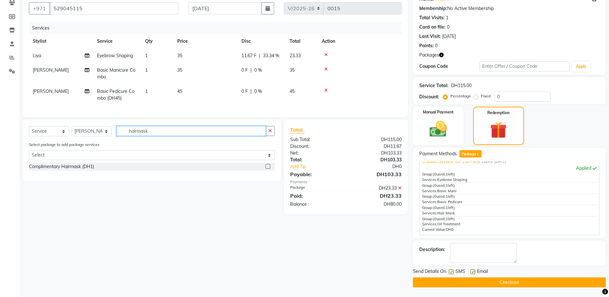
type input "hairmask"
click at [149, 169] on div "Complimentary Hairmask (DH1)" at bounding box center [152, 166] width 246 height 8
click at [44, 169] on div "Complimentary Hairmask (DH1)" at bounding box center [61, 166] width 65 height 7
checkbox input "false"
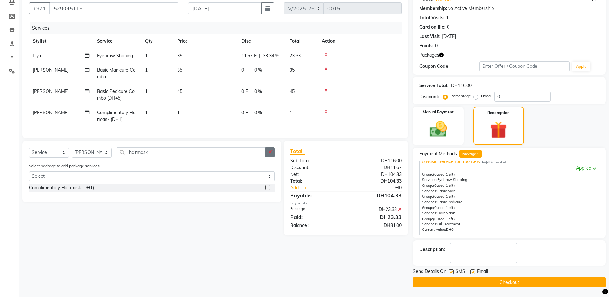
click at [267, 157] on button "button" at bounding box center [269, 152] width 9 height 10
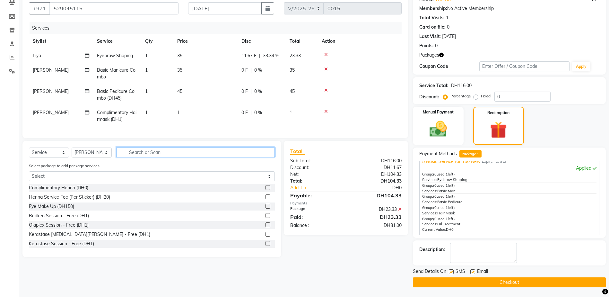
click at [184, 155] on input "text" at bounding box center [196, 152] width 158 height 10
type input "oil"
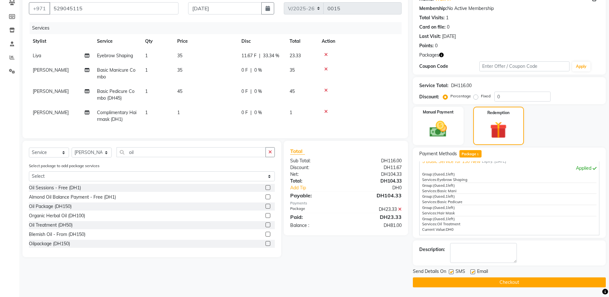
click at [94, 228] on div "Oil Treatment (DH50)" at bounding box center [152, 225] width 246 height 8
click at [54, 228] on div "Oil Treatment (DH50)" at bounding box center [51, 224] width 44 height 7
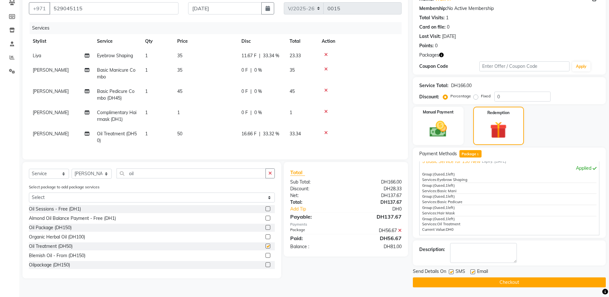
checkbox input "false"
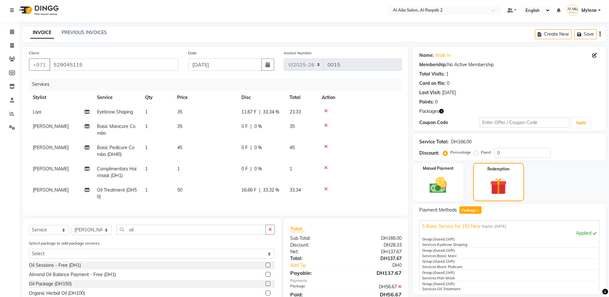
scroll to position [0, 0]
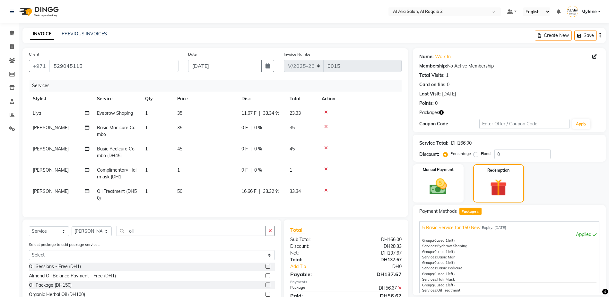
click at [327, 113] on icon at bounding box center [326, 112] width 4 height 4
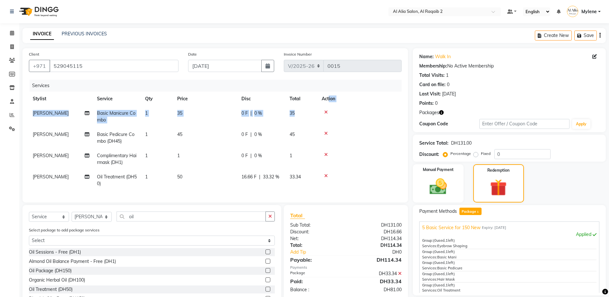
drag, startPoint x: 329, startPoint y: 105, endPoint x: 329, endPoint y: 109, distance: 4.2
click at [329, 109] on table "Stylist Service Qty Price Disc Total Action Batoul Basic Manicure Combo 1 35 0 …" at bounding box center [215, 140] width 373 height 99
click at [327, 111] on icon at bounding box center [326, 112] width 4 height 4
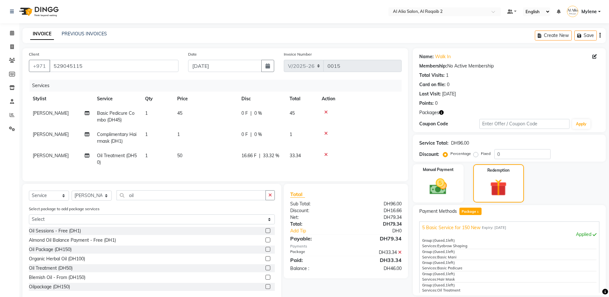
click at [327, 113] on icon at bounding box center [326, 112] width 4 height 4
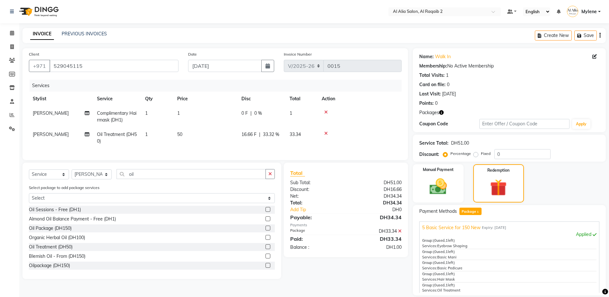
click at [327, 113] on icon at bounding box center [326, 112] width 4 height 4
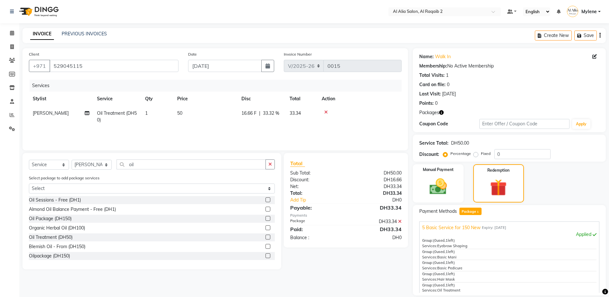
click at [327, 113] on icon at bounding box center [326, 112] width 4 height 4
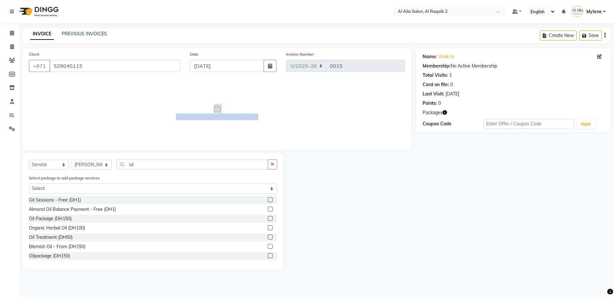
click at [303, 126] on span "Select & add items from the list below" at bounding box center [217, 112] width 376 height 64
click at [13, 30] on span at bounding box center [11, 33] width 11 height 7
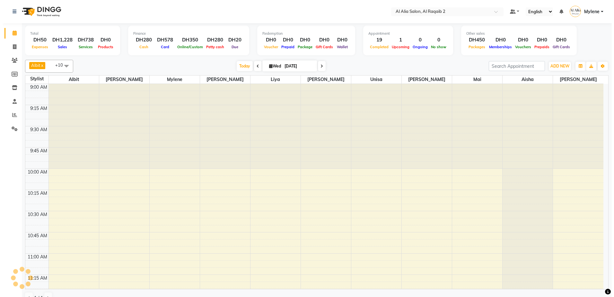
scroll to position [932, 0]
